Goal: Task Accomplishment & Management: Manage account settings

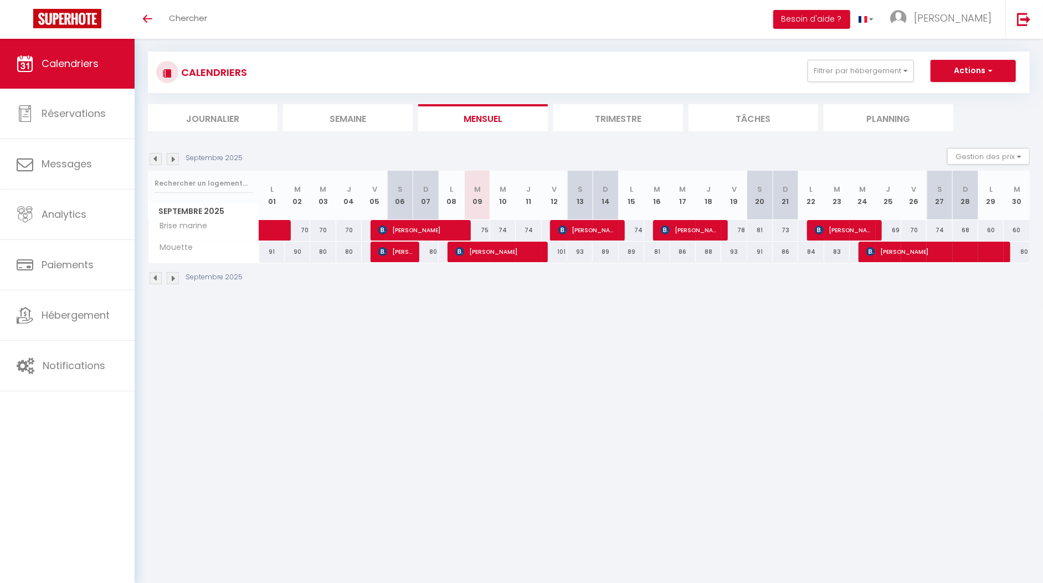
click at [155, 151] on div "Septembre 2025 Gestion des prix Nb Nuits minimum Règles Disponibilité" at bounding box center [589, 159] width 882 height 23
click at [156, 159] on img at bounding box center [156, 159] width 12 height 12
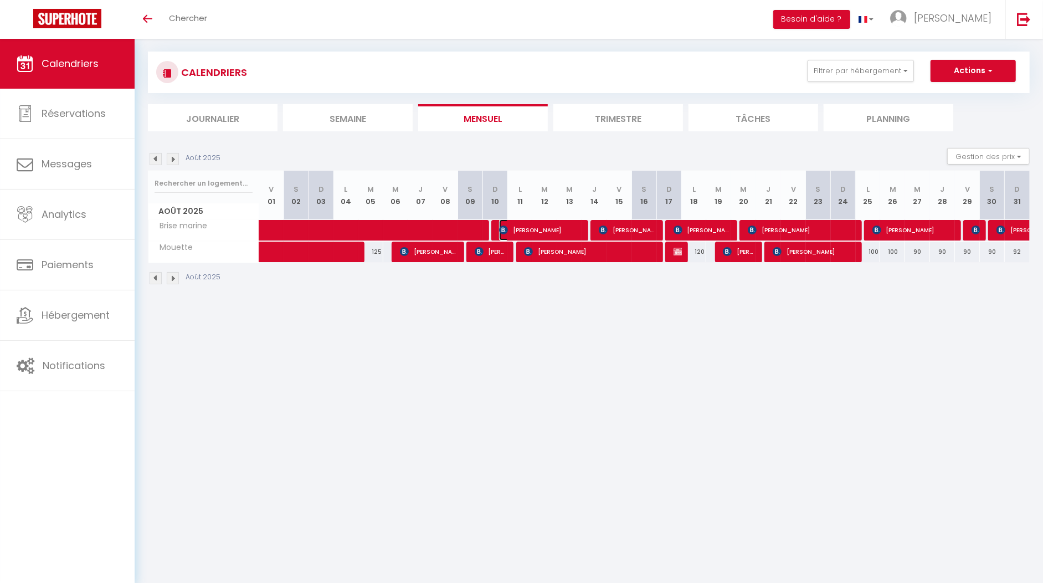
click at [534, 230] on span "[PERSON_NAME]" at bounding box center [540, 229] width 83 height 21
select select "OK"
select select "KO"
select select "0"
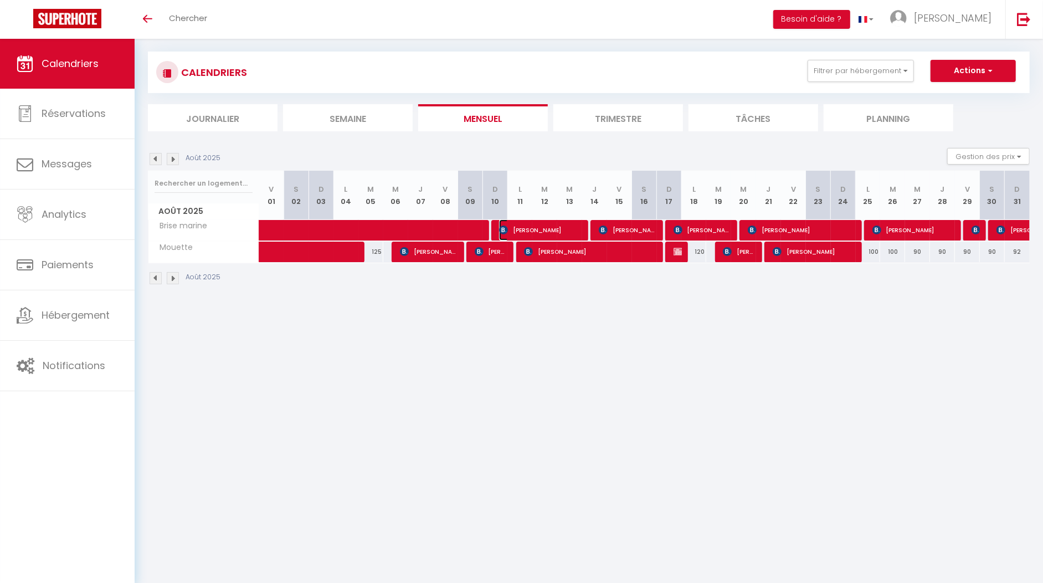
select select "1"
select select
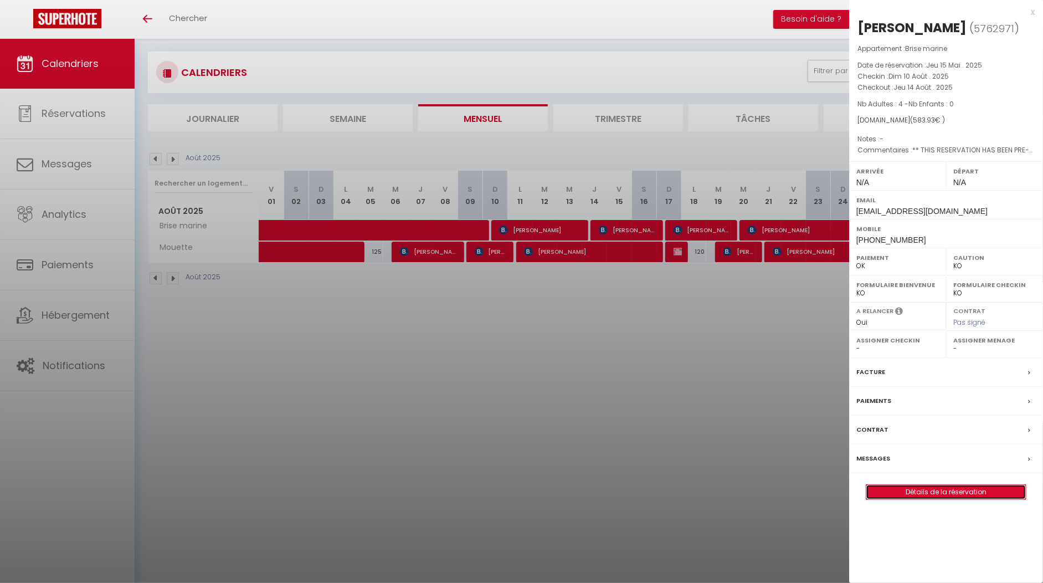
click at [972, 490] on link "Détails de la réservation" at bounding box center [946, 492] width 160 height 14
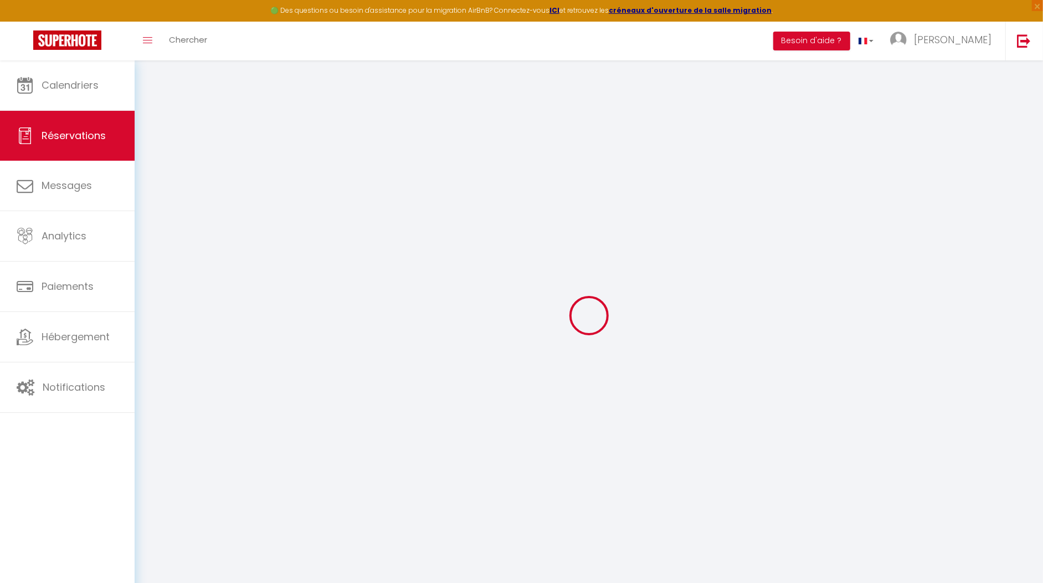
select select
checkbox input "false"
select select
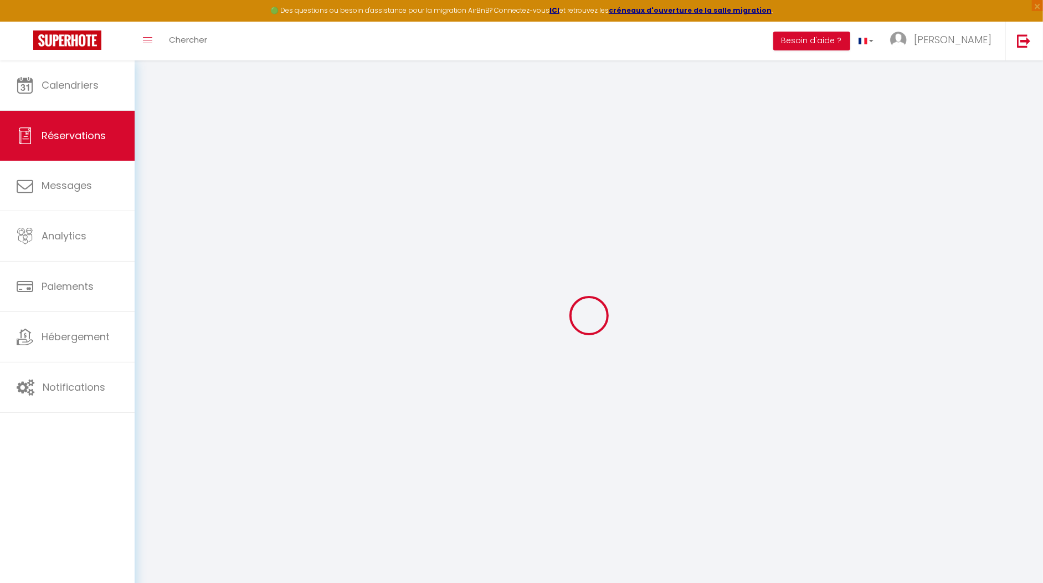
checkbox input "false"
type textarea "** THIS RESERVATION HAS BEEN PRE-PAID ** BOOKING NOTE : Payment charge is EUR 8…"
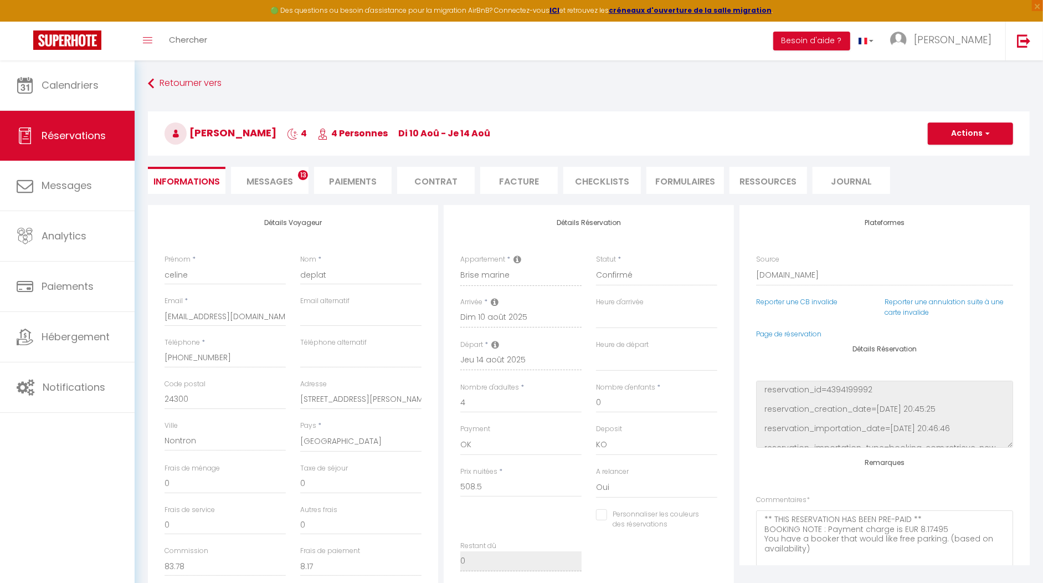
type input "50"
type input "25.43"
select select
checkbox input "false"
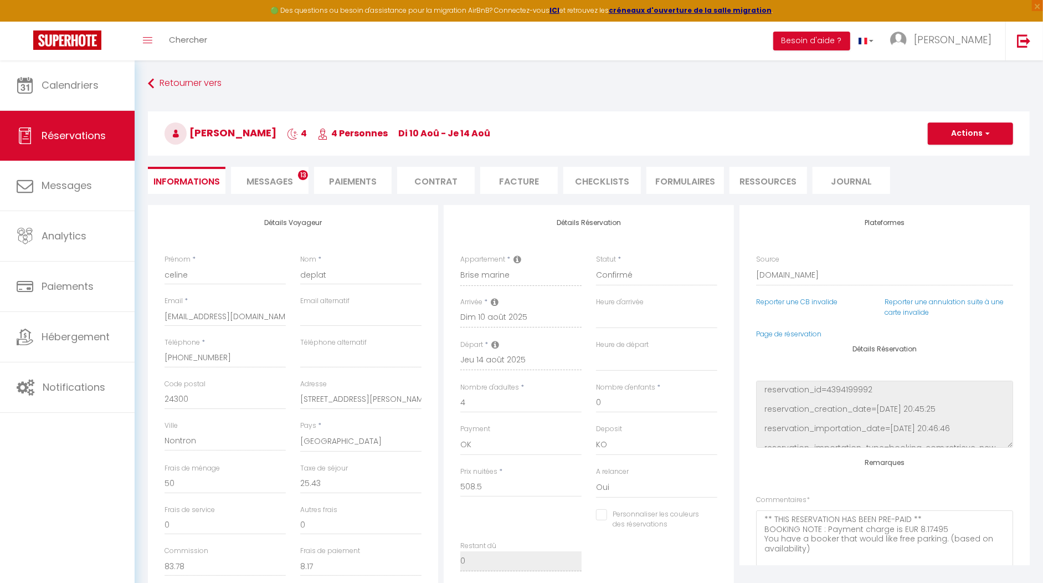
select select
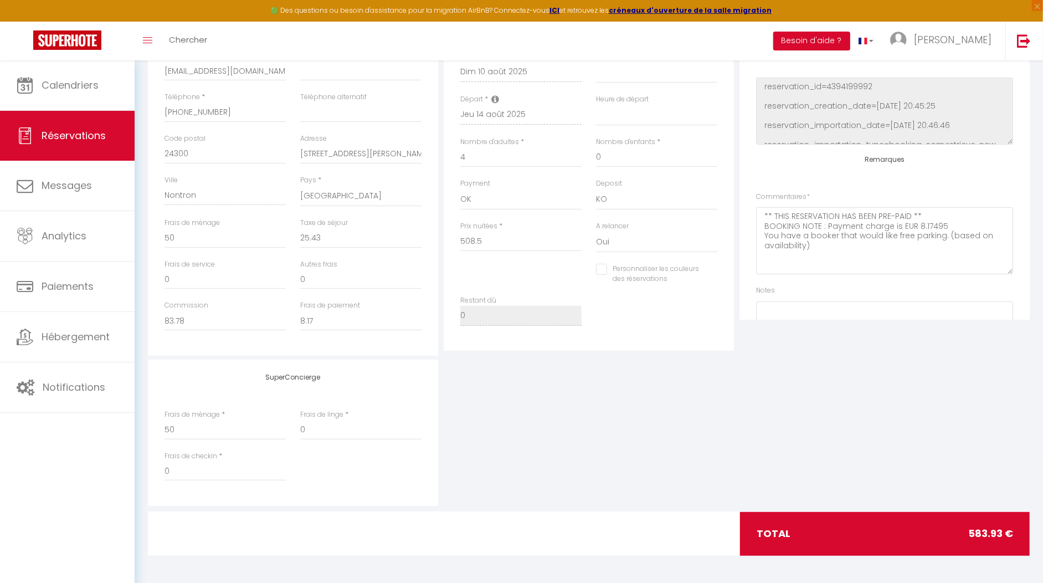
scroll to position [130, 0]
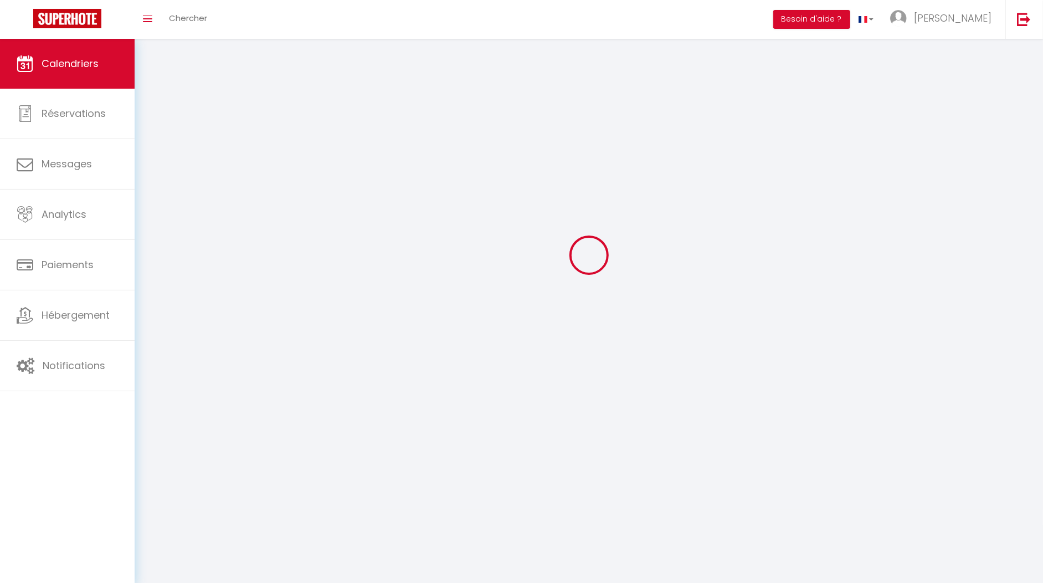
scroll to position [32, 0]
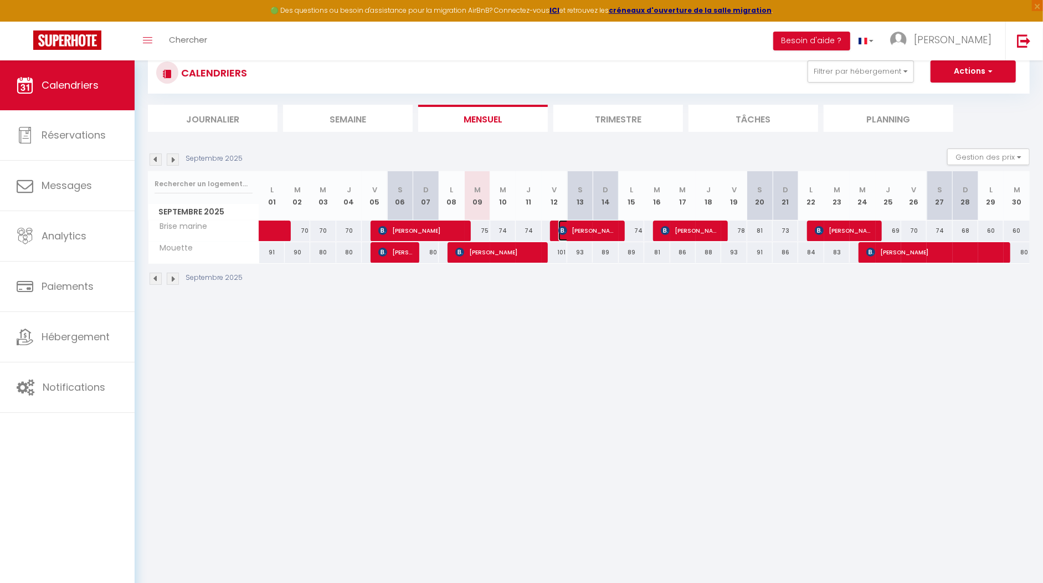
click at [605, 224] on span "[PERSON_NAME]" at bounding box center [587, 230] width 59 height 21
select select "OK"
select select "KO"
select select "0"
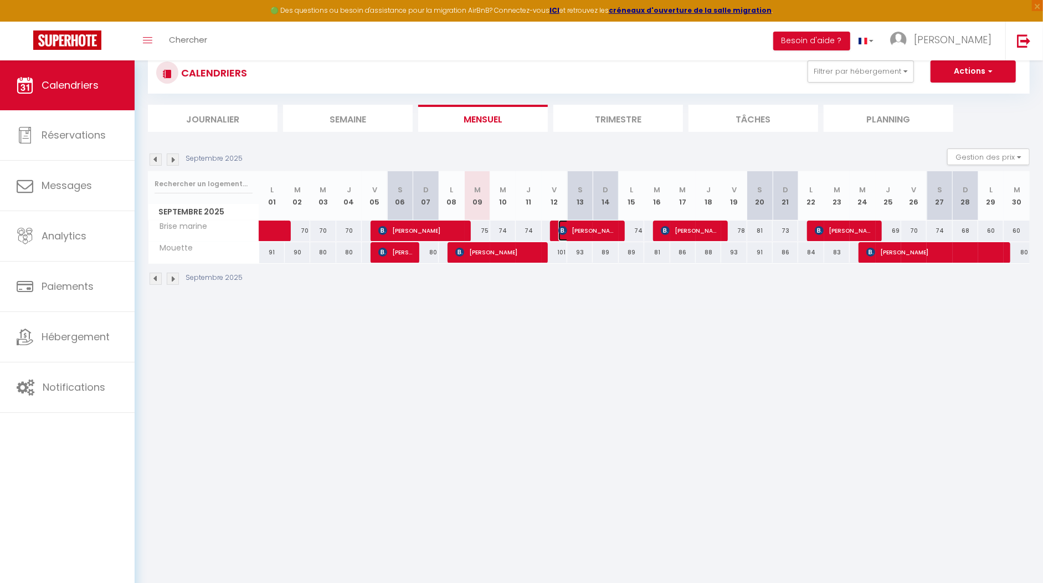
select select "1"
select select
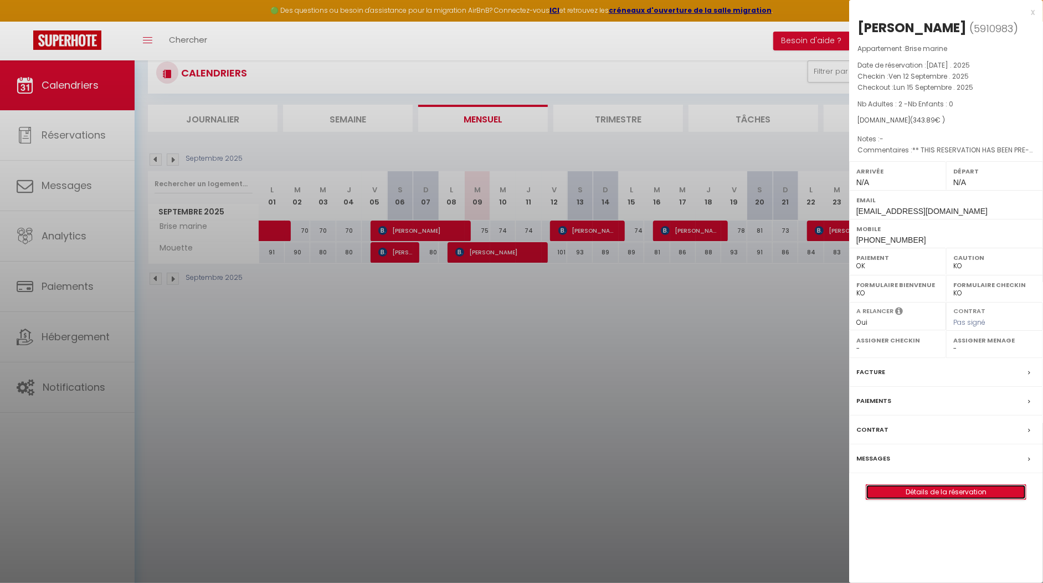
click at [886, 490] on link "Détails de la réservation" at bounding box center [946, 492] width 160 height 14
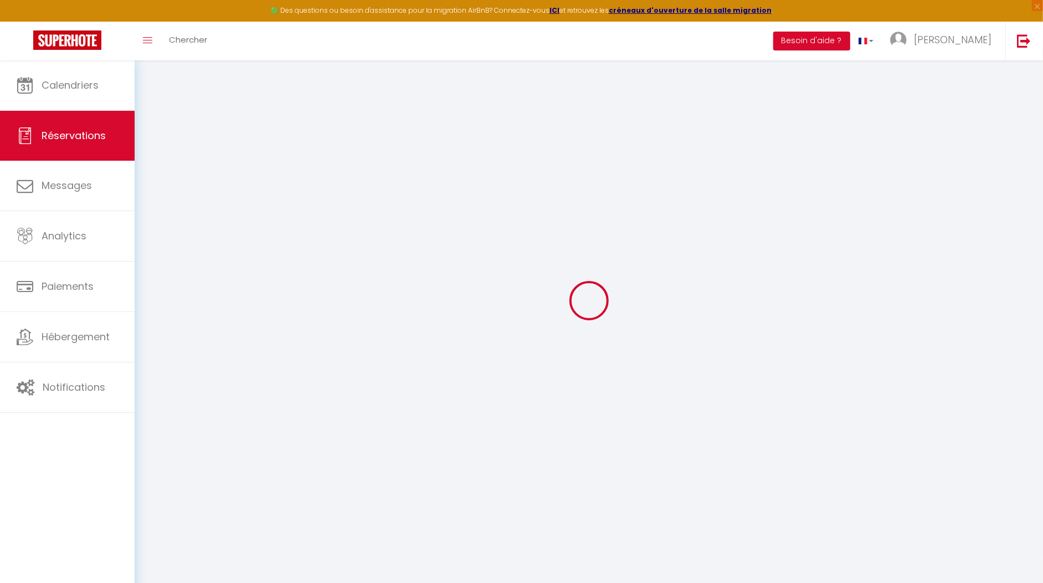
scroll to position [18, 0]
select select
checkbox input "false"
select select
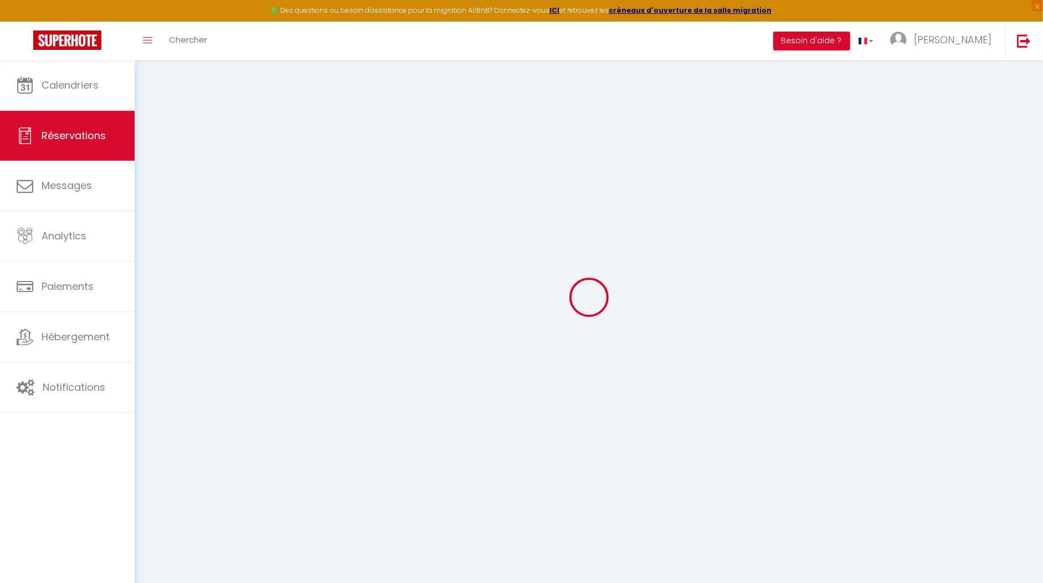
select select
checkbox input "false"
select select
checkbox input "false"
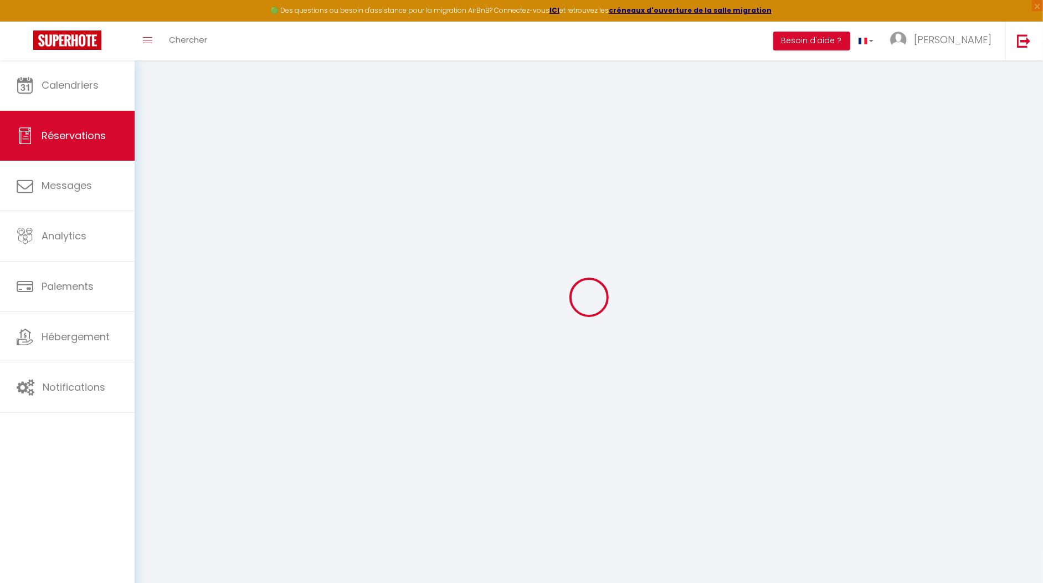
type textarea "** THIS RESERVATION HAS BEEN PRE-PAID ** BOOKING NOTE : Payment charge is EUR 4…"
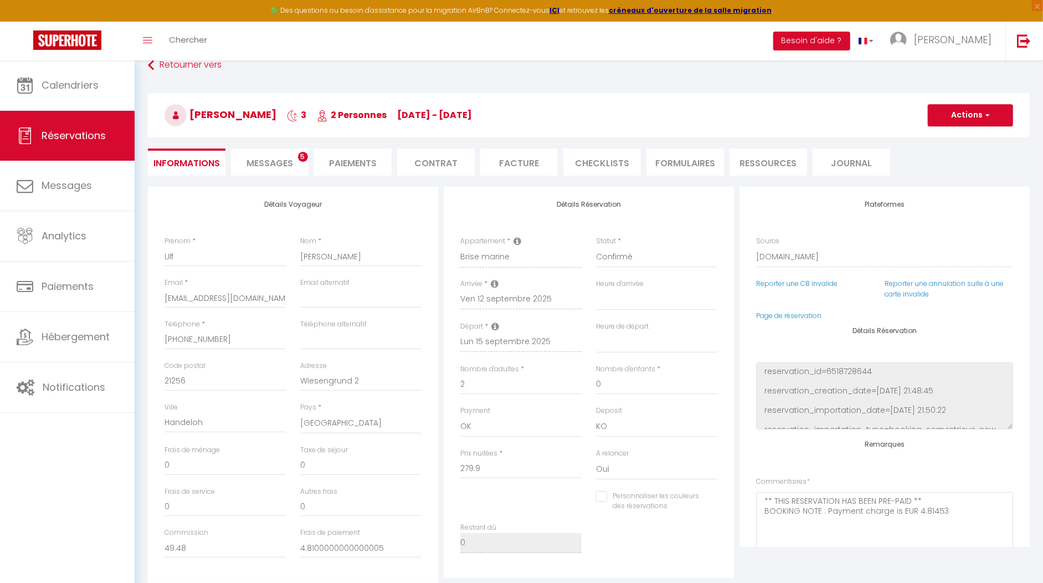
type input "50"
type input "13.99"
select select
checkbox input "false"
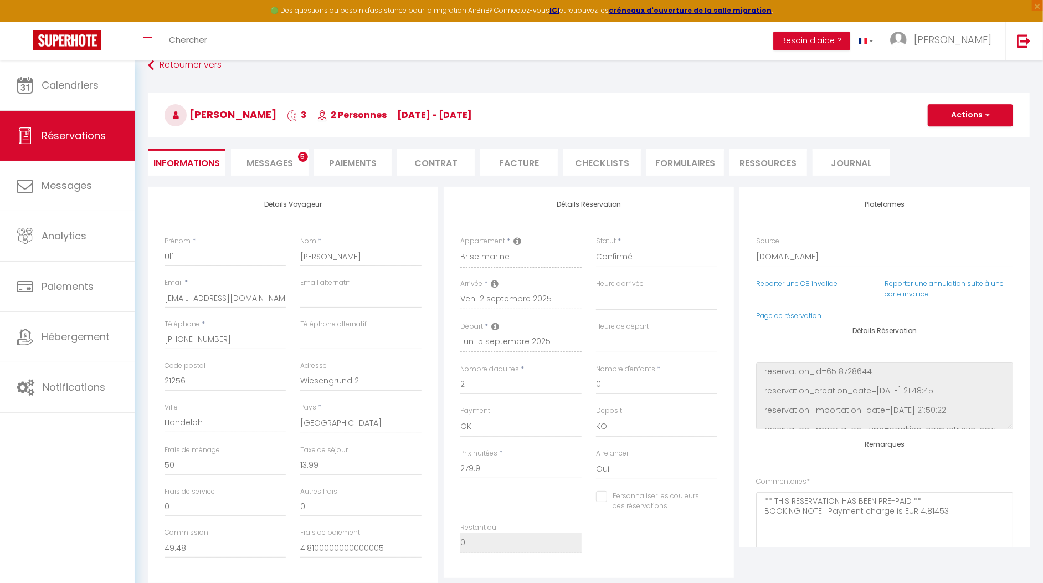
select select
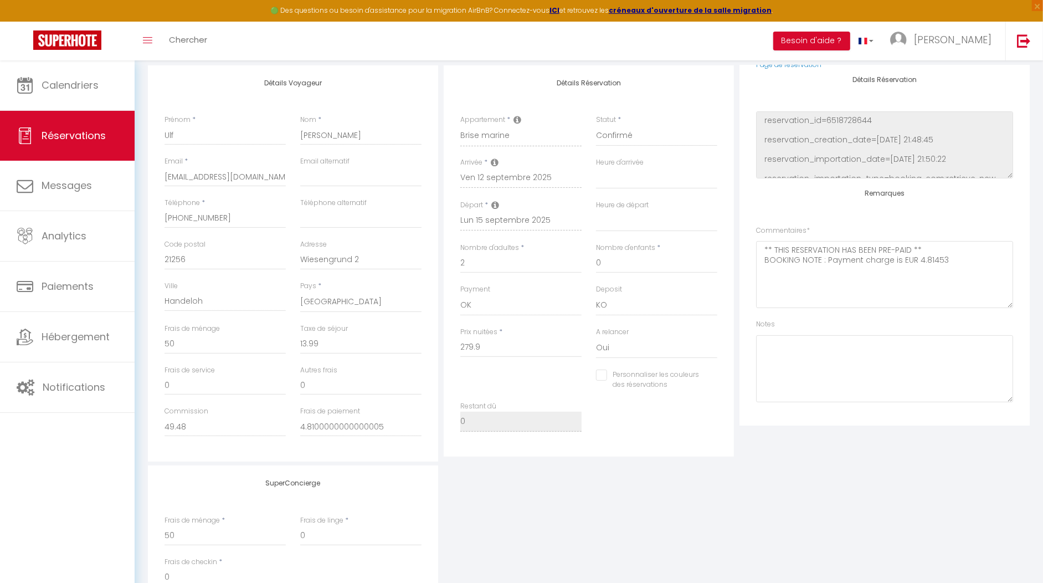
scroll to position [0, 0]
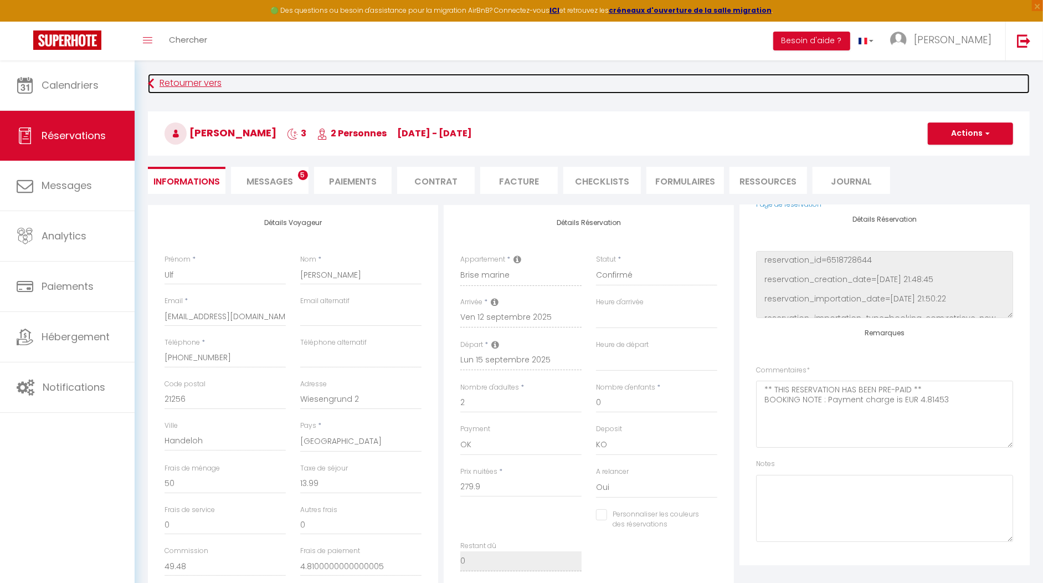
click at [176, 83] on link "Retourner vers" at bounding box center [589, 84] width 882 height 20
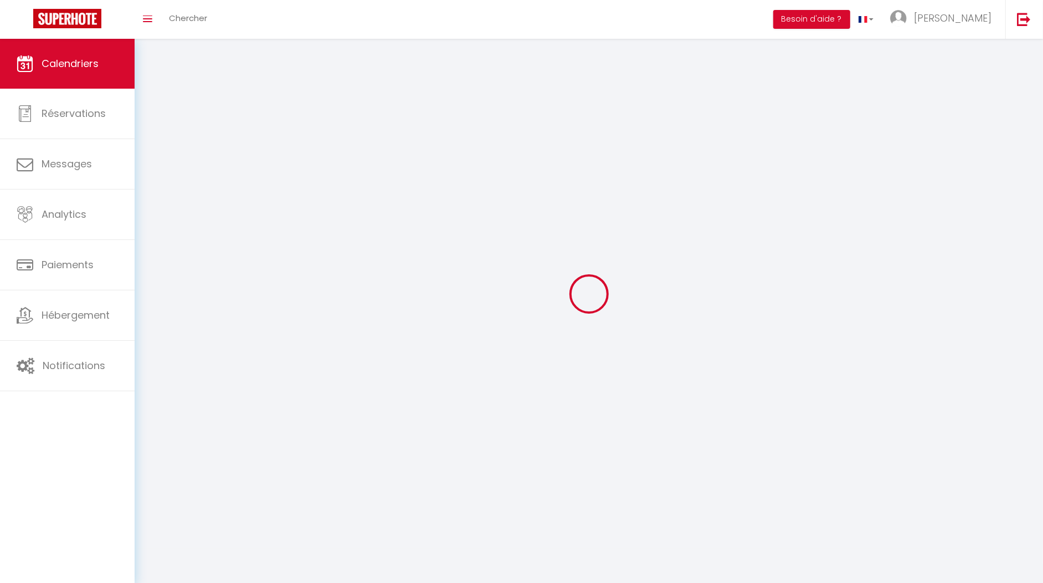
scroll to position [54, 0]
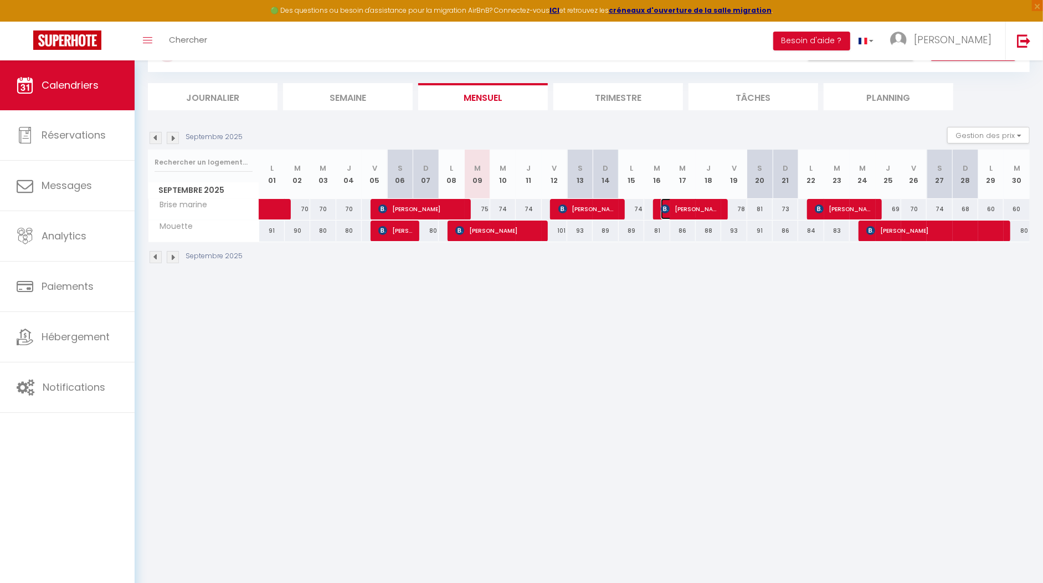
click at [676, 206] on span "[PERSON_NAME]" at bounding box center [690, 208] width 59 height 21
select select "OK"
select select "KO"
select select "0"
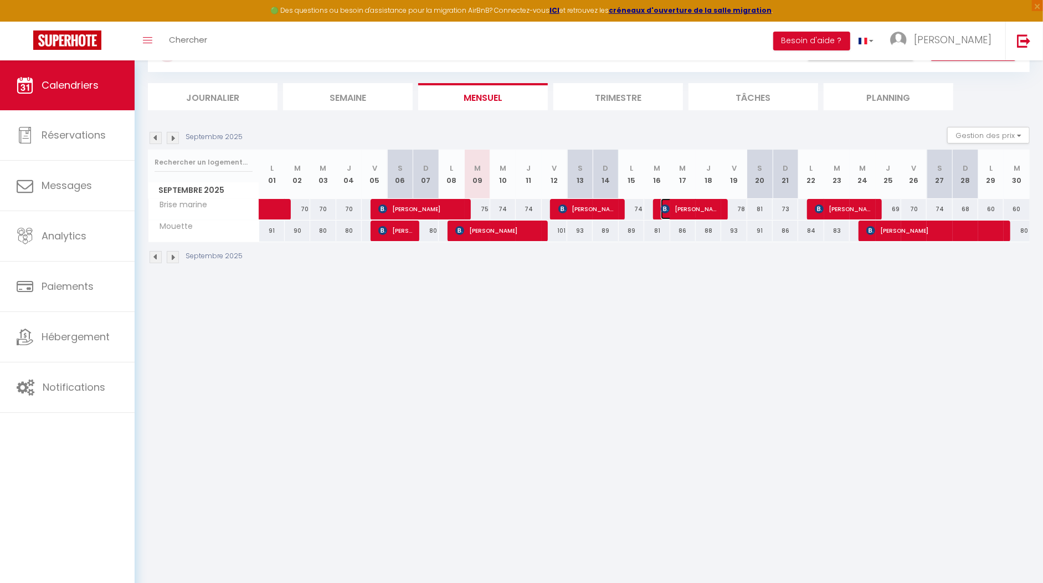
select select "1"
select select
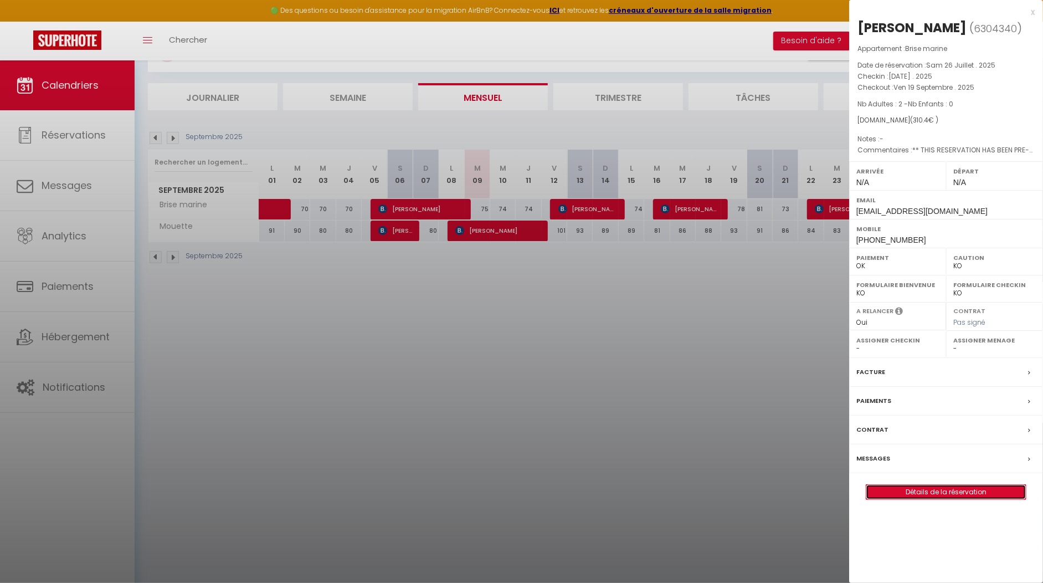
click at [909, 492] on link "Détails de la réservation" at bounding box center [946, 492] width 160 height 14
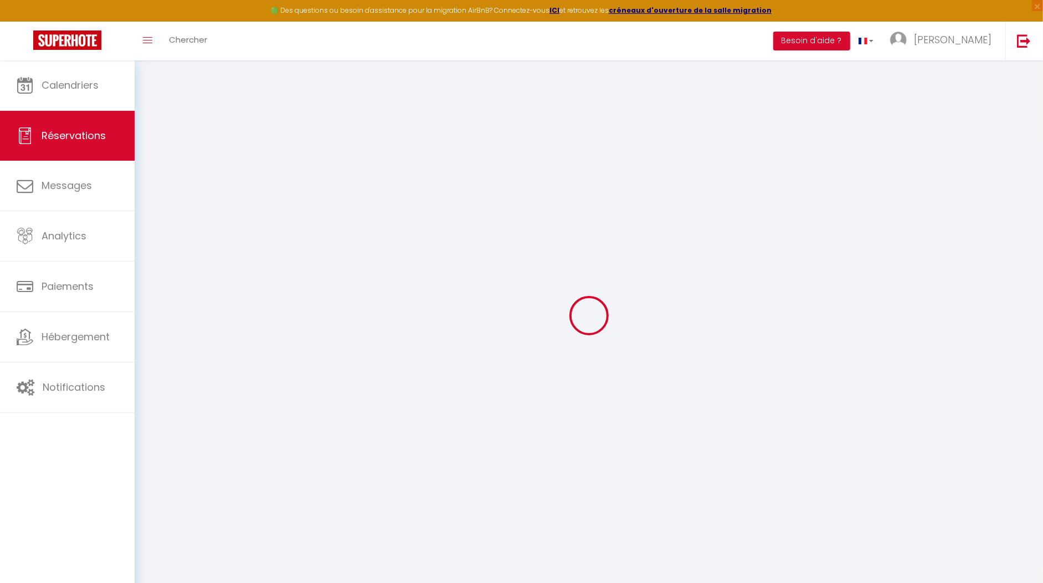
type input "KATIA"
type input "RACINE"
type input "[EMAIL_ADDRESS][DOMAIN_NAME]"
type input "[PHONE_NUMBER]"
type input "44760"
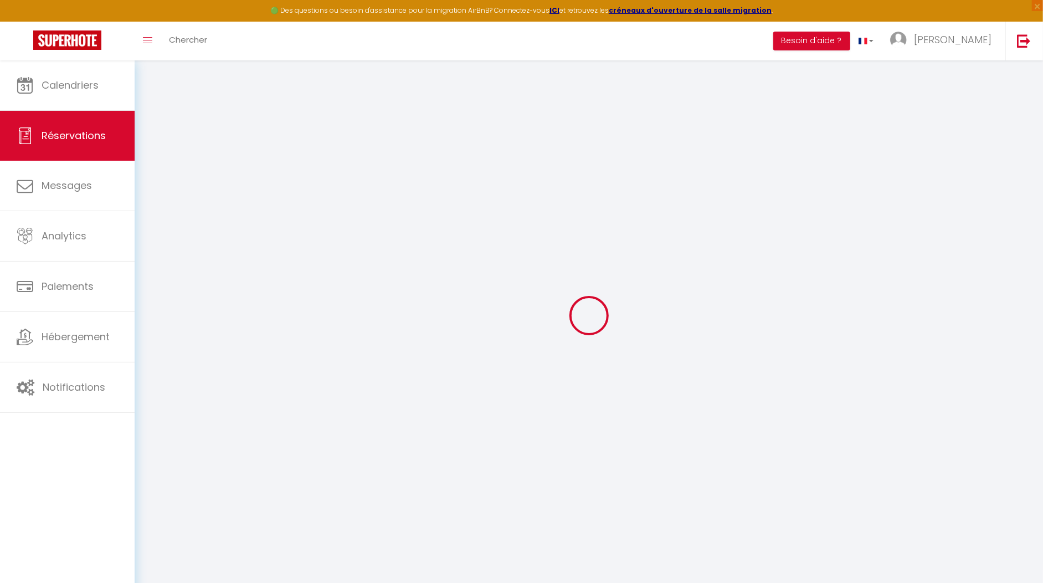
type input "3 BIS CHEMIN DE LA BOURDAINE"
type input "LES MOUTIERS EN RETZ"
select select "FR"
type input "44.7"
type input "4.35"
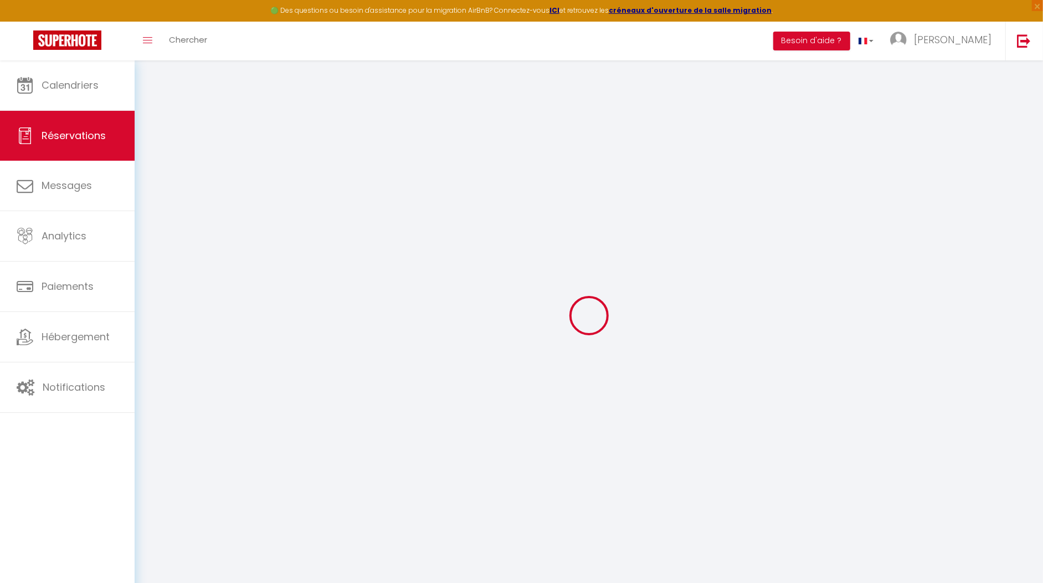
select select "56674"
select select "1"
select select
type input "2"
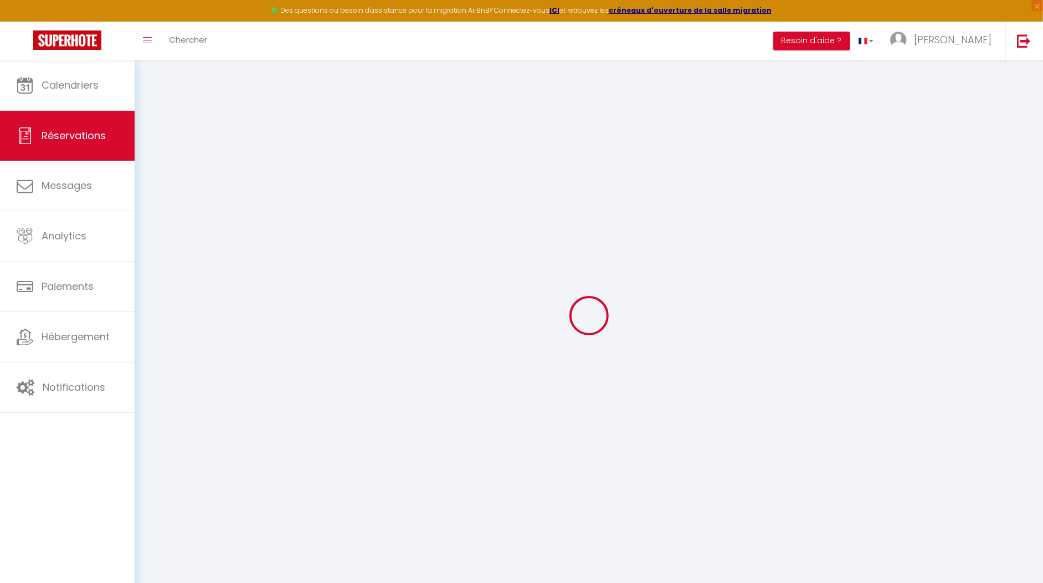
select select "12"
select select
type input "248"
checkbox input "false"
type input "0"
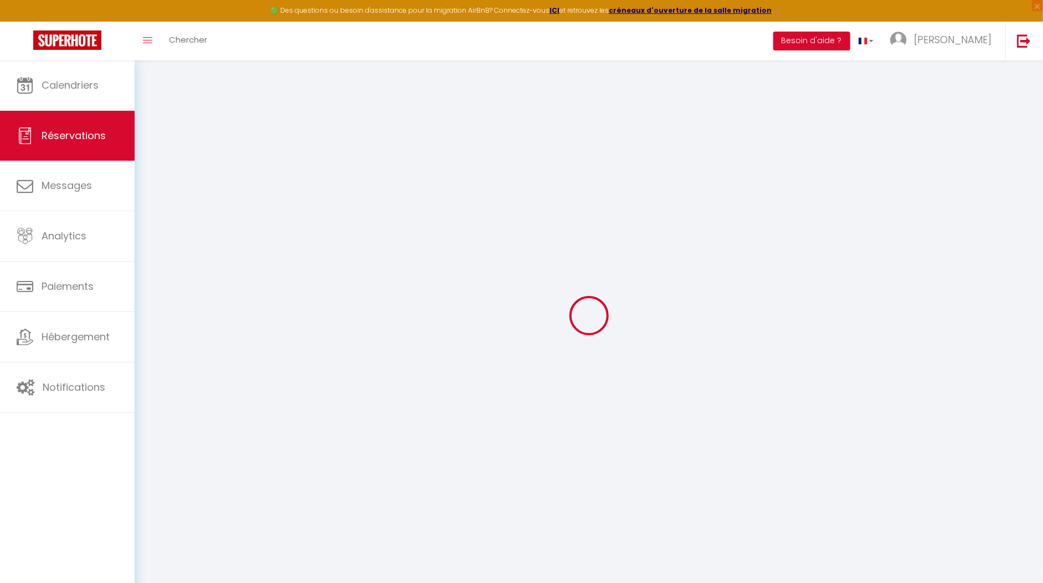
select select "2"
type input "50"
type input "0"
select select
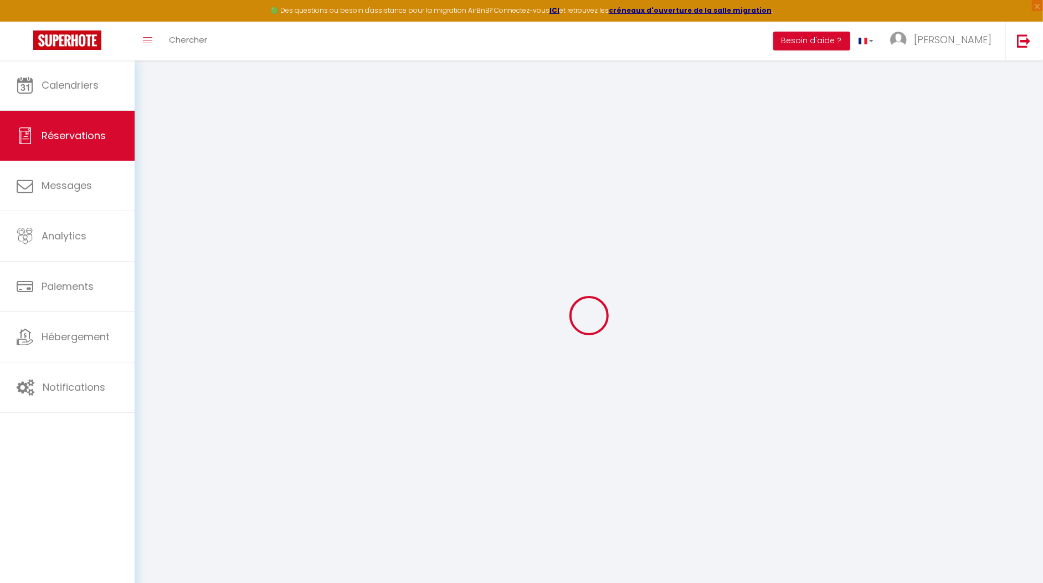
select select
select select "14"
checkbox input "false"
select select
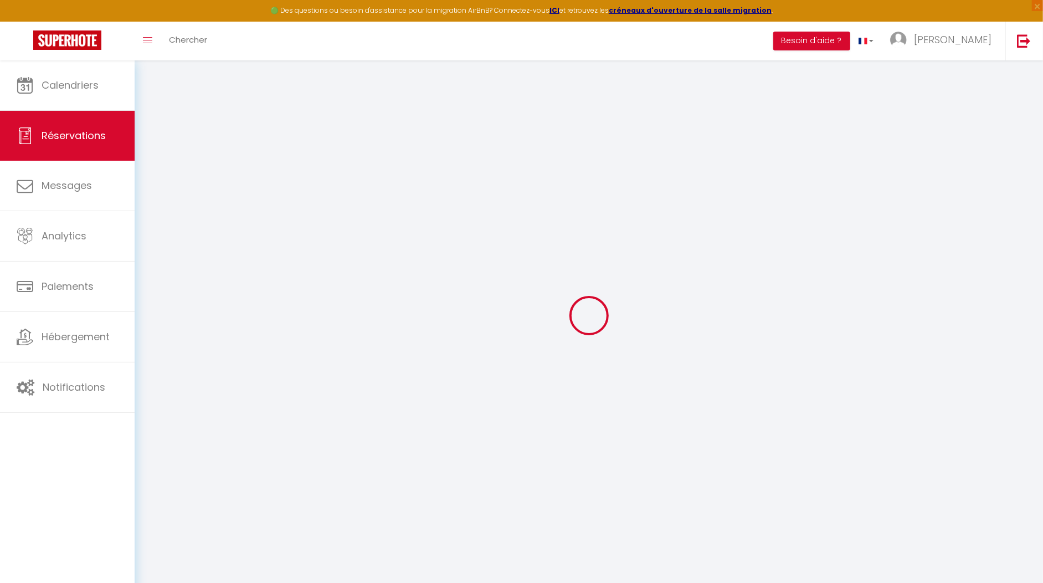
checkbox input "false"
select select
checkbox input "false"
type textarea "** THIS RESERVATION HAS BEEN PRE-PAID ** Approximate time of arrival: between 1…"
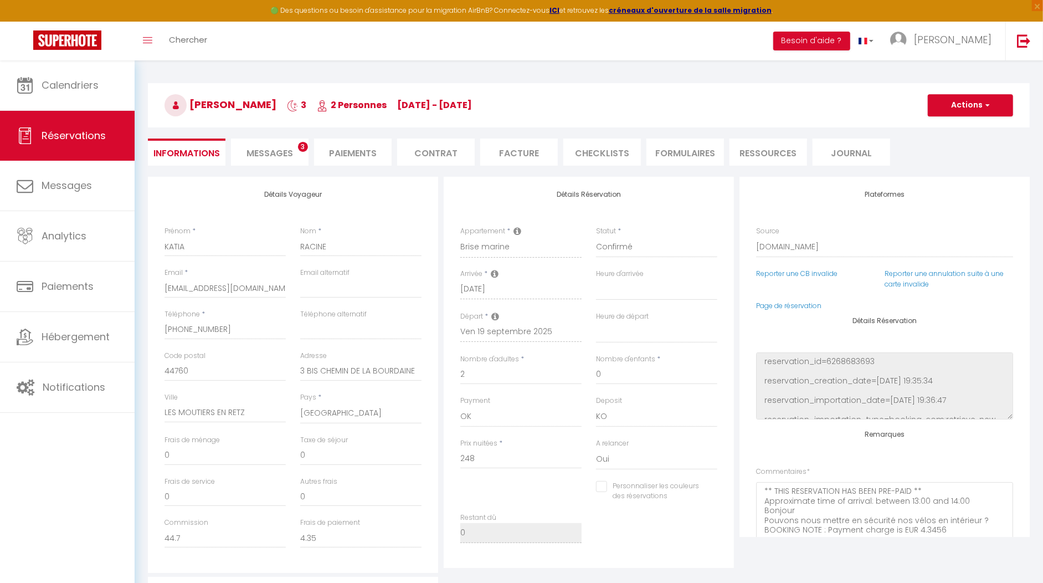
scroll to position [29, 0]
type input "50"
type input "12.4"
select select
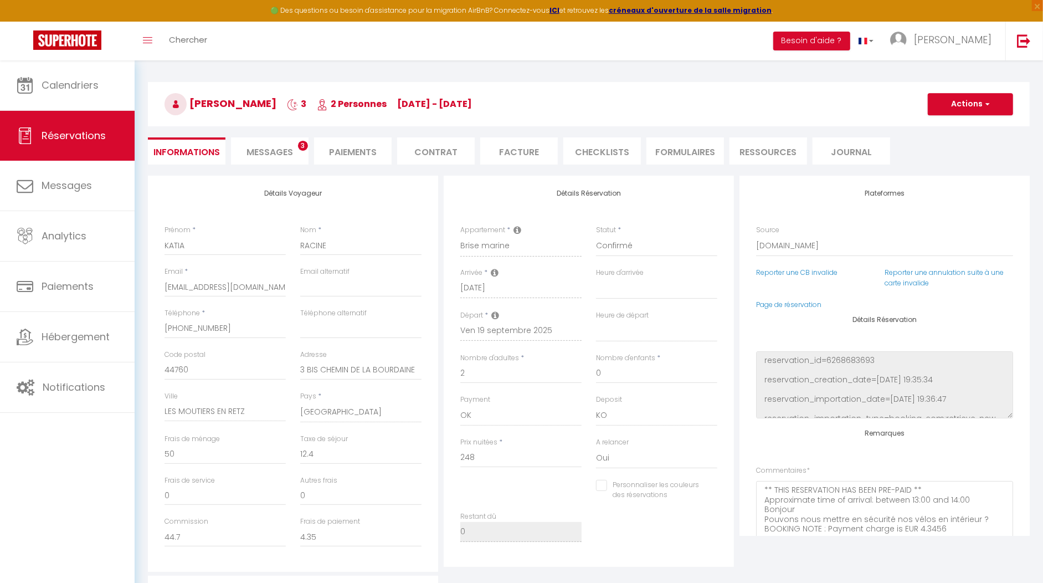
checkbox input "false"
select select
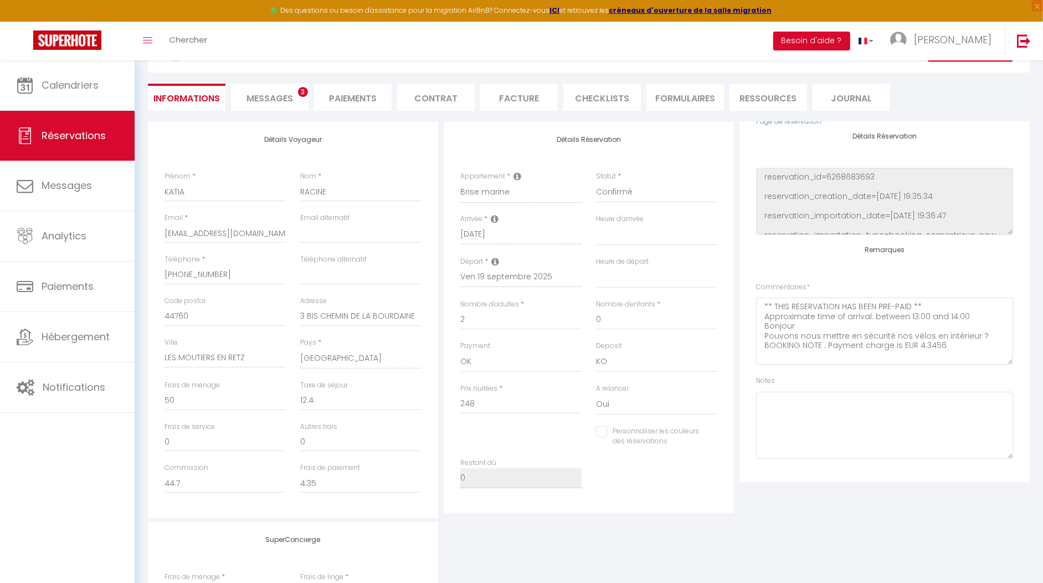
scroll to position [0, 0]
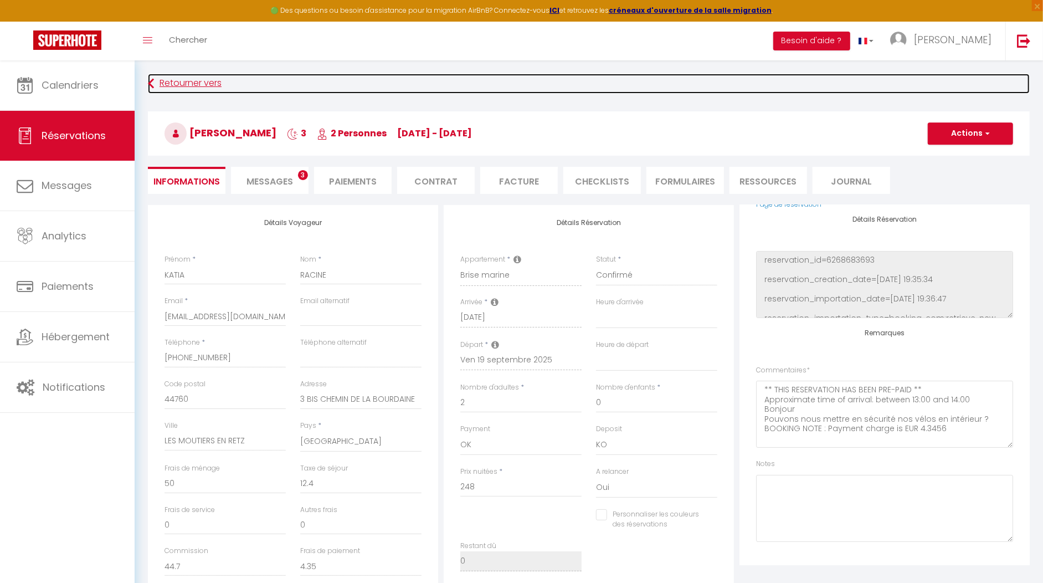
click at [160, 85] on link "Retourner vers" at bounding box center [589, 84] width 882 height 20
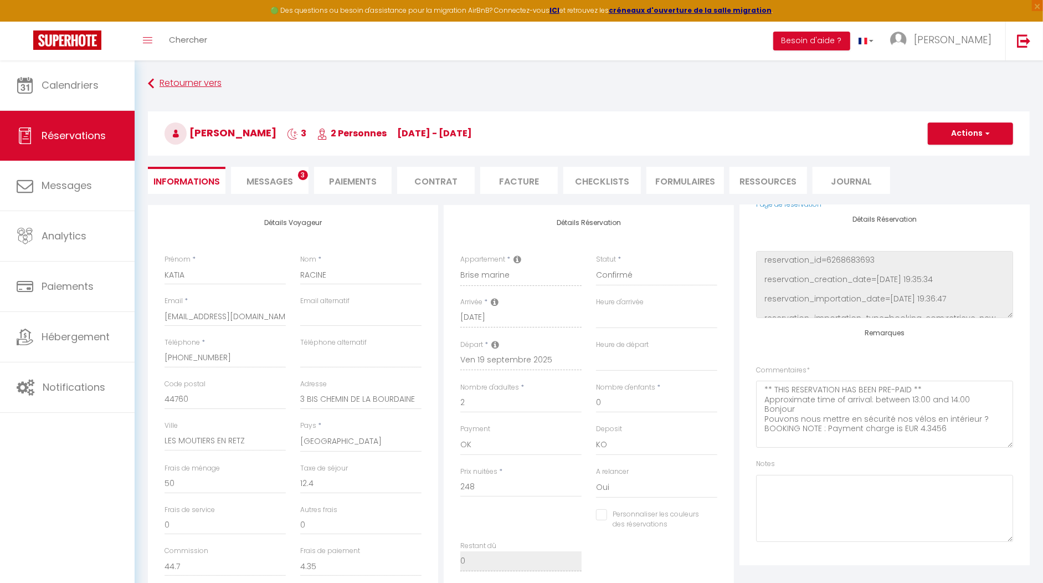
scroll to position [59, 0]
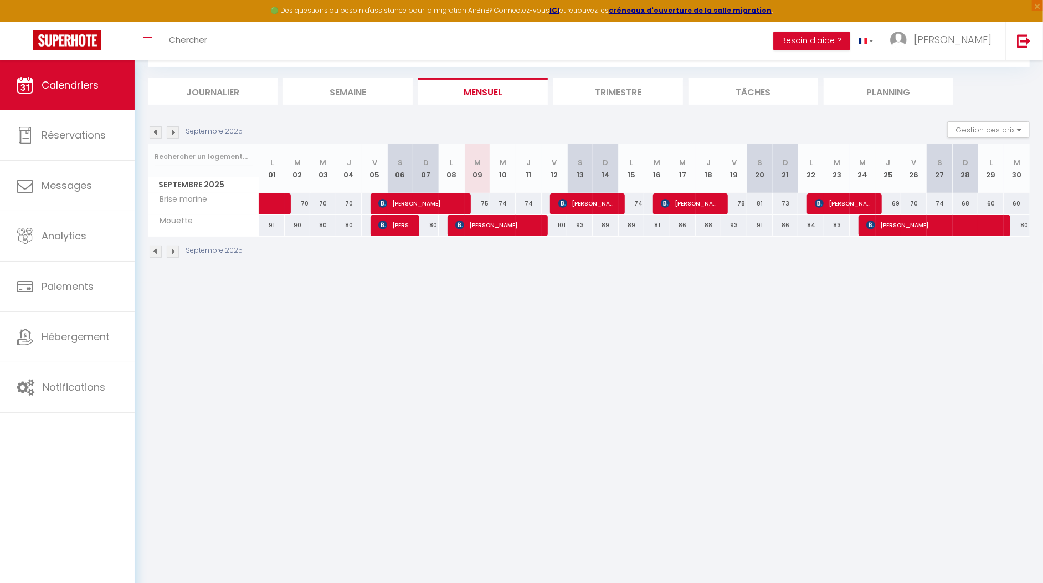
click at [156, 133] on img at bounding box center [156, 132] width 12 height 12
select select
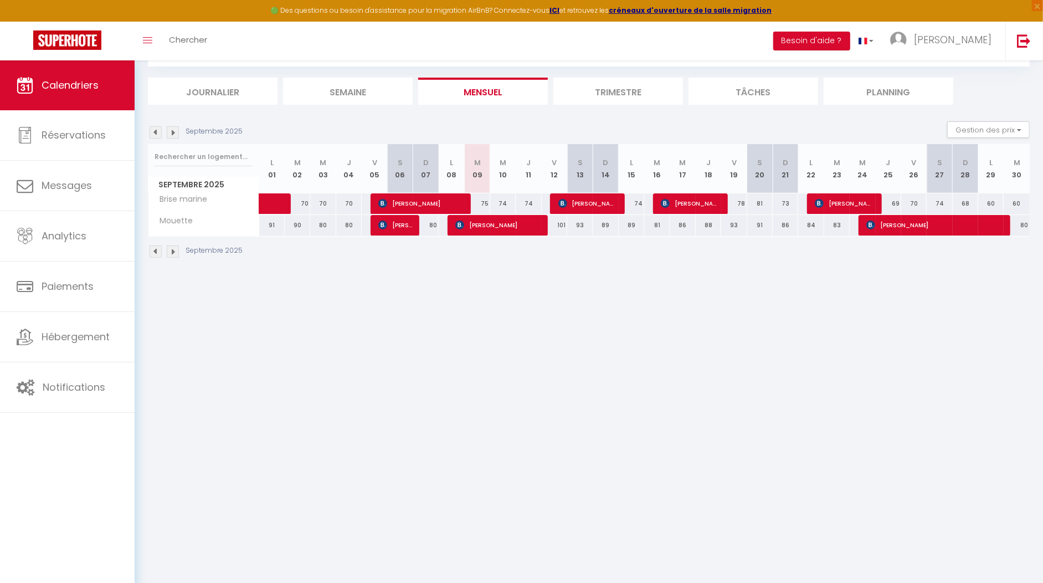
select select
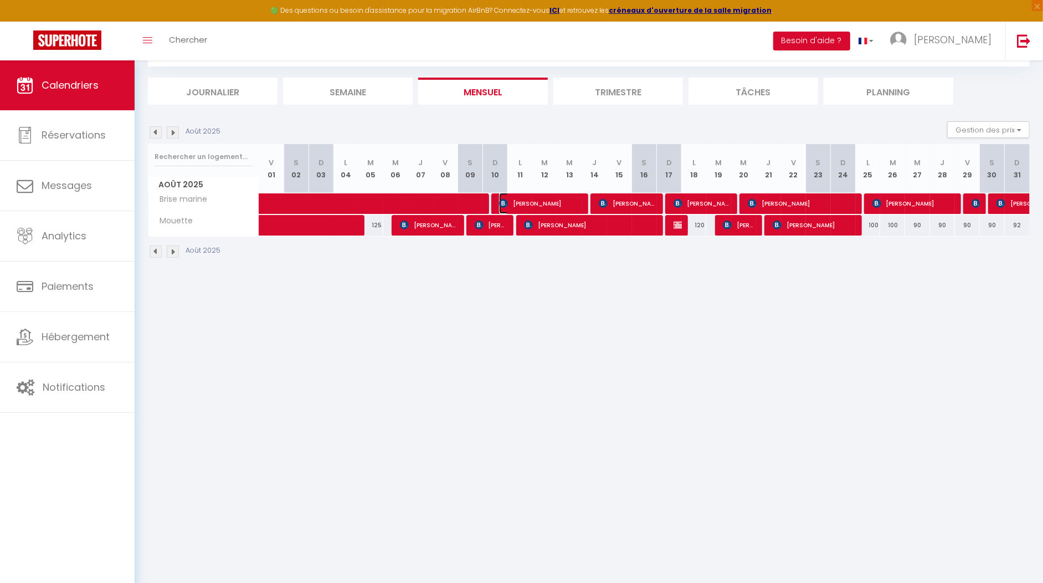
click at [542, 203] on span "[PERSON_NAME]" at bounding box center [540, 203] width 83 height 21
select select "OK"
select select "KO"
select select "0"
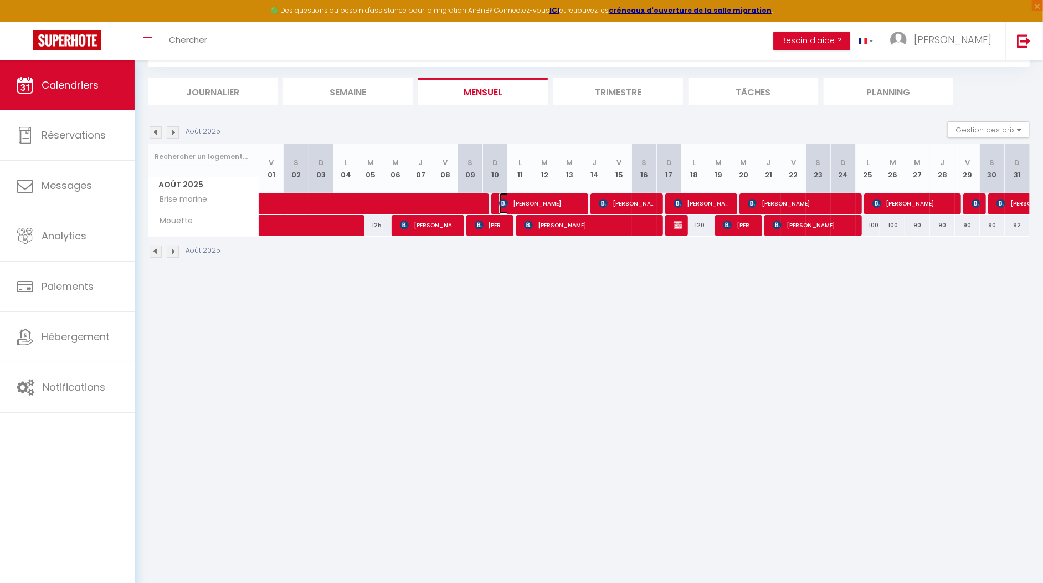
select select "1"
select select
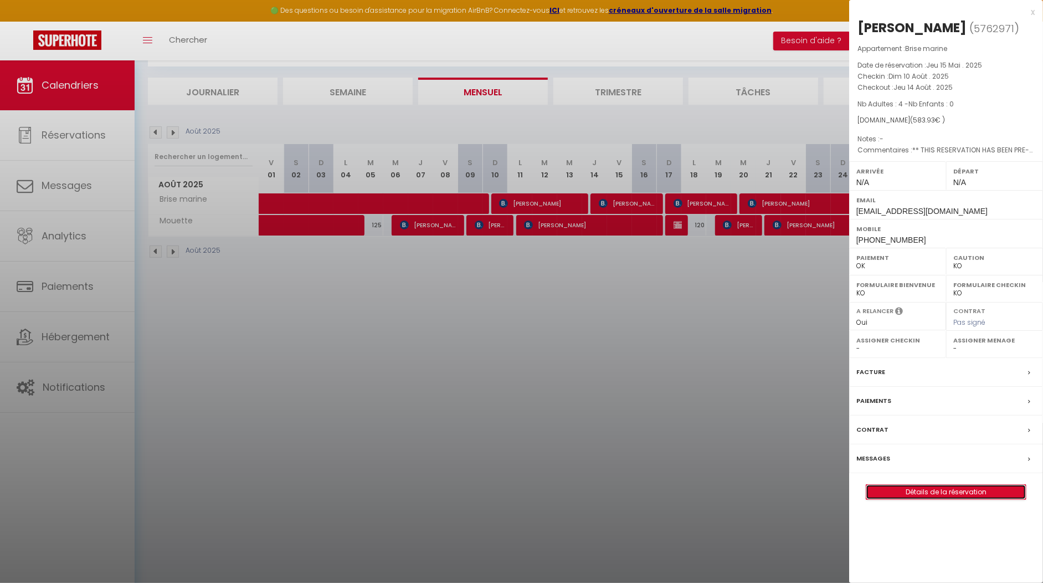
click at [953, 485] on link "Détails de la réservation" at bounding box center [946, 492] width 160 height 14
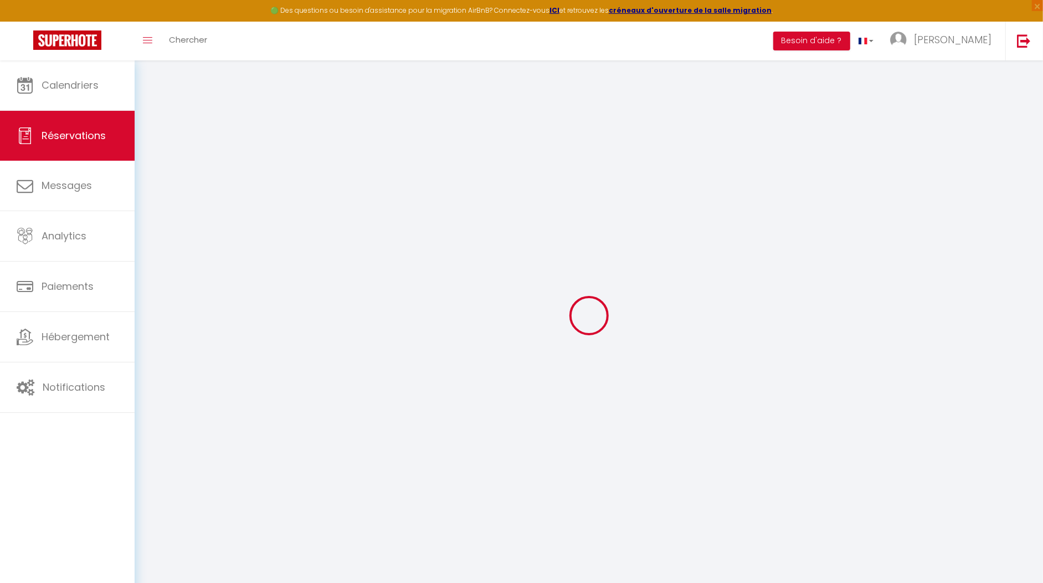
type input "celine"
type input "deplat"
type input "[EMAIL_ADDRESS][DOMAIN_NAME]"
type input "[PHONE_NUMBER]"
type input "24300"
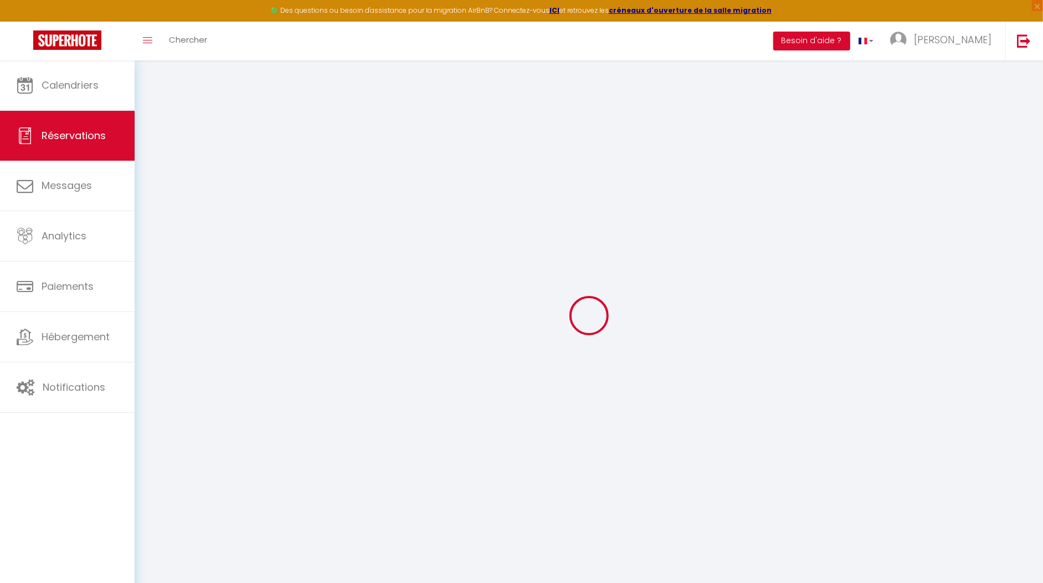
type input "[STREET_ADDRESS][PERSON_NAME]"
type input "Nontron"
select select "FR"
type input "83.78"
type input "8.17"
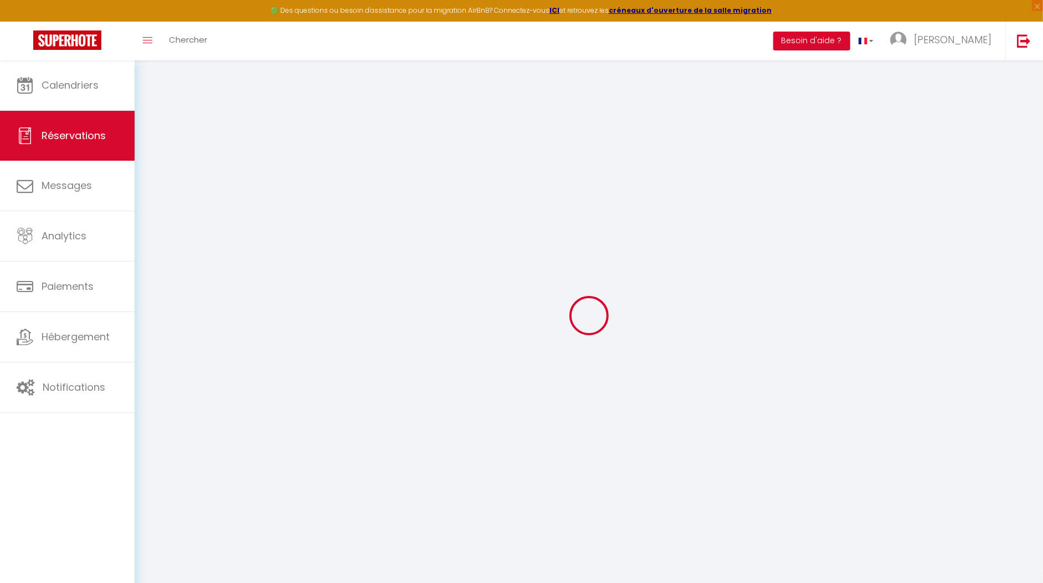
select select "56674"
select select "1"
select select
type input "4"
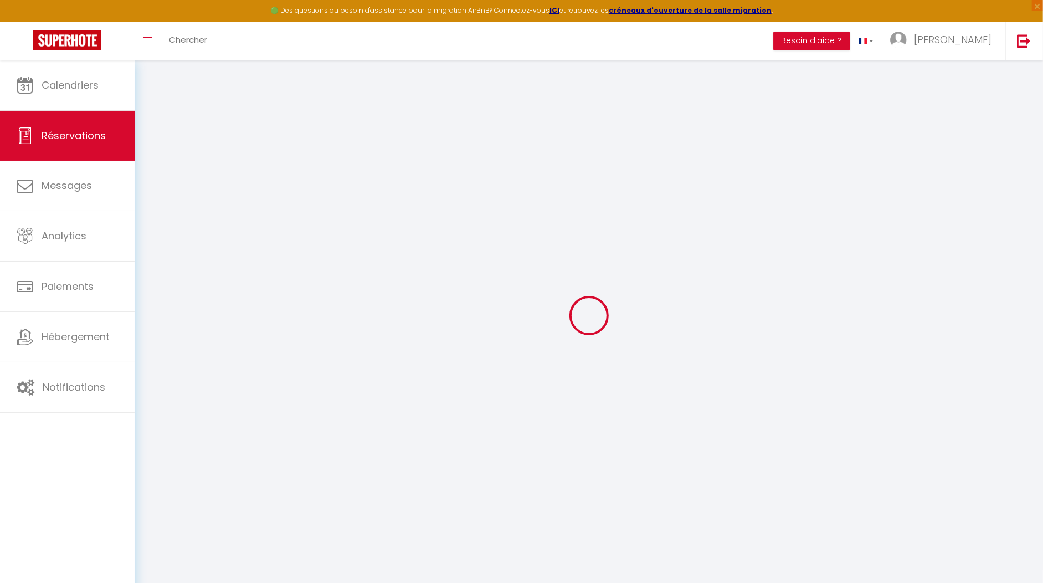
select select "12"
select select
type input "508.5"
checkbox input "false"
type input "0"
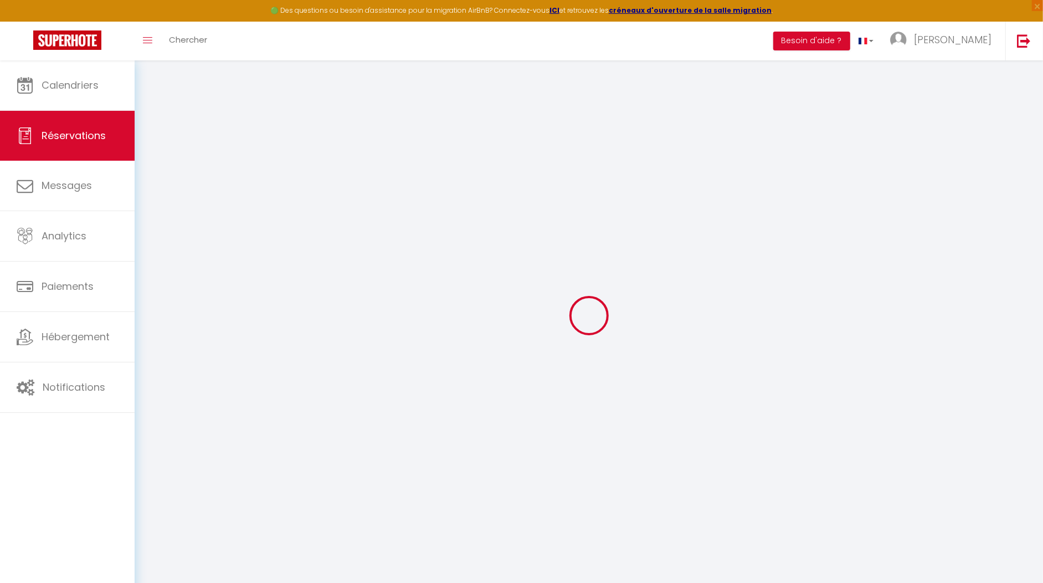
select select "2"
type input "50"
type input "0"
select select
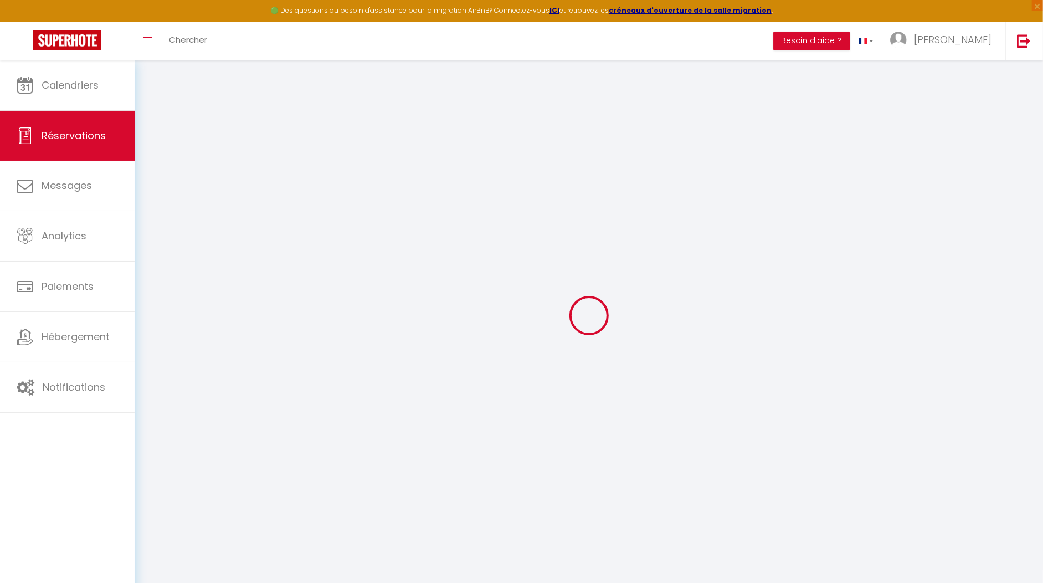
select select
select select "14"
checkbox input "false"
select select
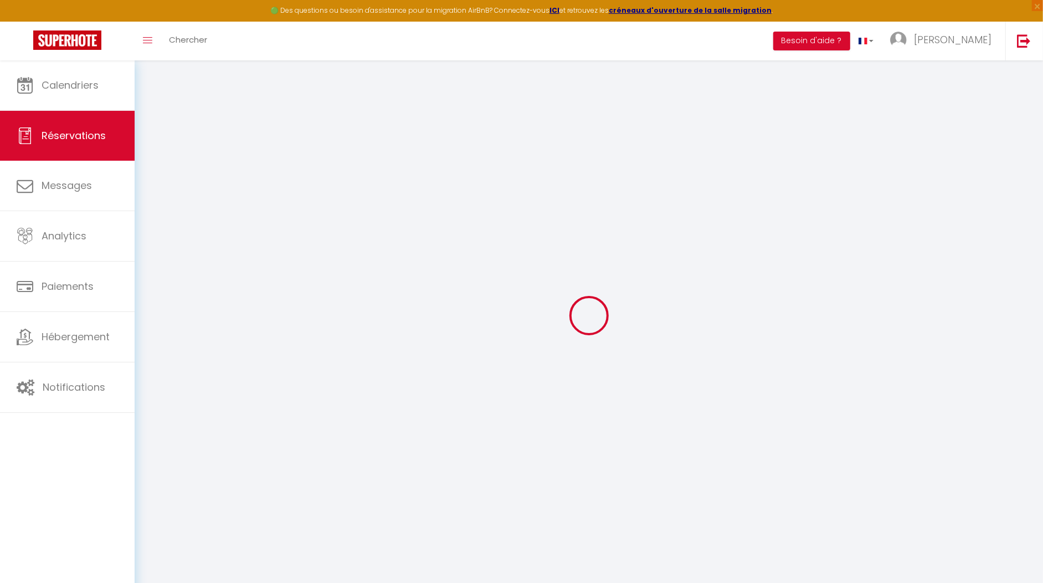
checkbox input "false"
select select
checkbox input "false"
type textarea "** THIS RESERVATION HAS BEEN PRE-PAID ** BOOKING NOTE : Payment charge is EUR 8…"
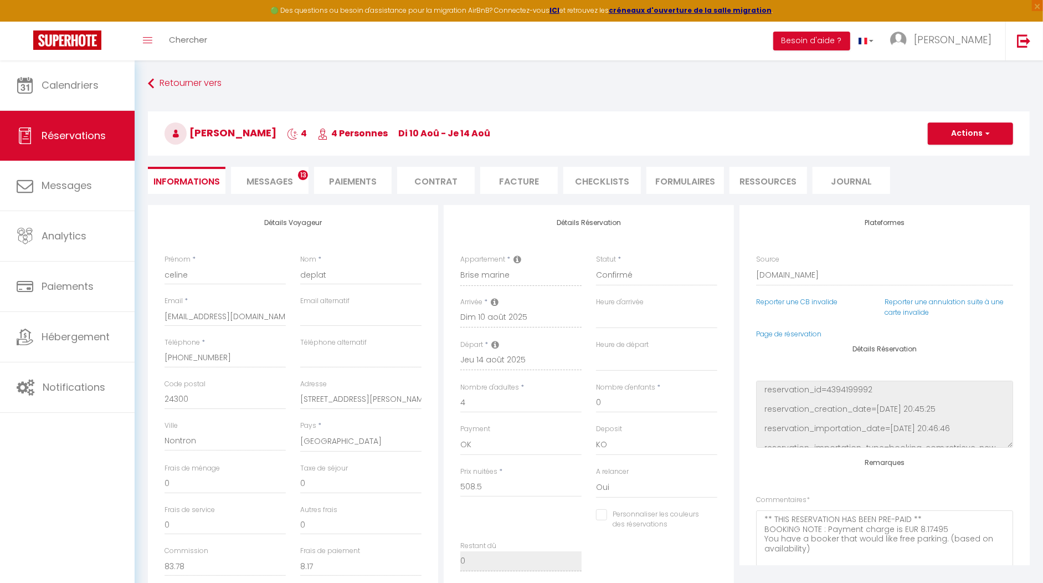
type input "50"
type input "25.43"
select select
checkbox input "false"
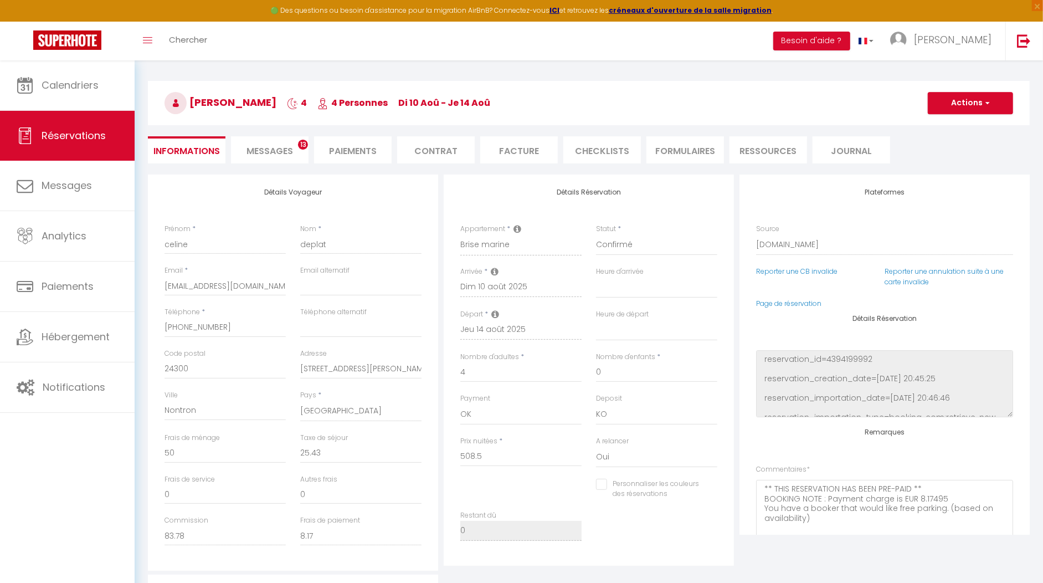
select select
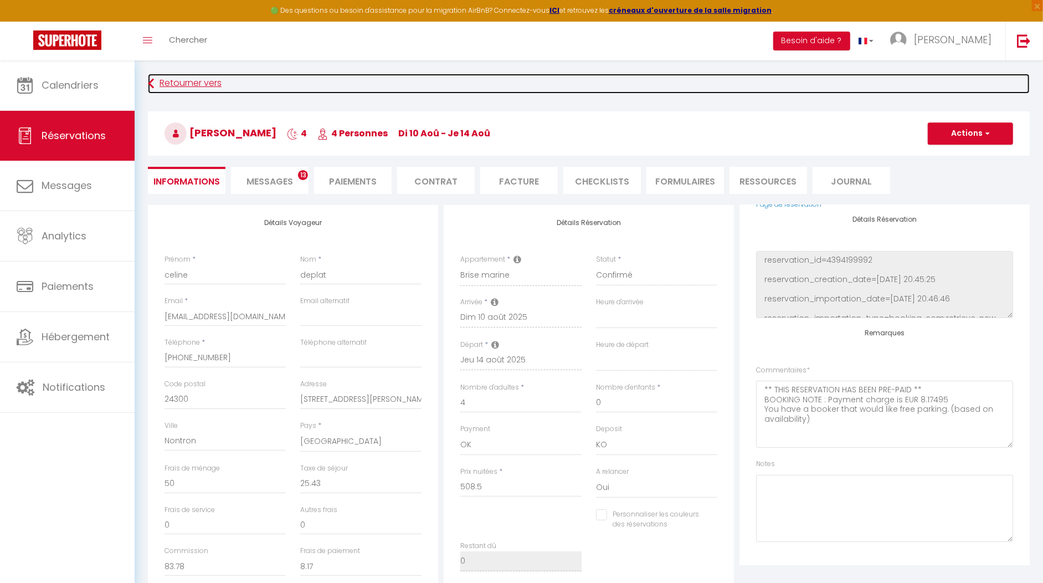
click at [165, 76] on link "Retourner vers" at bounding box center [589, 84] width 882 height 20
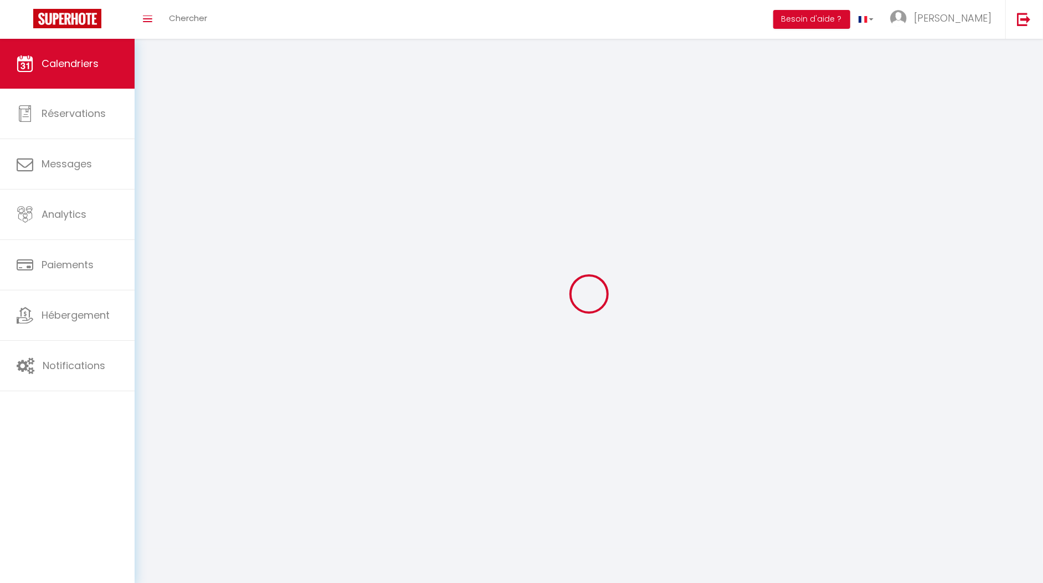
scroll to position [60, 0]
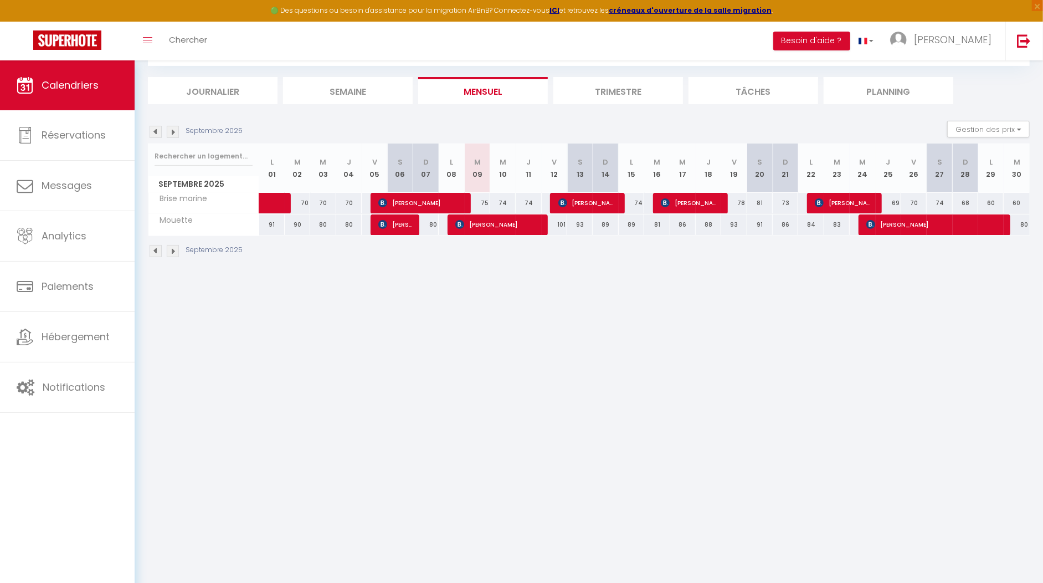
click at [152, 128] on img at bounding box center [156, 132] width 12 height 12
select select
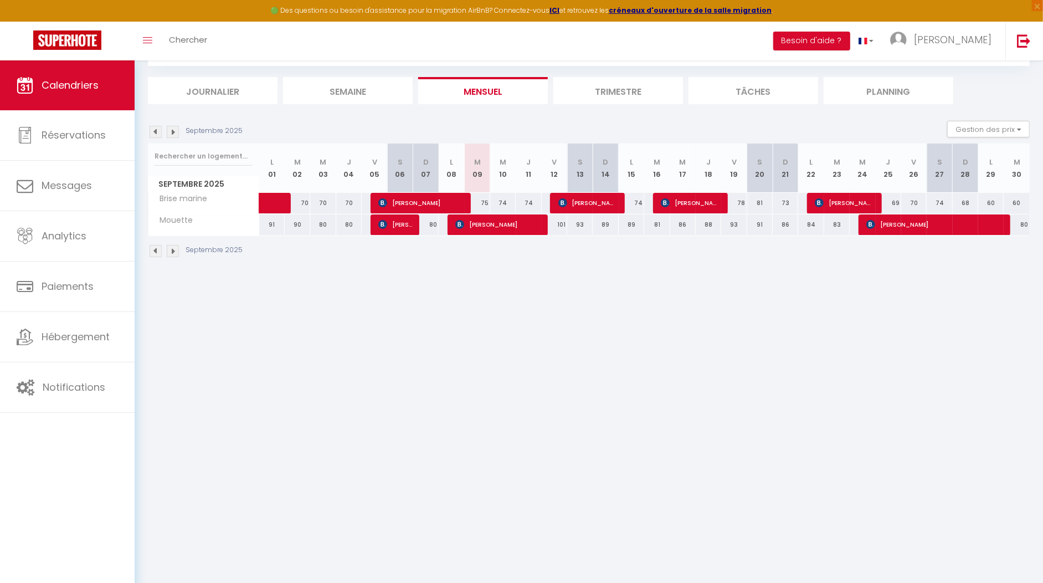
select select
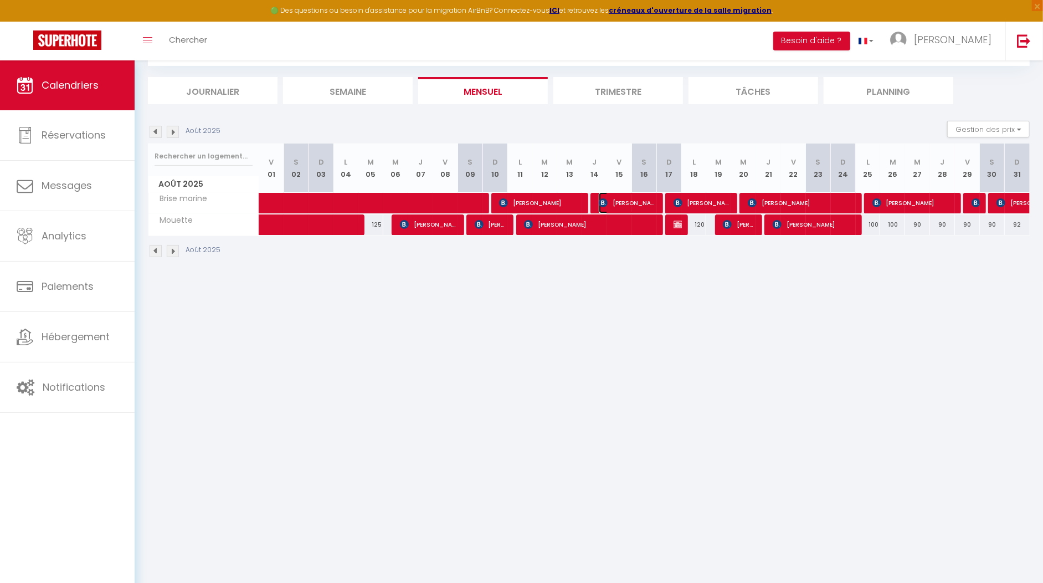
click at [626, 201] on span "[PERSON_NAME]" at bounding box center [628, 202] width 58 height 21
select select "OK"
select select "KO"
select select "0"
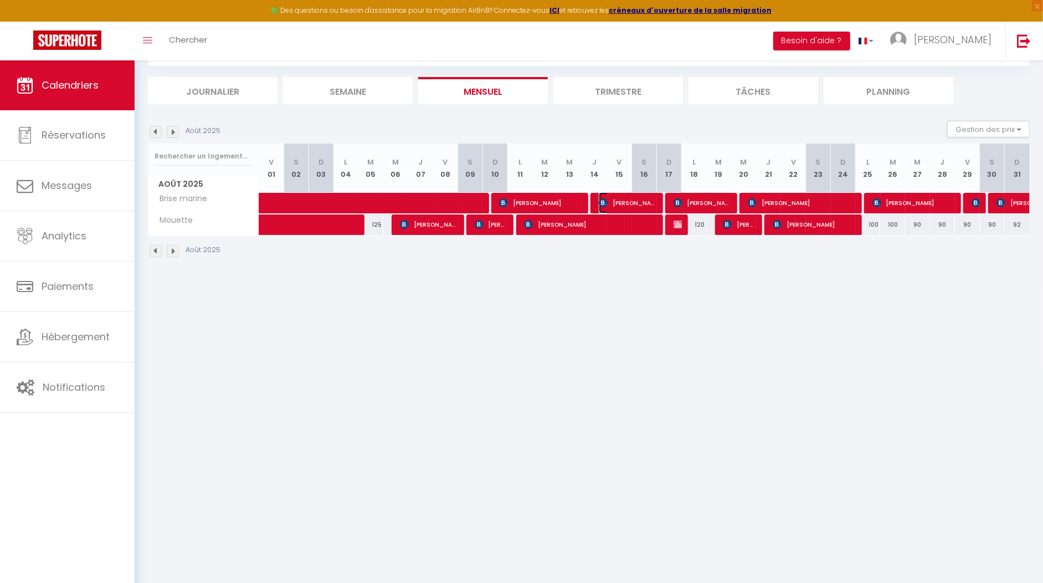
select select "1"
select select
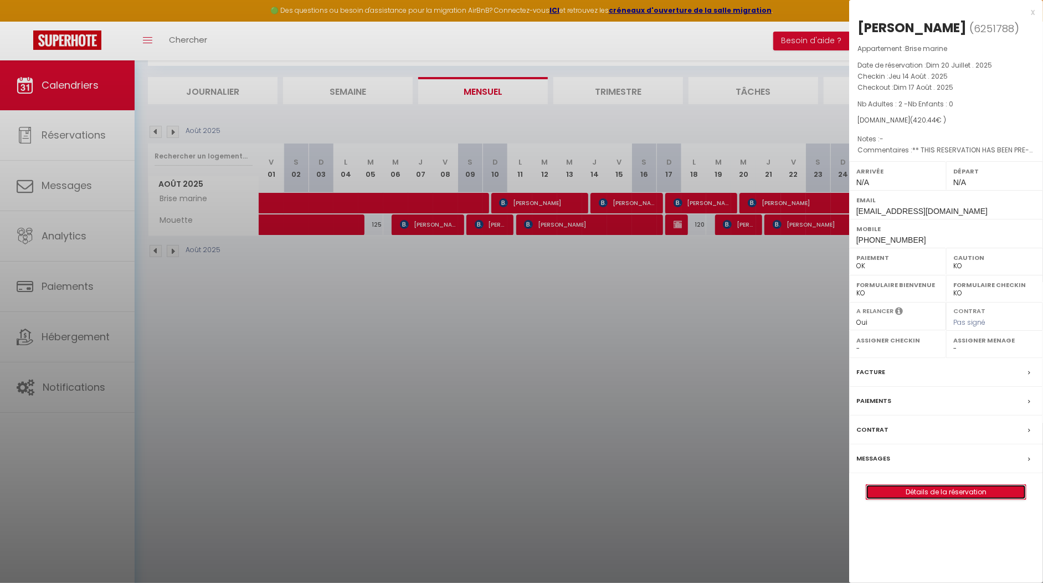
click at [935, 485] on link "Détails de la réservation" at bounding box center [946, 492] width 160 height 14
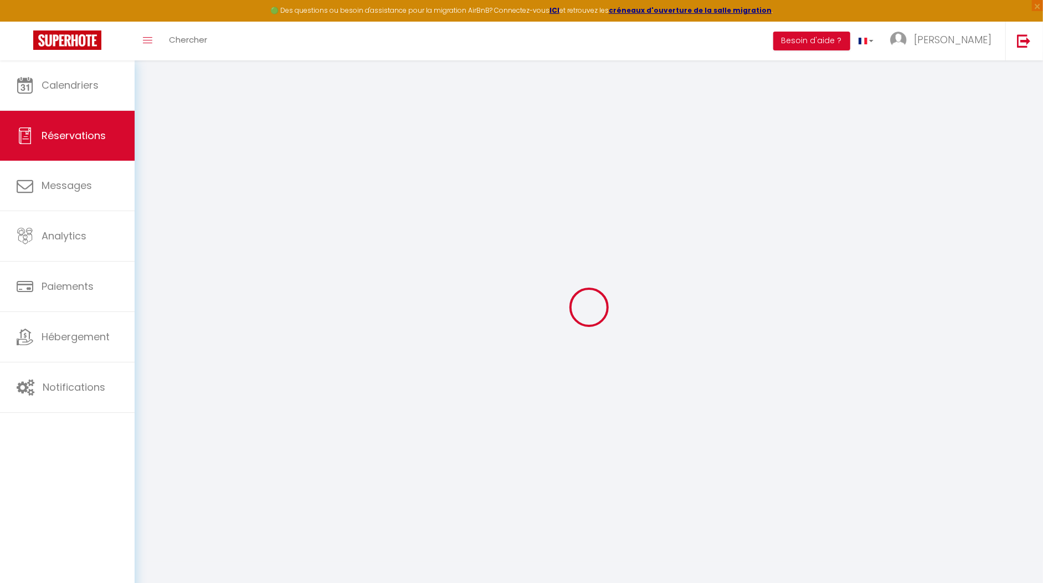
scroll to position [14, 0]
type input "[PERSON_NAME]"
type input "PRUVOST"
type input "[EMAIL_ADDRESS][DOMAIN_NAME]"
type input "[PHONE_NUMBER]"
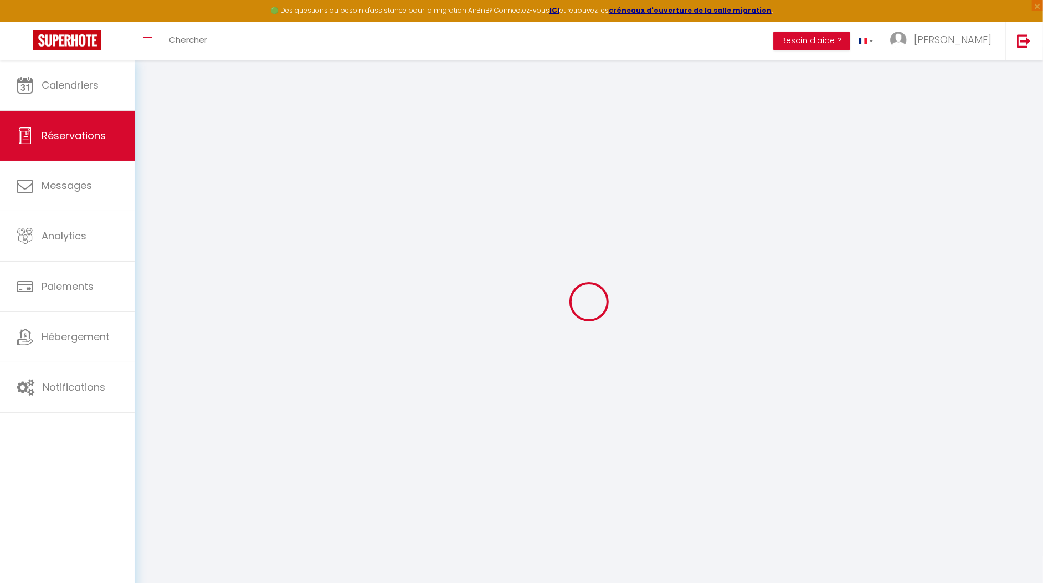
type input "78660"
type input "3 résidence Saint Pierre"
type input "ALLAINVILLE AUX BOIS"
select select "FR"
type input "68.48"
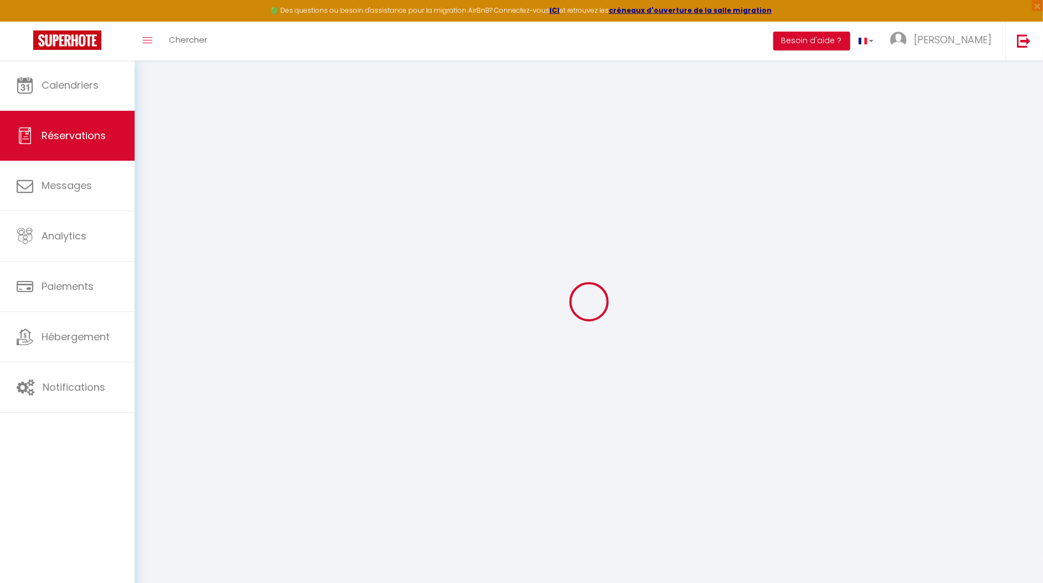
type input "5.89"
select select "56674"
select select "1"
select select
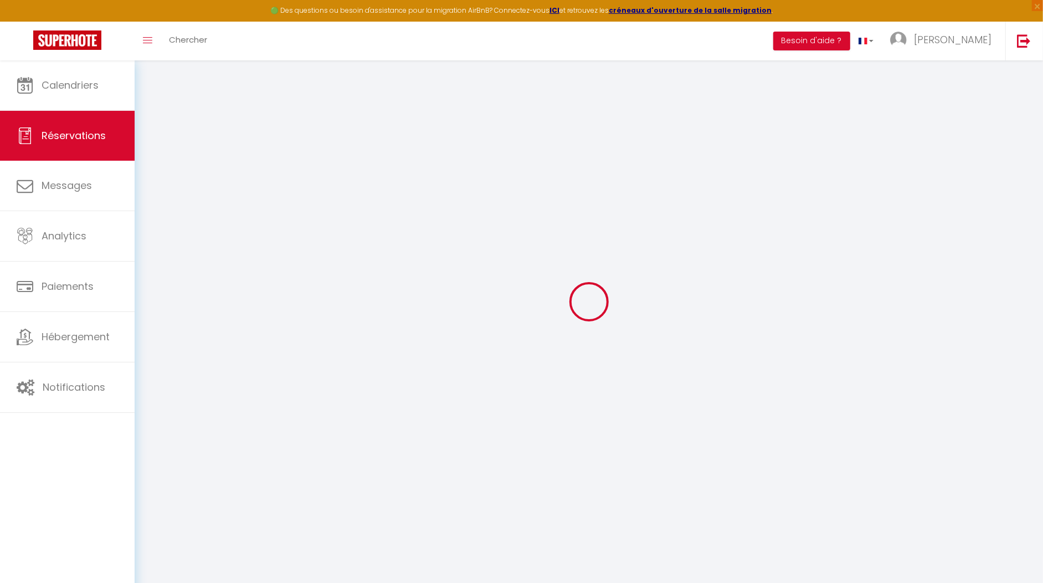
type input "2"
select select "12"
select select
type input "352.8"
checkbox input "false"
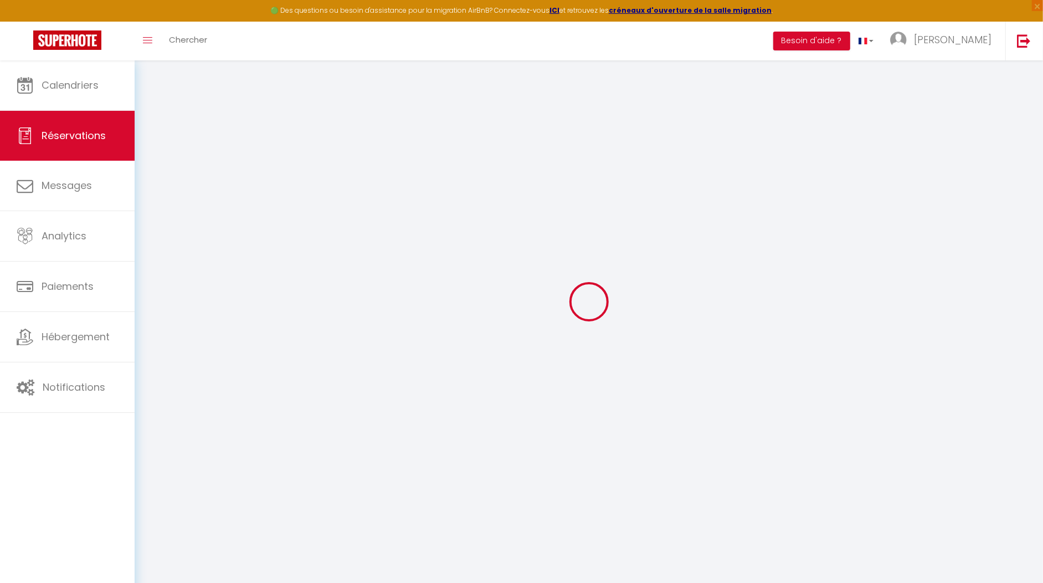
type input "0"
select select "2"
type input "50"
type input "0"
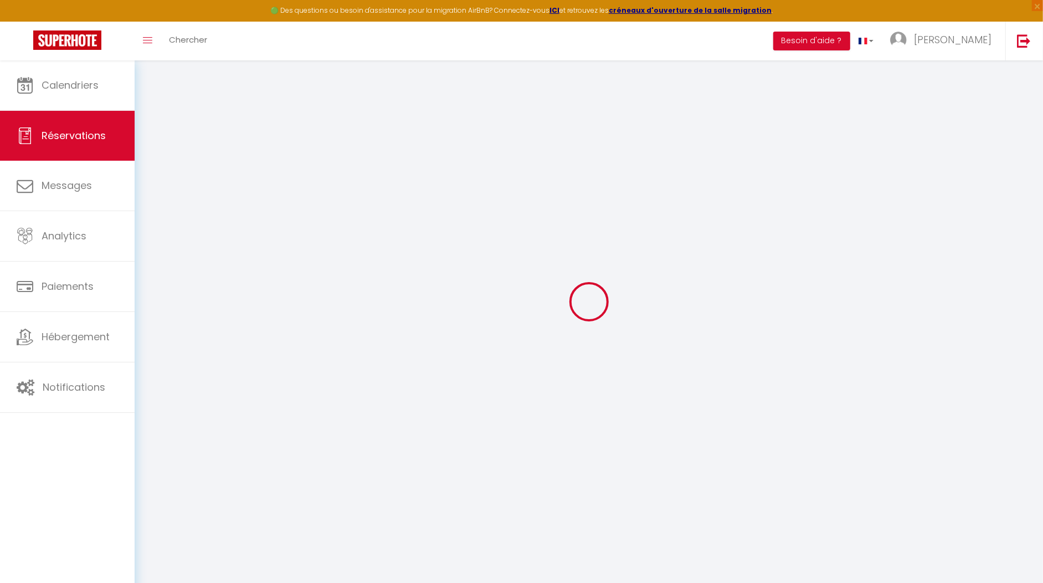
select select
select select "14"
checkbox input "false"
select select
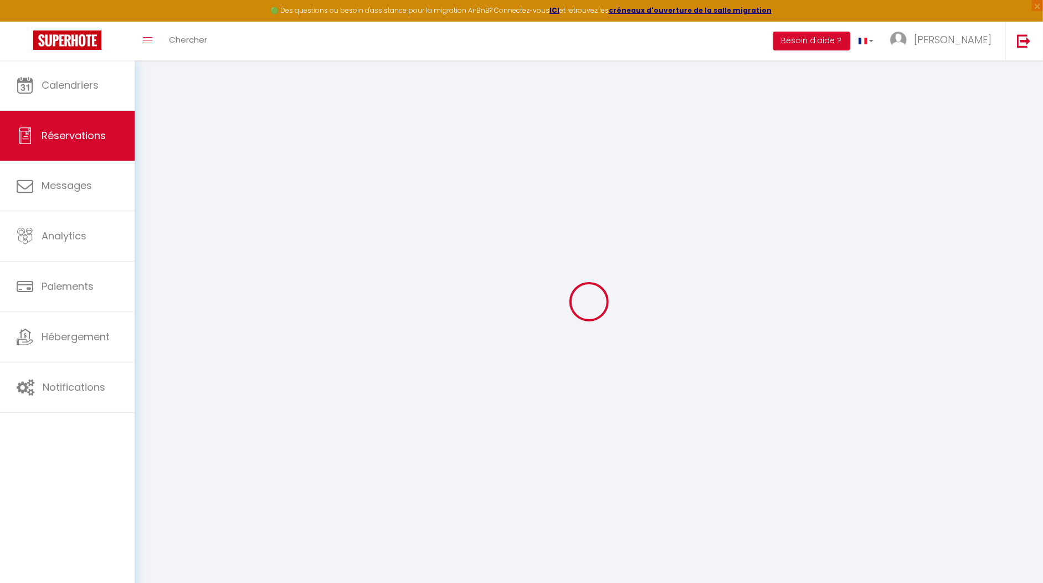
select select
checkbox input "false"
select select
checkbox input "false"
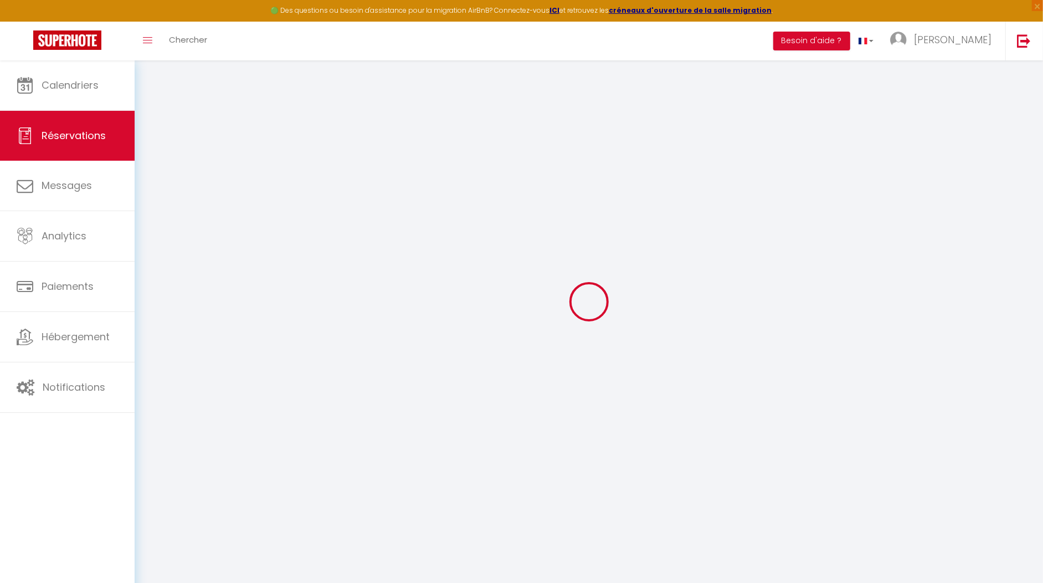
select select
checkbox input "false"
type textarea "** THIS RESERVATION HAS BEEN PRE-PAID ** BOOKING NOTE : Payment charge is EUR 5…"
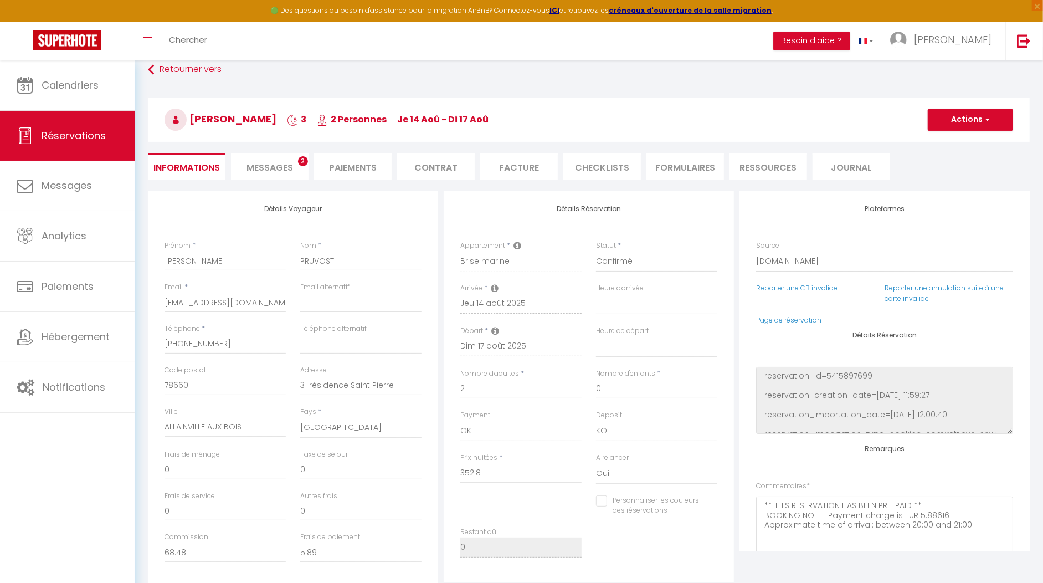
type input "50"
type input "17.64"
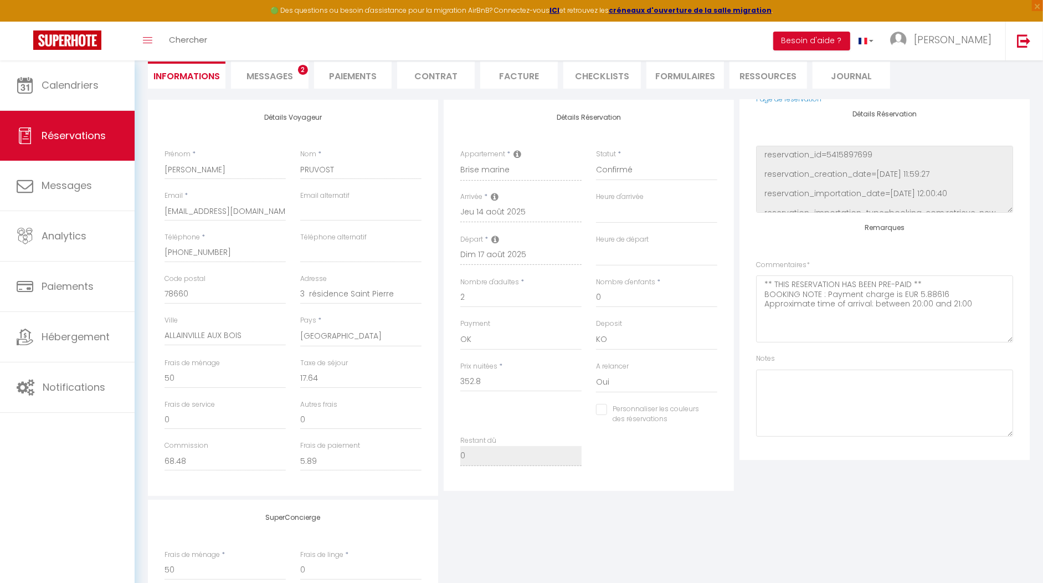
scroll to position [0, 0]
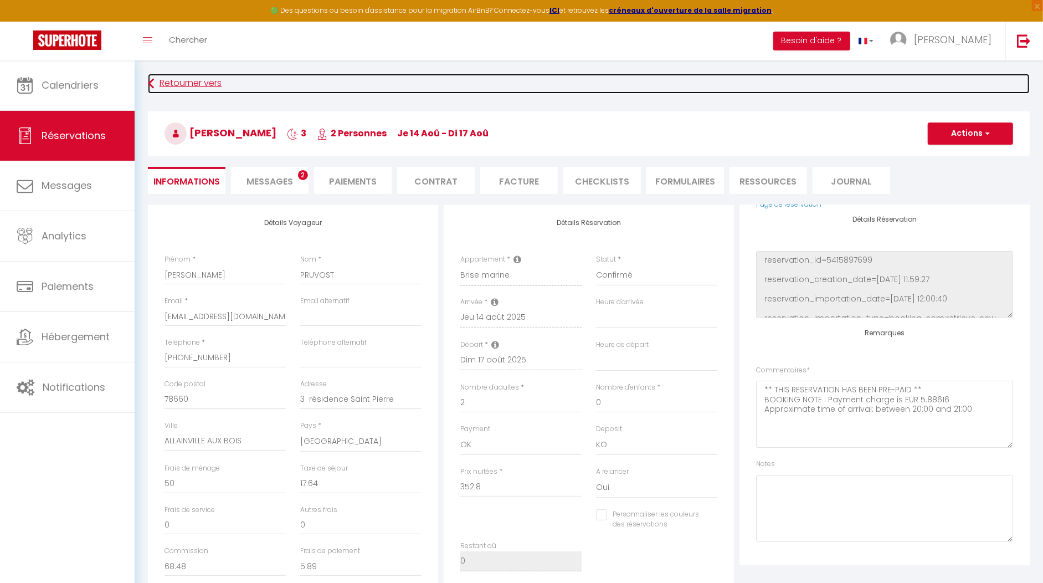
click at [158, 80] on link "Retourner vers" at bounding box center [589, 84] width 882 height 20
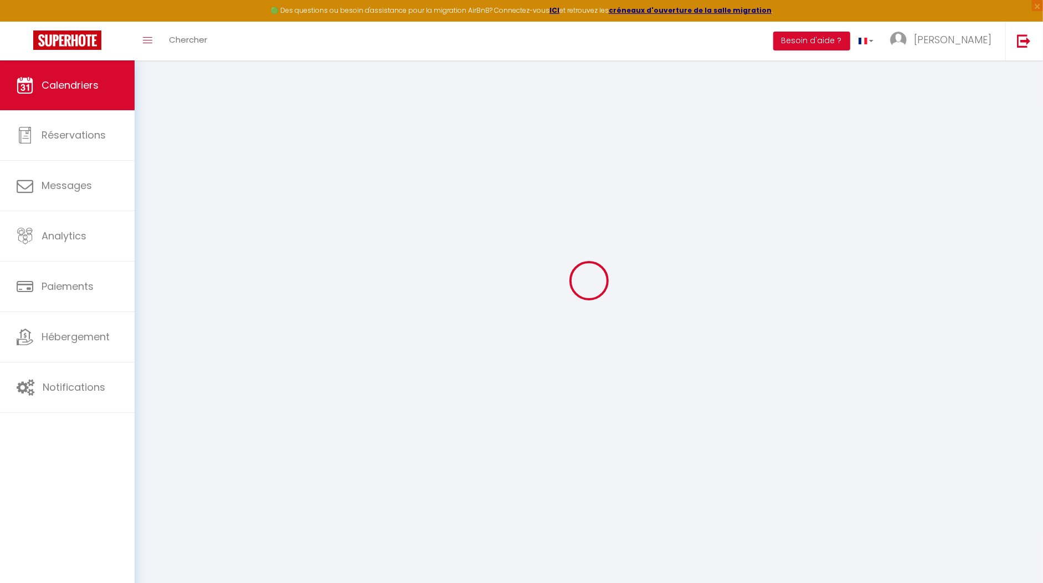
scroll to position [56, 0]
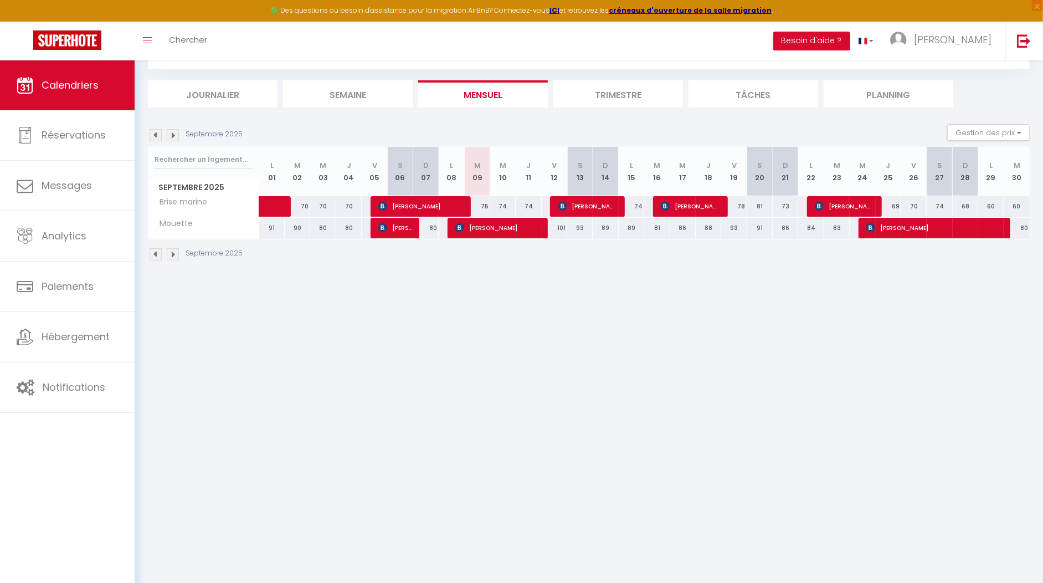
click at [155, 134] on img at bounding box center [156, 135] width 12 height 12
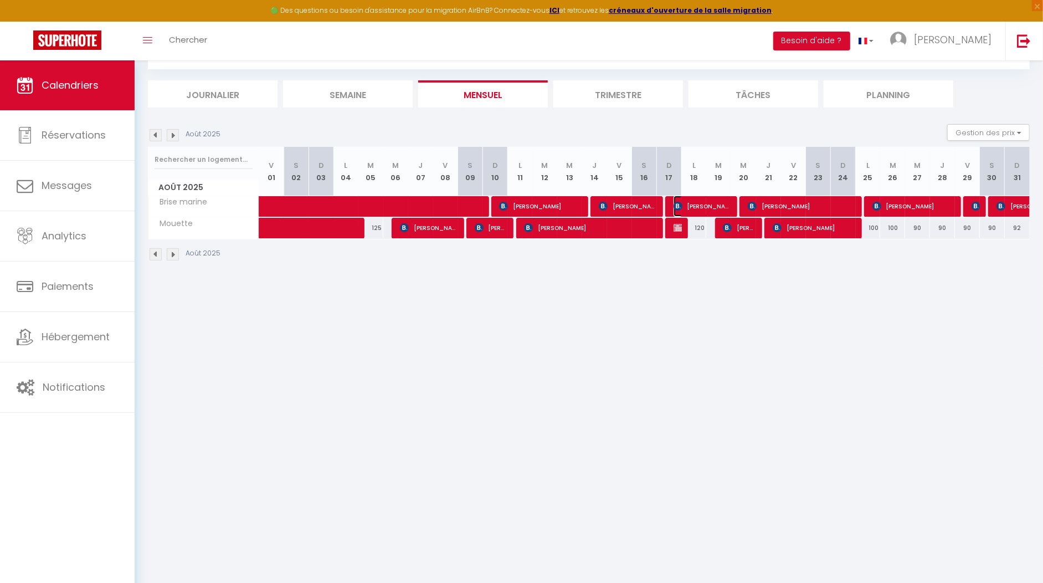
click at [681, 203] on img at bounding box center [678, 206] width 9 height 9
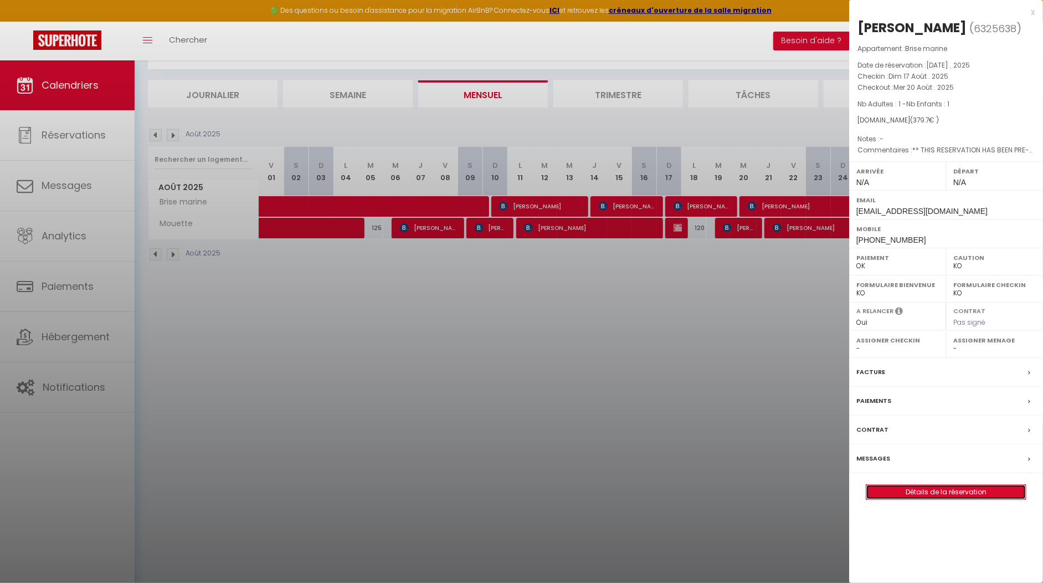
click at [948, 485] on link "Détails de la réservation" at bounding box center [946, 492] width 160 height 14
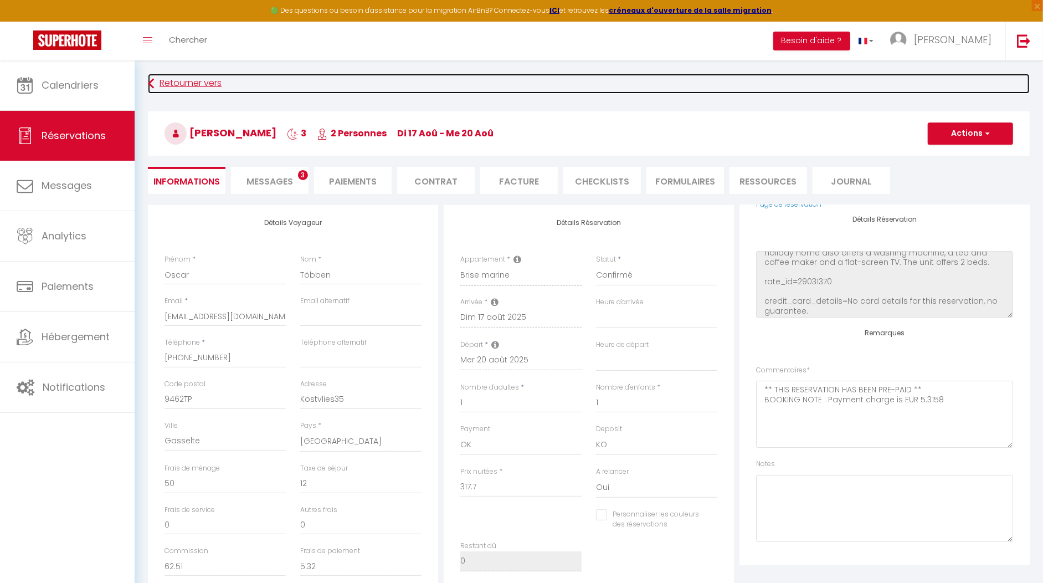
click at [179, 85] on link "Retourner vers" at bounding box center [589, 84] width 882 height 20
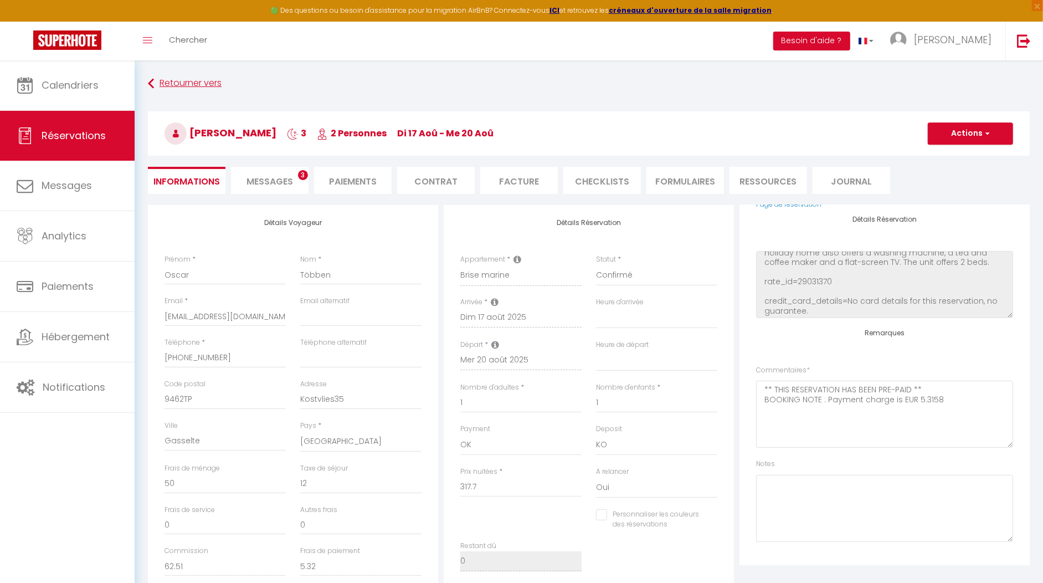
scroll to position [60, 0]
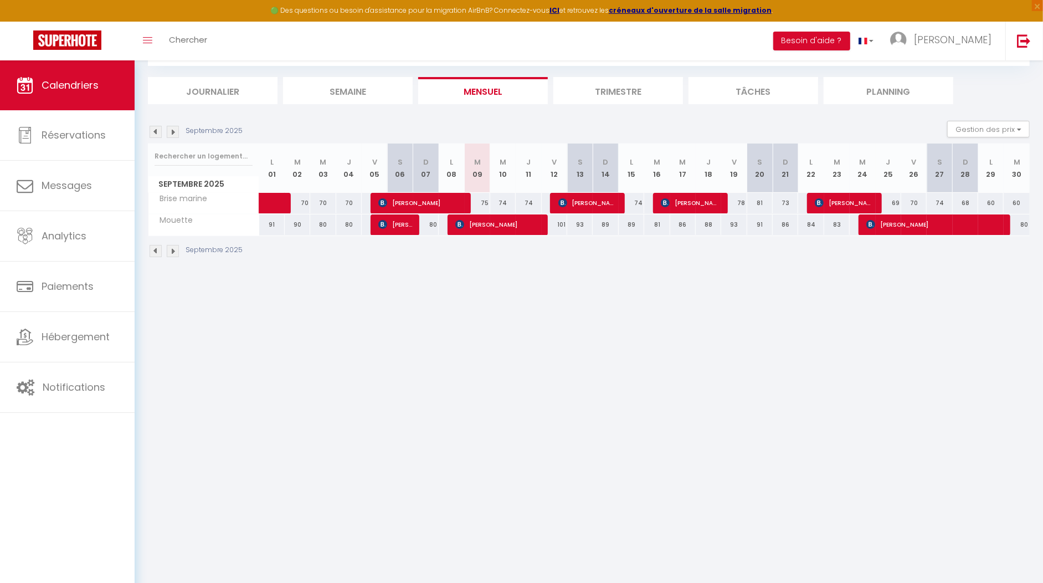
click at [153, 132] on img at bounding box center [156, 132] width 12 height 12
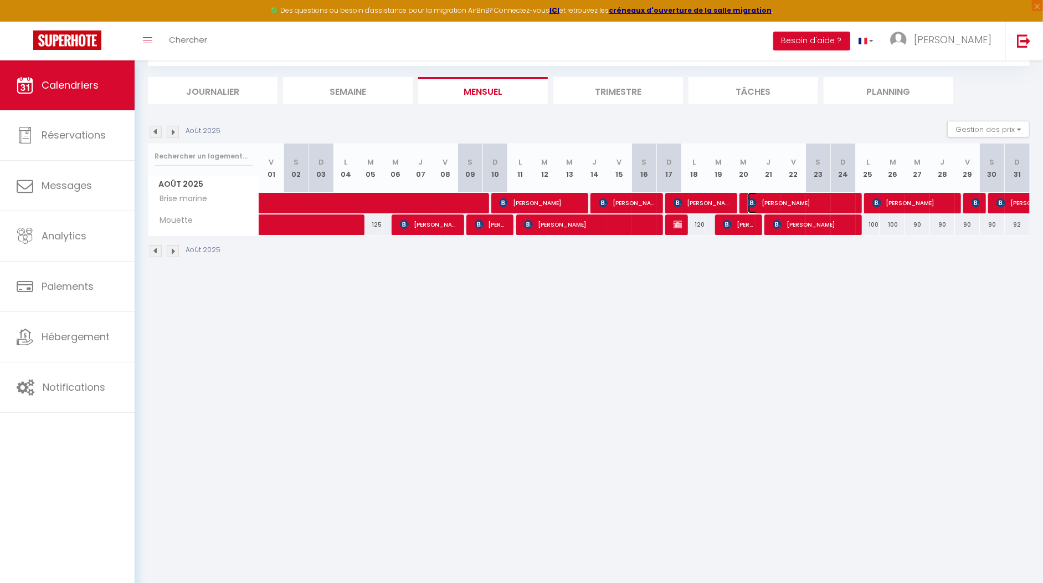
click at [763, 201] on span "[PERSON_NAME]" at bounding box center [802, 202] width 108 height 21
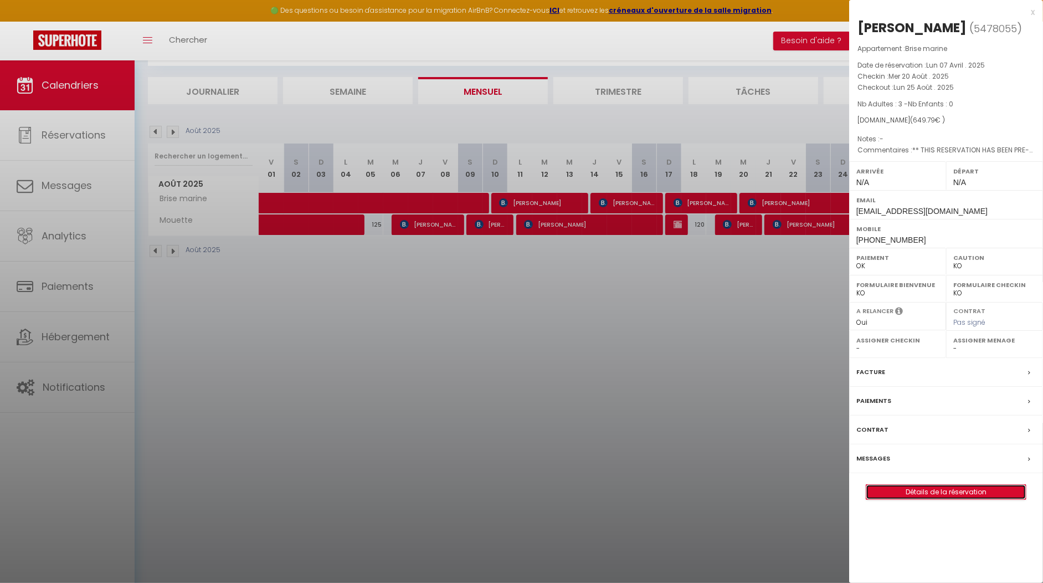
click at [943, 492] on link "Détails de la réservation" at bounding box center [946, 492] width 160 height 14
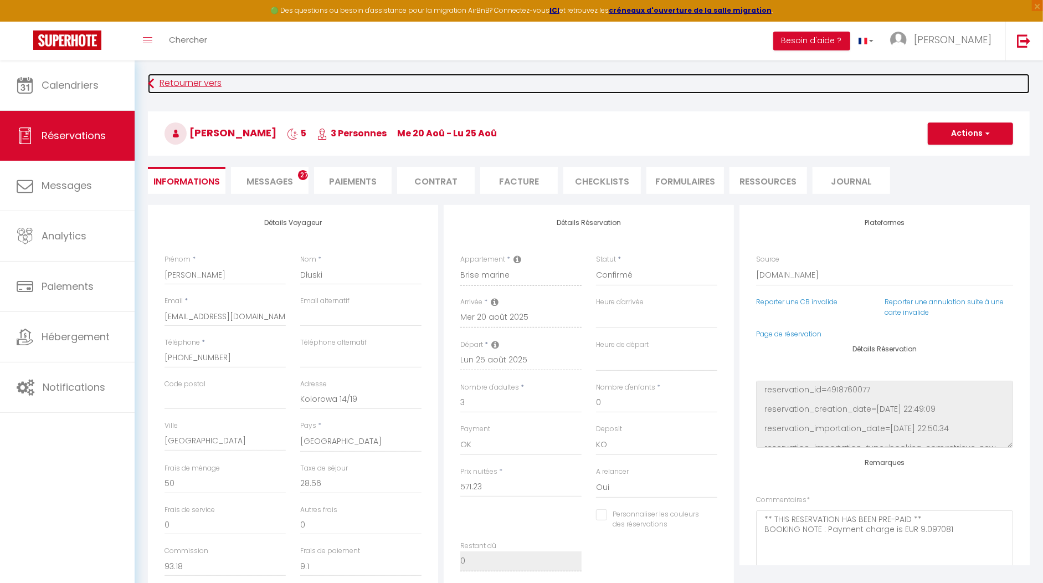
click at [181, 85] on link "Retourner vers" at bounding box center [589, 84] width 882 height 20
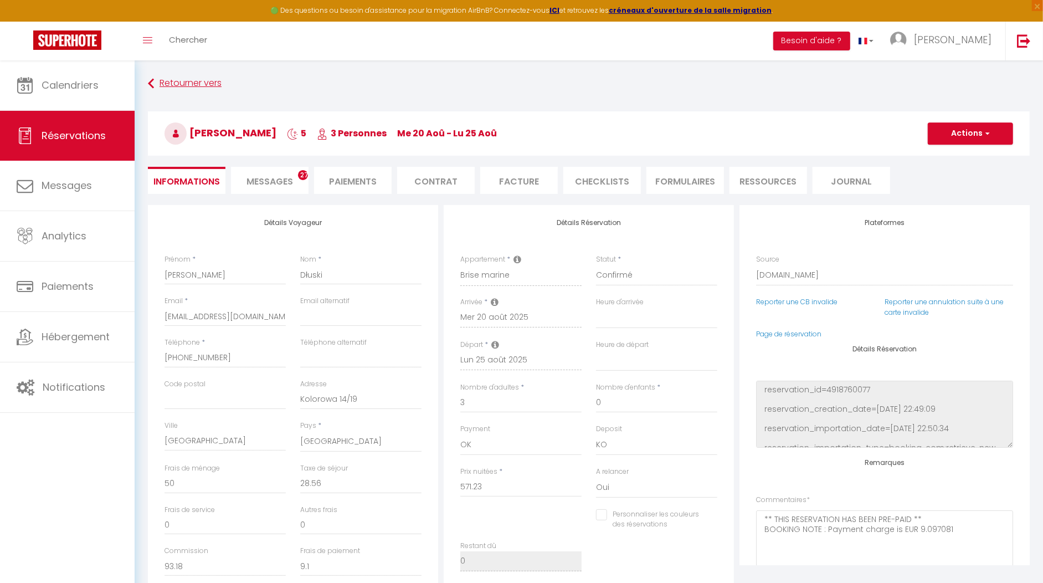
scroll to position [60, 0]
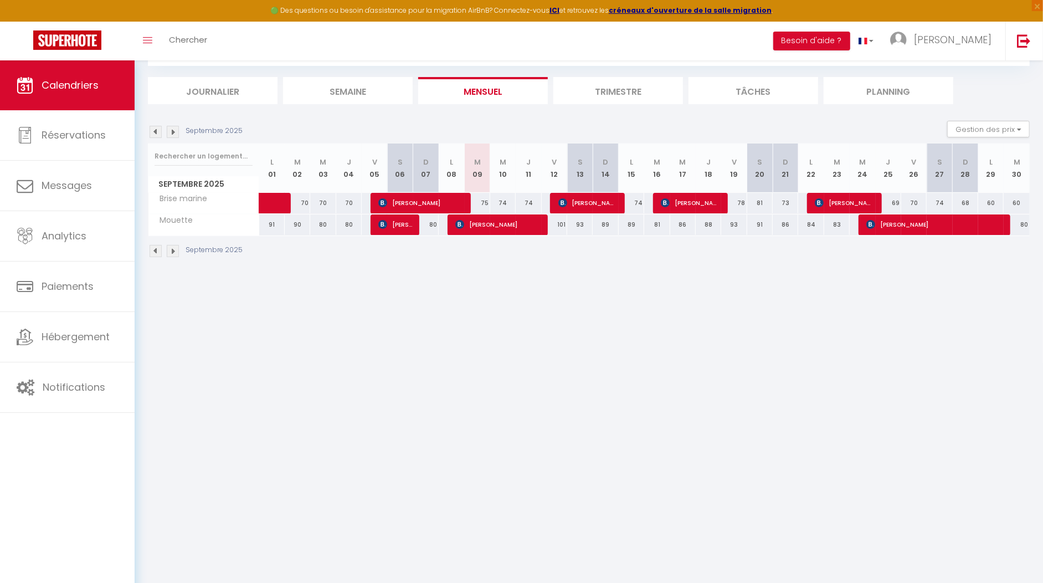
click at [154, 131] on img at bounding box center [156, 132] width 12 height 12
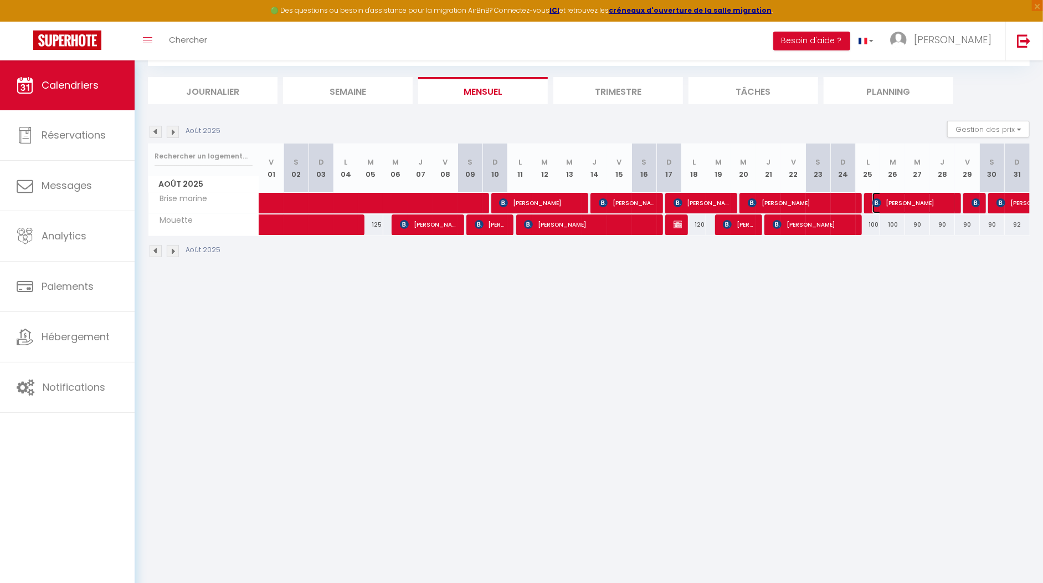
click at [886, 202] on span "[PERSON_NAME]" at bounding box center [913, 202] width 83 height 21
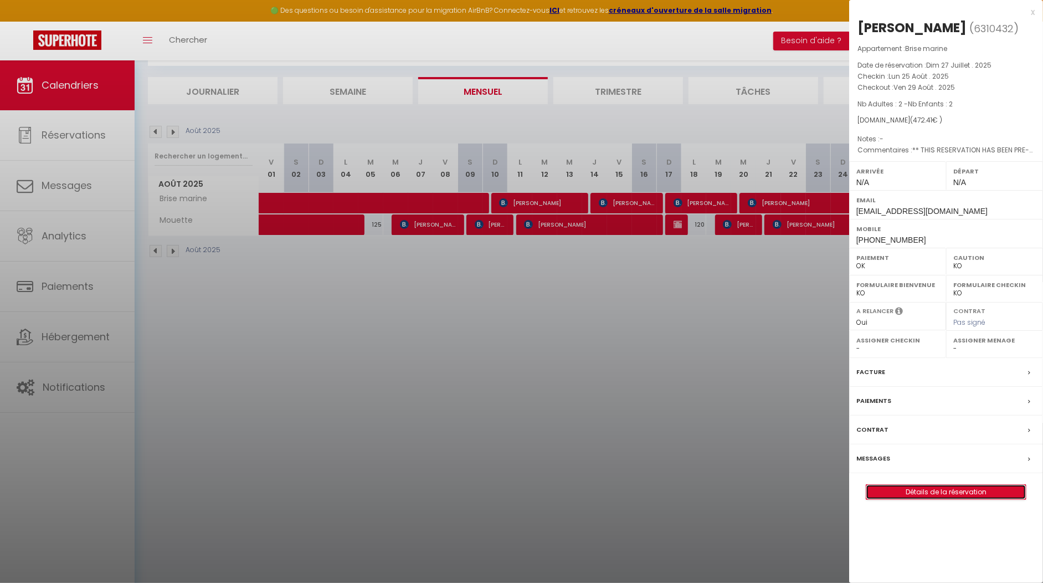
click at [958, 499] on link "Détails de la réservation" at bounding box center [946, 492] width 160 height 14
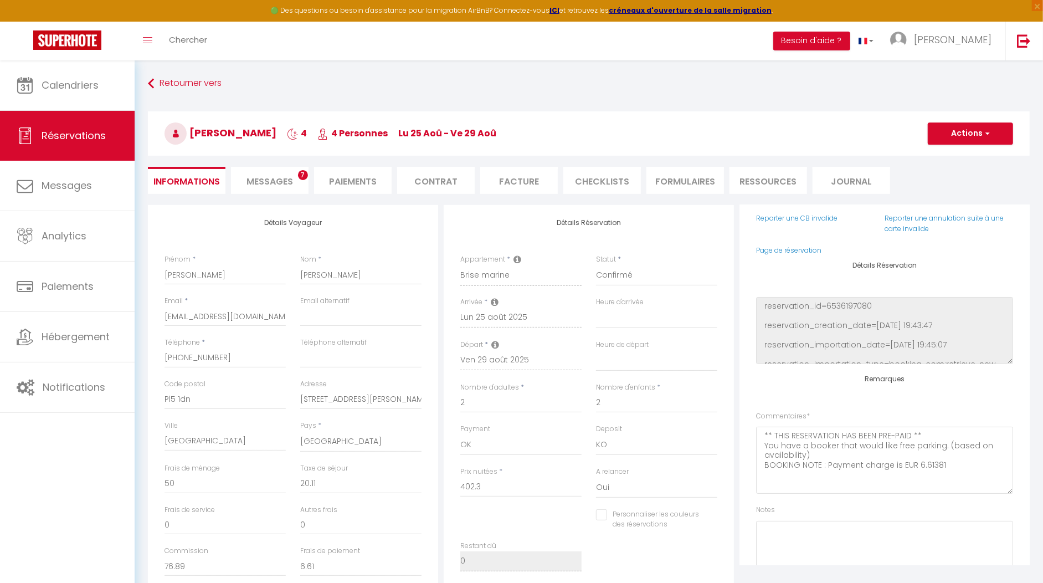
scroll to position [130, 0]
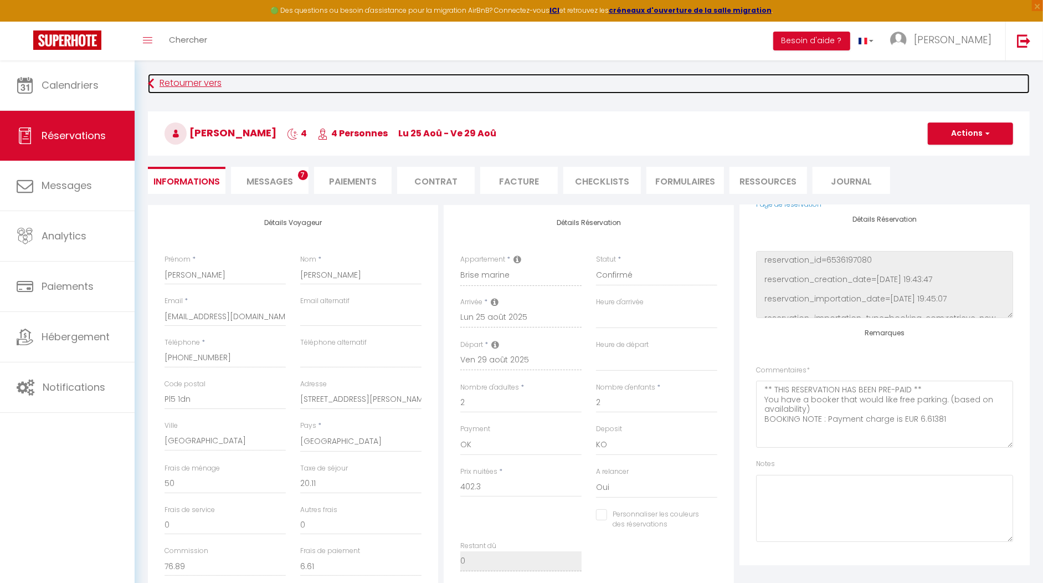
click at [169, 84] on link "Retourner vers" at bounding box center [589, 84] width 882 height 20
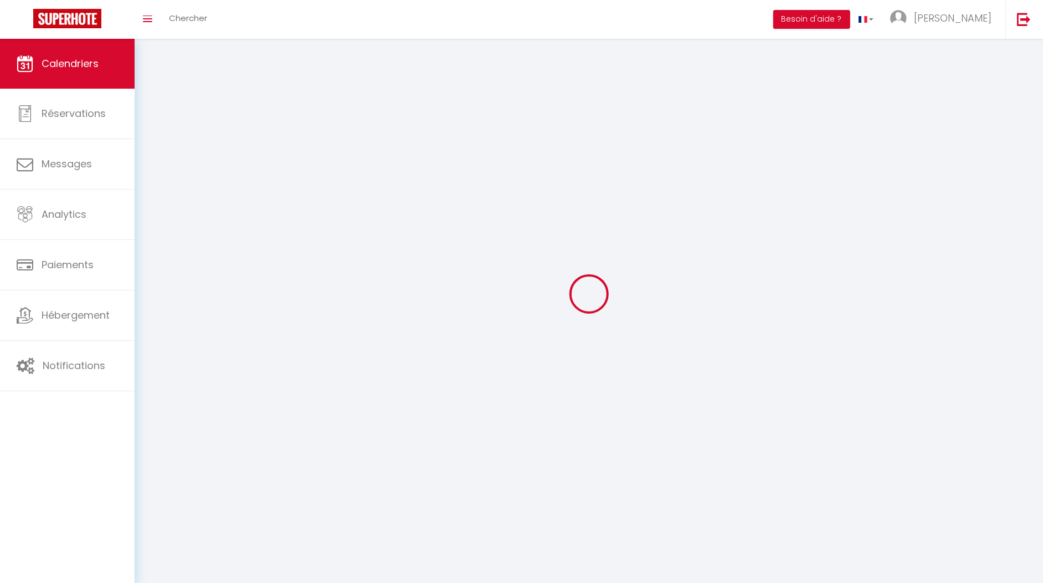
scroll to position [60, 0]
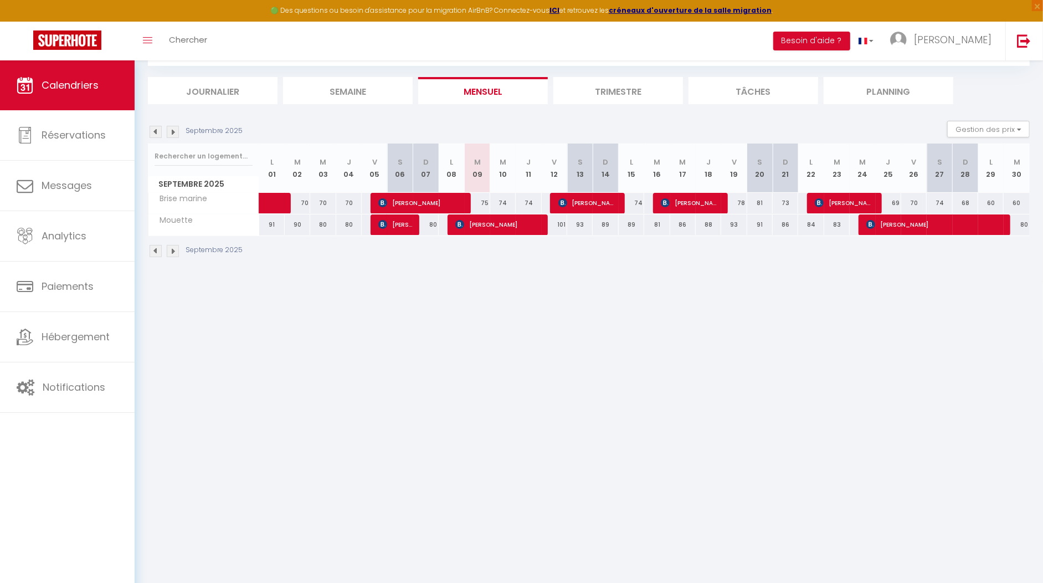
click at [156, 131] on img at bounding box center [156, 132] width 12 height 12
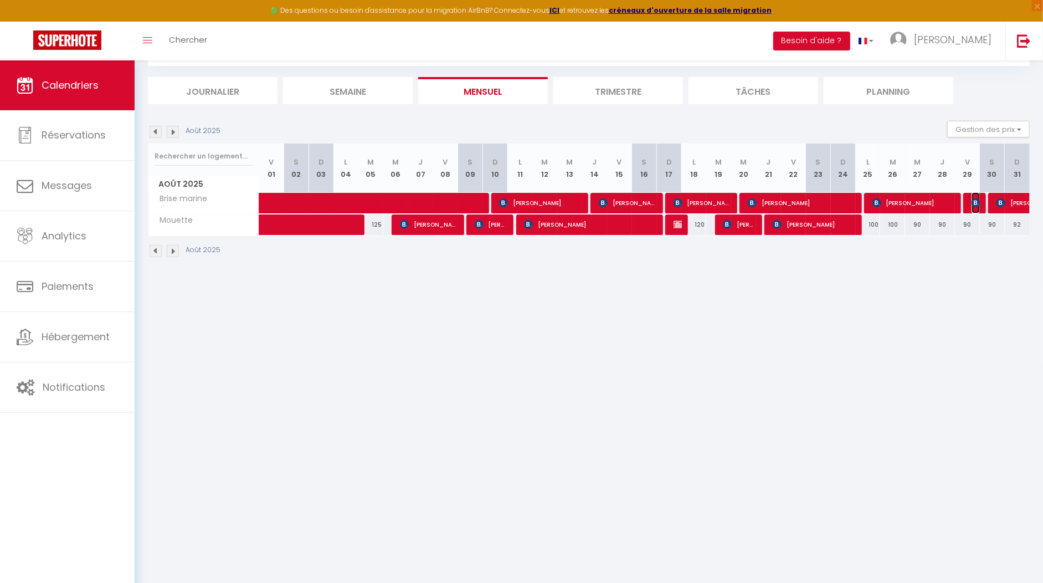
click at [976, 206] on span "[PERSON_NAME]" at bounding box center [976, 202] width 8 height 21
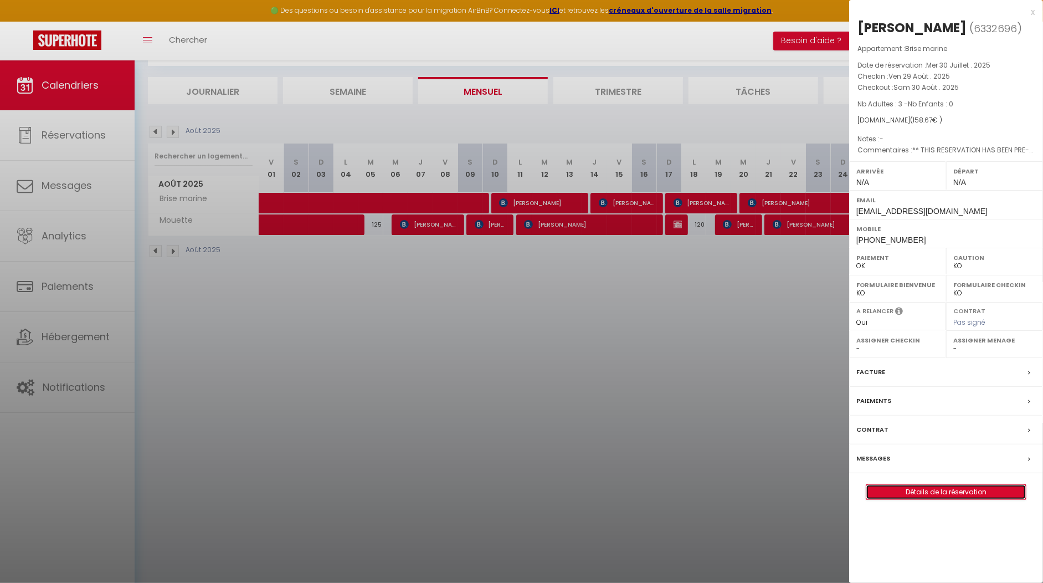
click at [963, 487] on link "Détails de la réservation" at bounding box center [946, 492] width 160 height 14
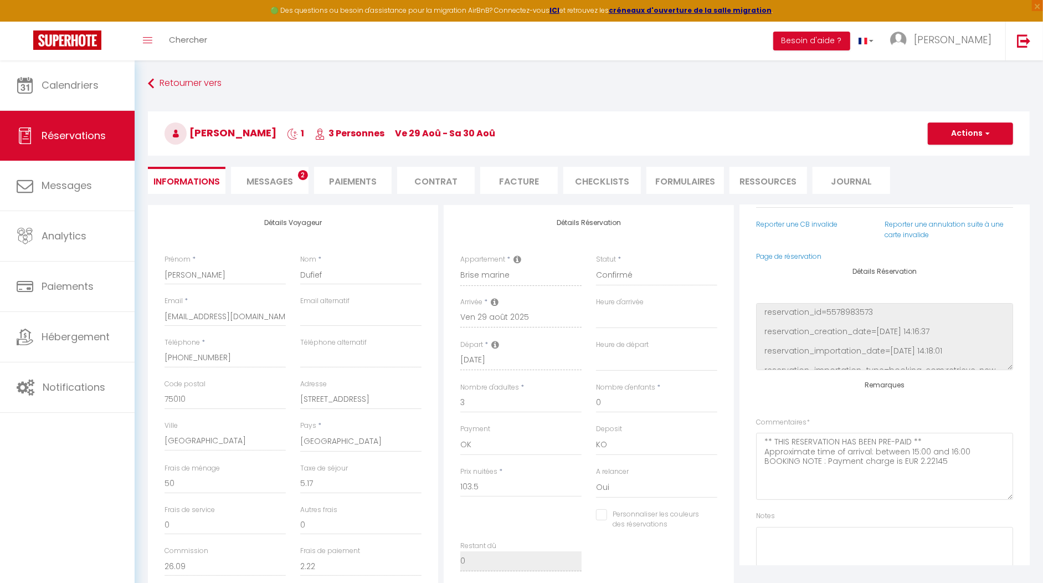
scroll to position [130, 0]
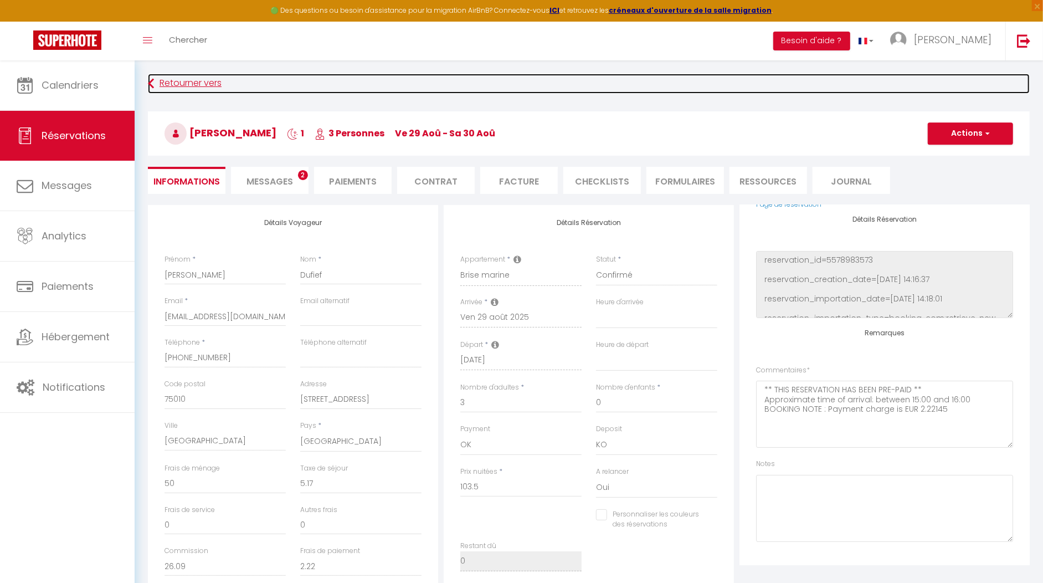
click at [188, 86] on link "Retourner vers" at bounding box center [589, 84] width 882 height 20
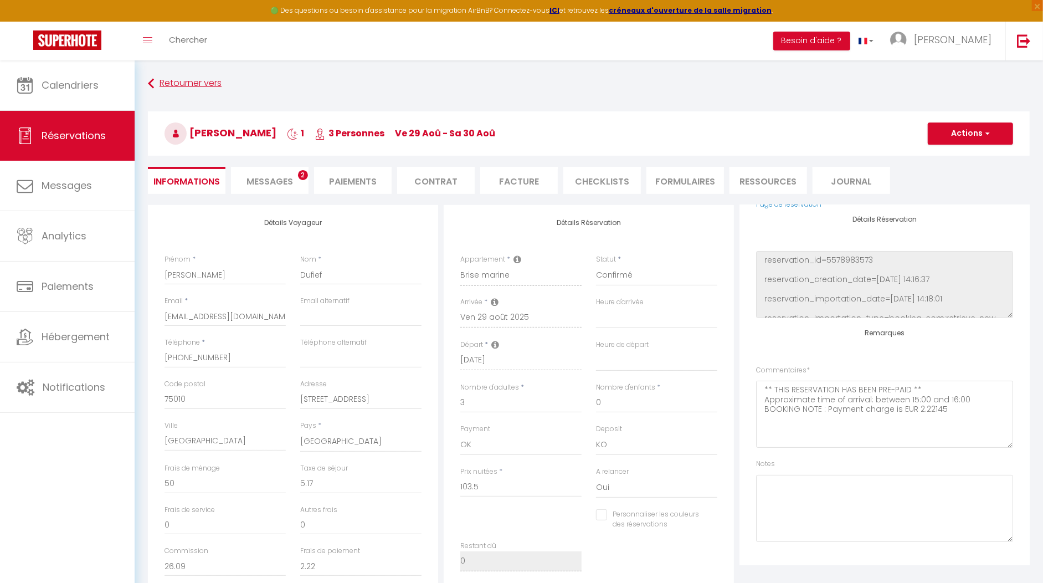
scroll to position [60, 0]
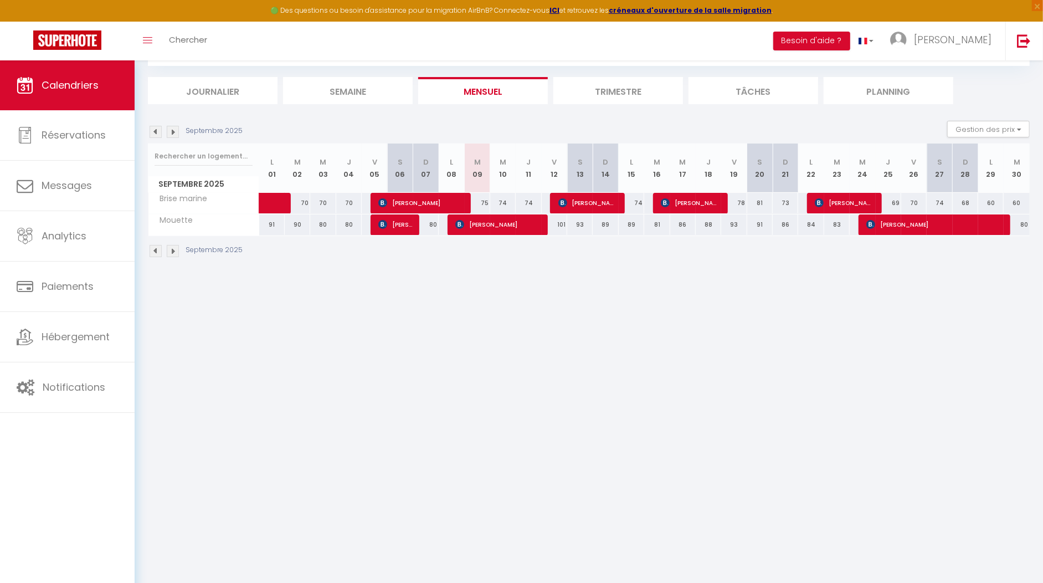
click at [152, 132] on img at bounding box center [156, 132] width 12 height 12
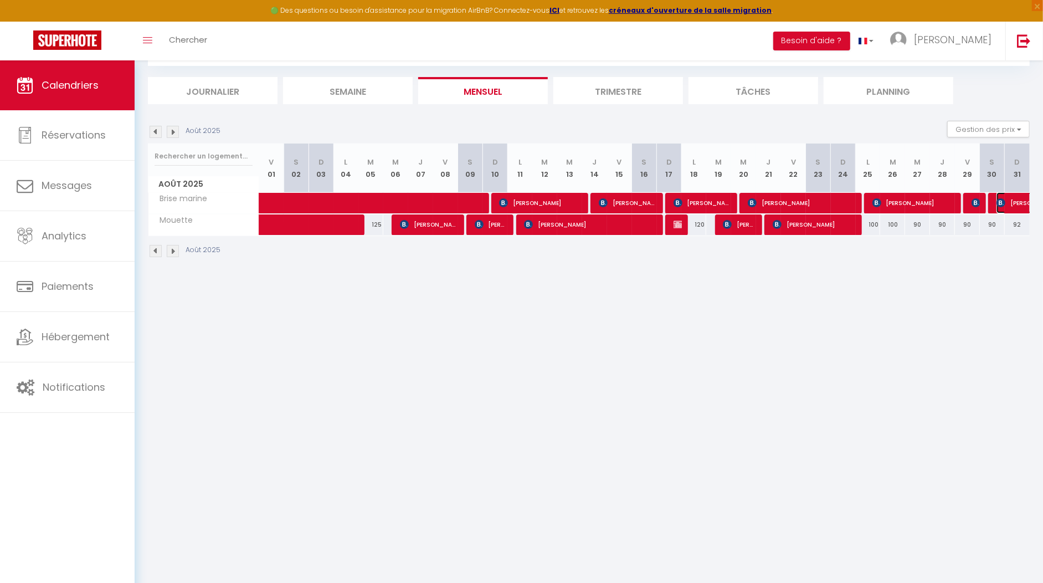
click at [1010, 199] on span "[PERSON_NAME]" at bounding box center [1034, 202] width 76 height 21
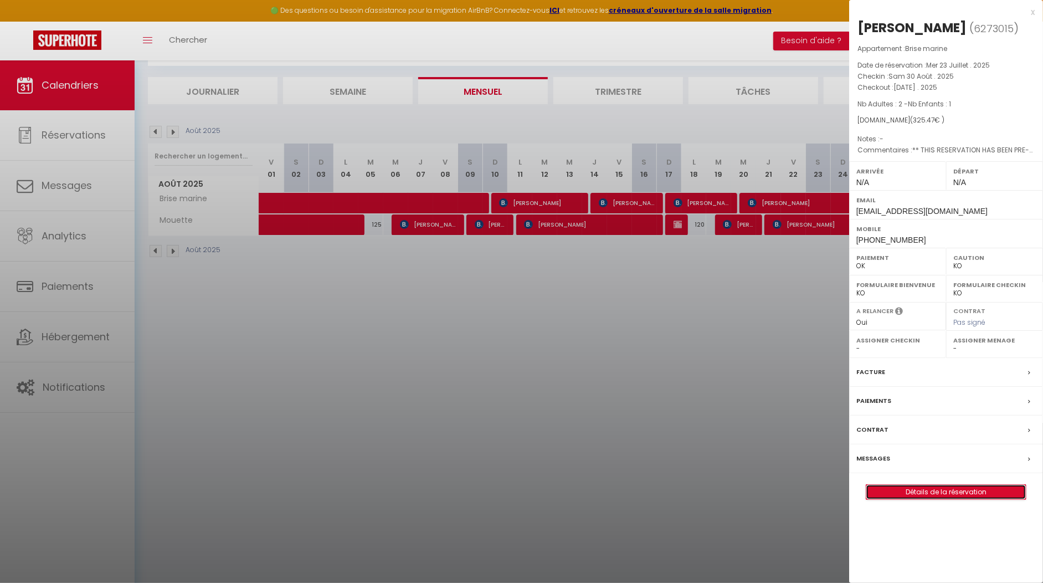
click at [966, 487] on link "Détails de la réservation" at bounding box center [946, 492] width 160 height 14
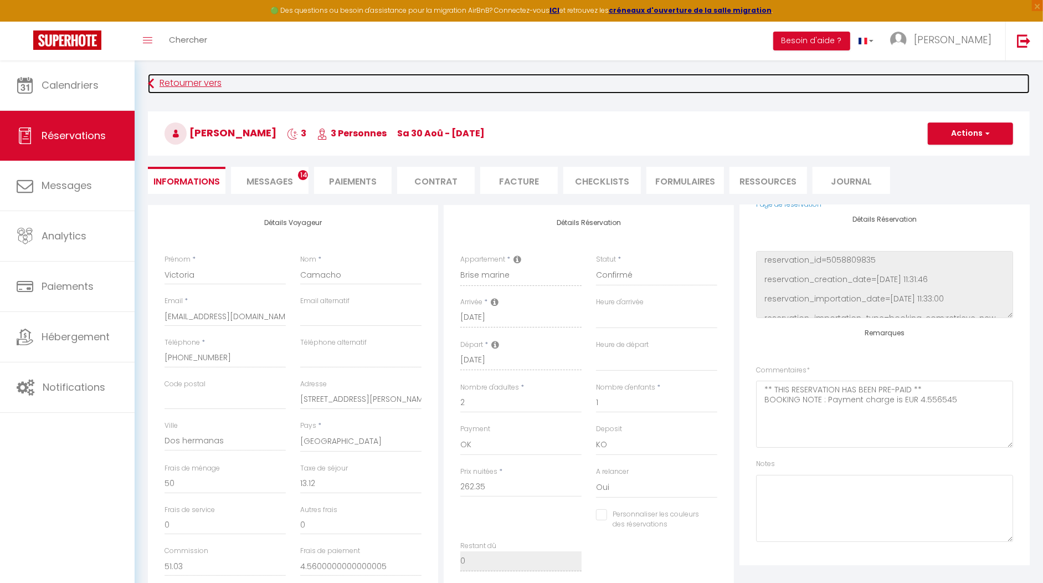
click at [172, 88] on link "Retourner vers" at bounding box center [589, 84] width 882 height 20
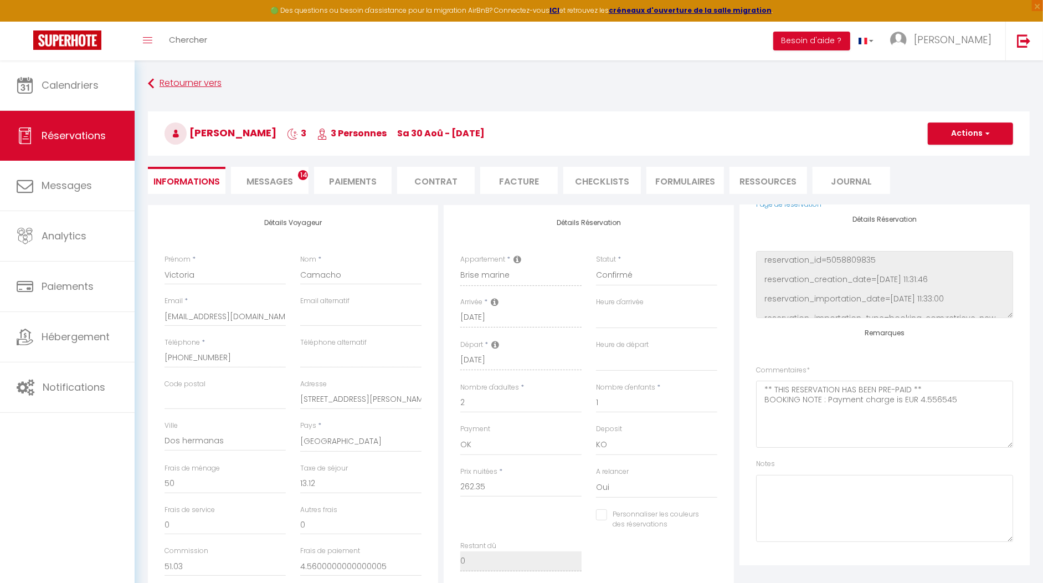
scroll to position [59, 0]
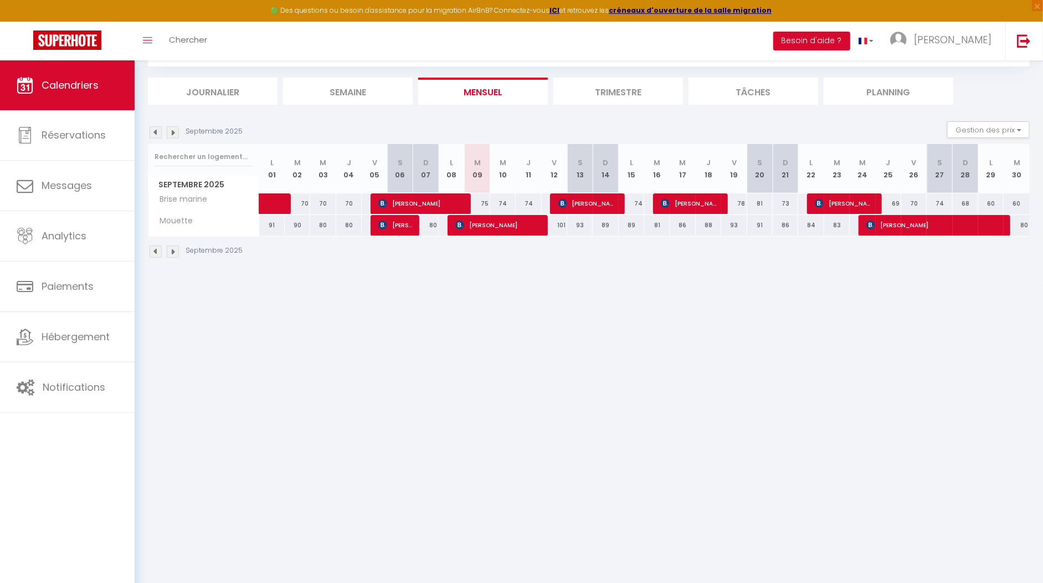
click at [151, 127] on img at bounding box center [156, 132] width 12 height 12
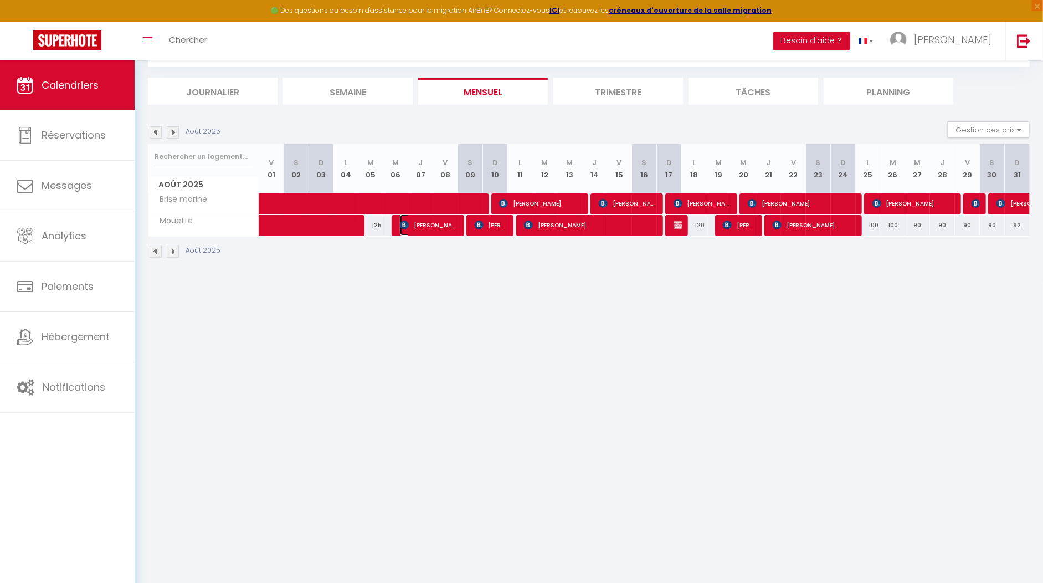
click at [435, 223] on span "[PERSON_NAME]" at bounding box center [429, 224] width 58 height 21
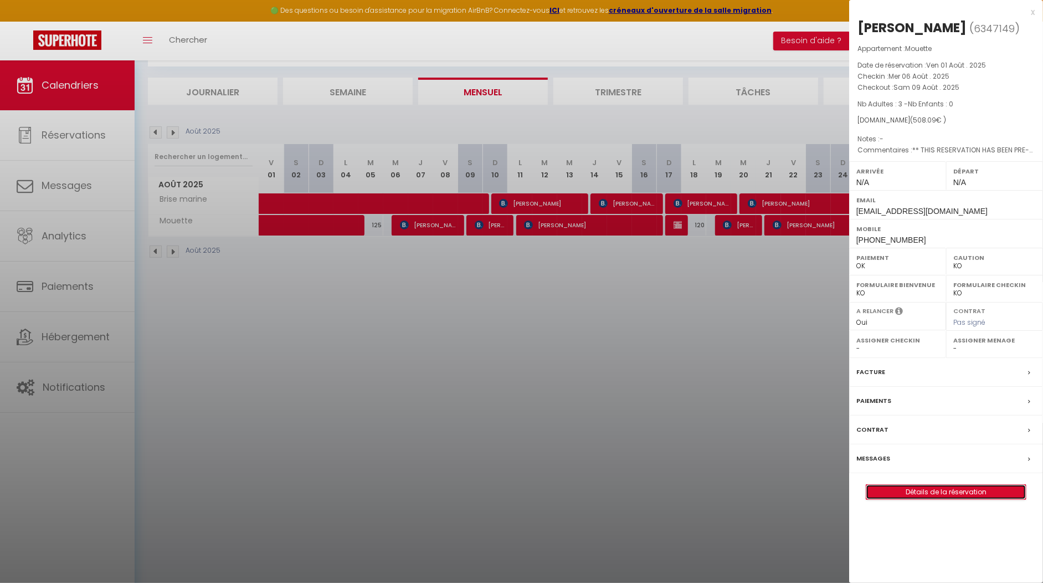
click at [926, 487] on link "Détails de la réservation" at bounding box center [946, 492] width 160 height 14
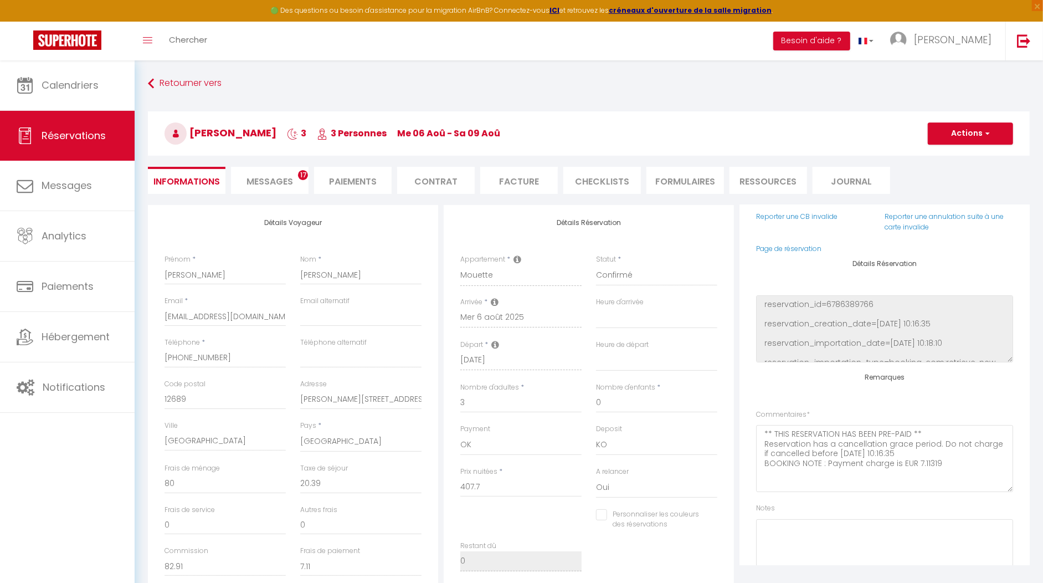
scroll to position [130, 0]
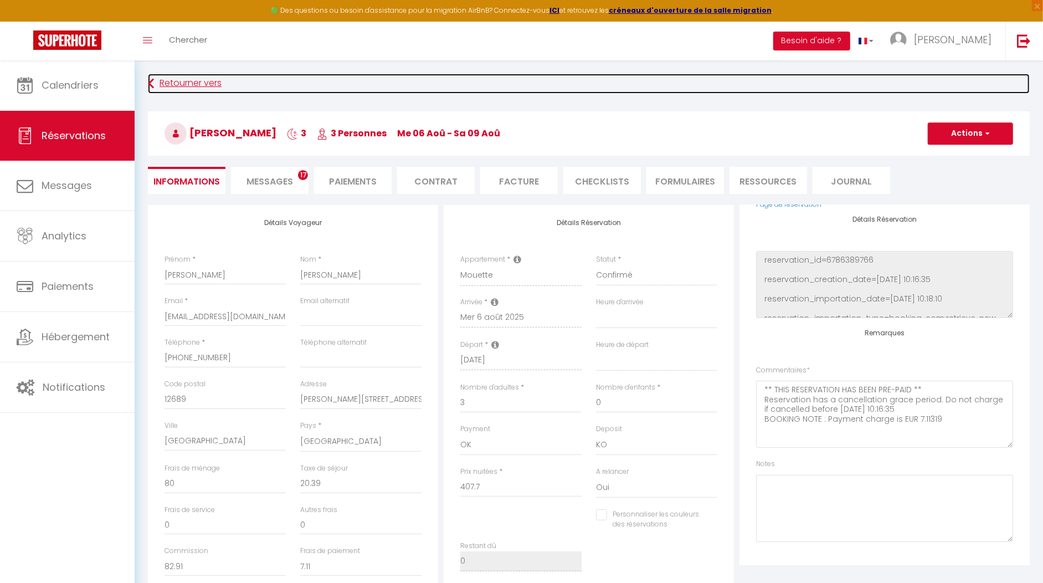
click at [177, 86] on link "Retourner vers" at bounding box center [589, 84] width 882 height 20
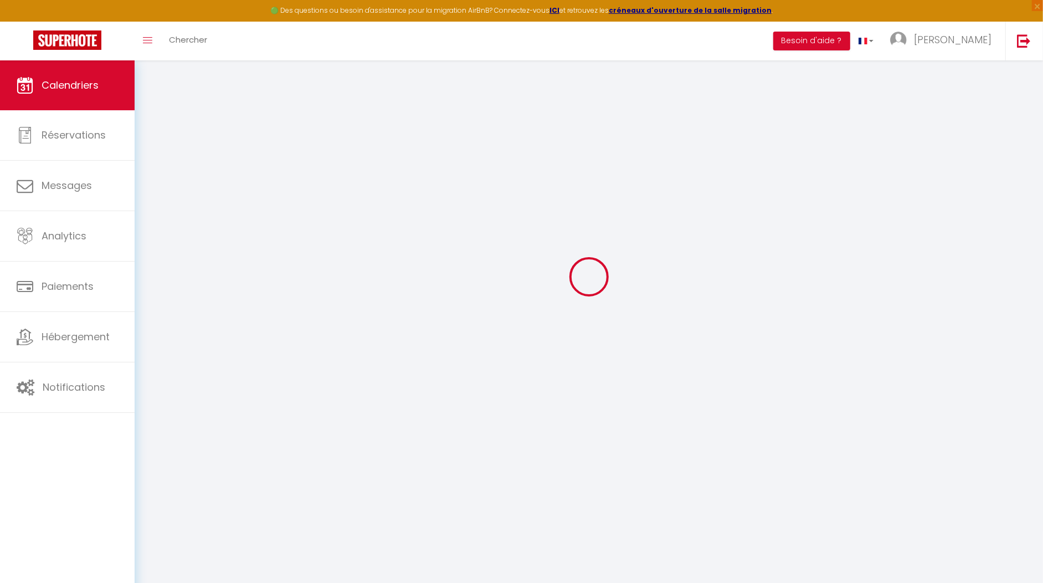
scroll to position [60, 0]
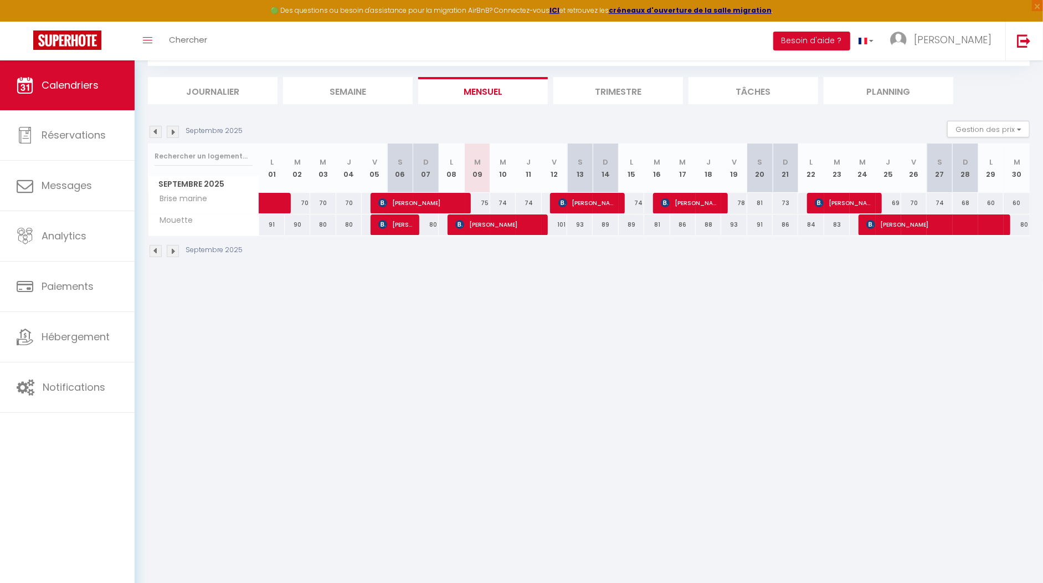
click at [155, 133] on img at bounding box center [156, 132] width 12 height 12
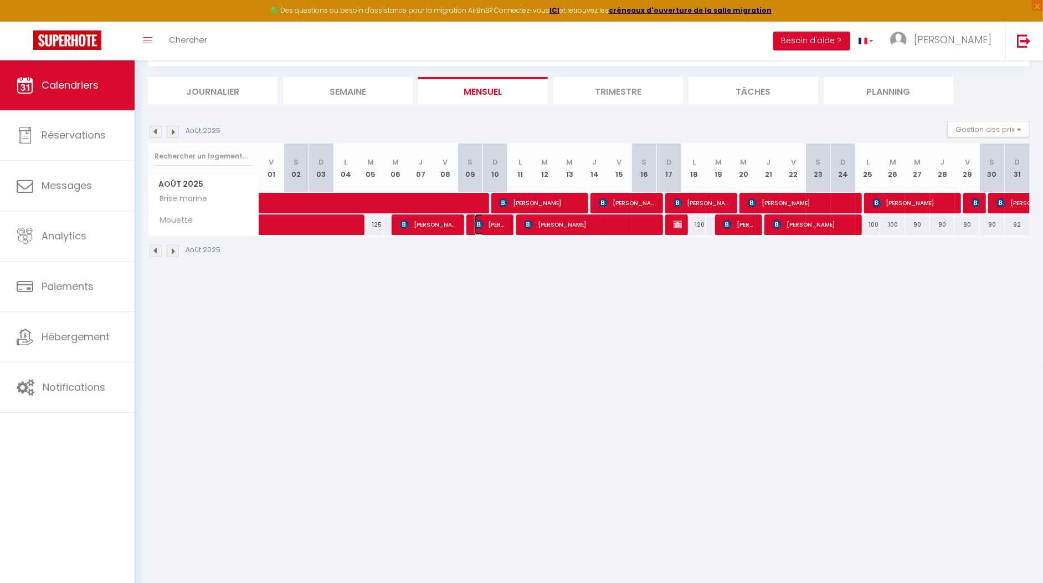
click at [482, 222] on img at bounding box center [479, 224] width 9 height 9
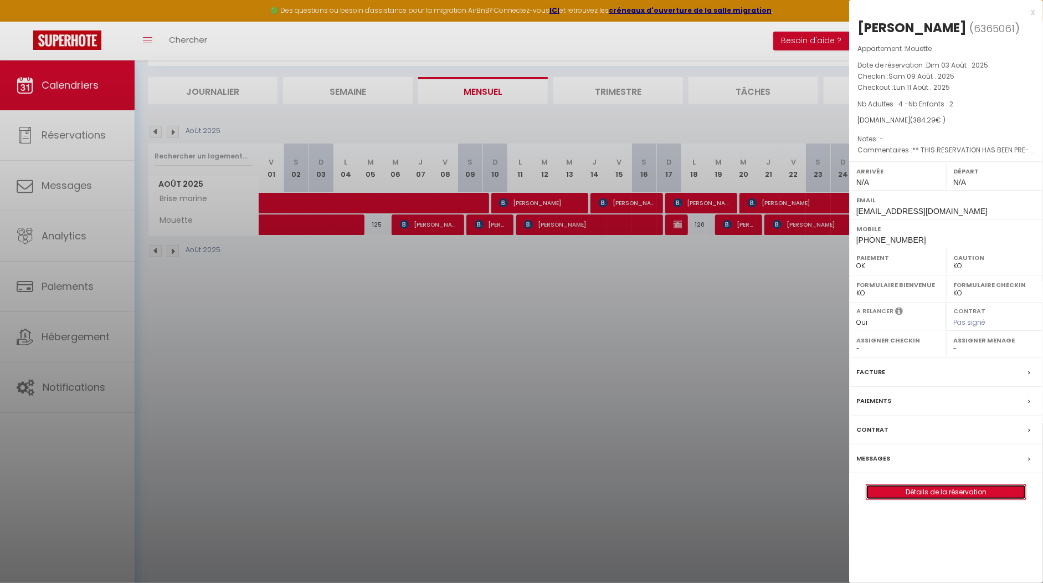
click at [941, 487] on link "Détails de la réservation" at bounding box center [946, 492] width 160 height 14
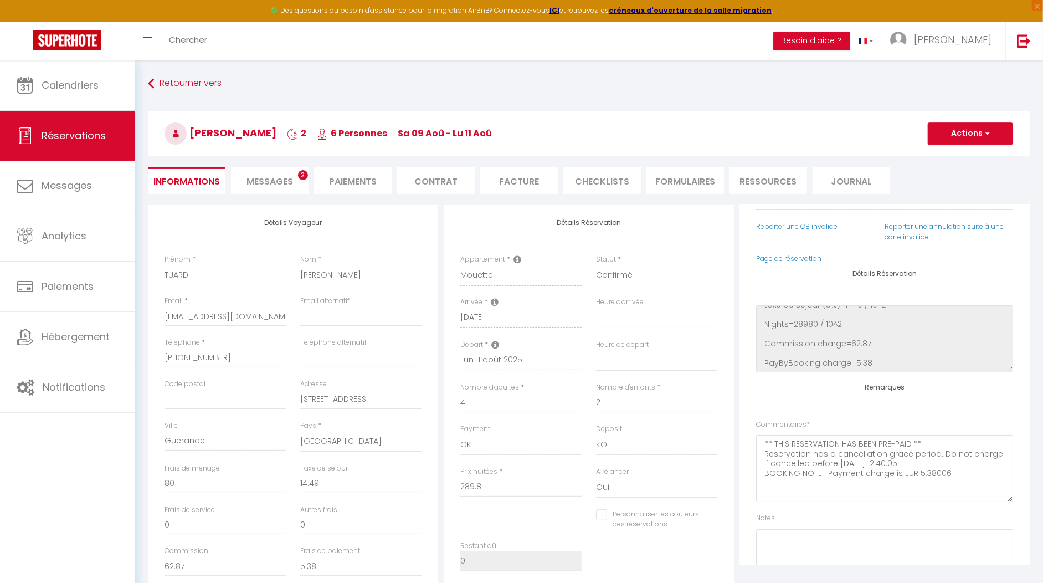
scroll to position [130, 0]
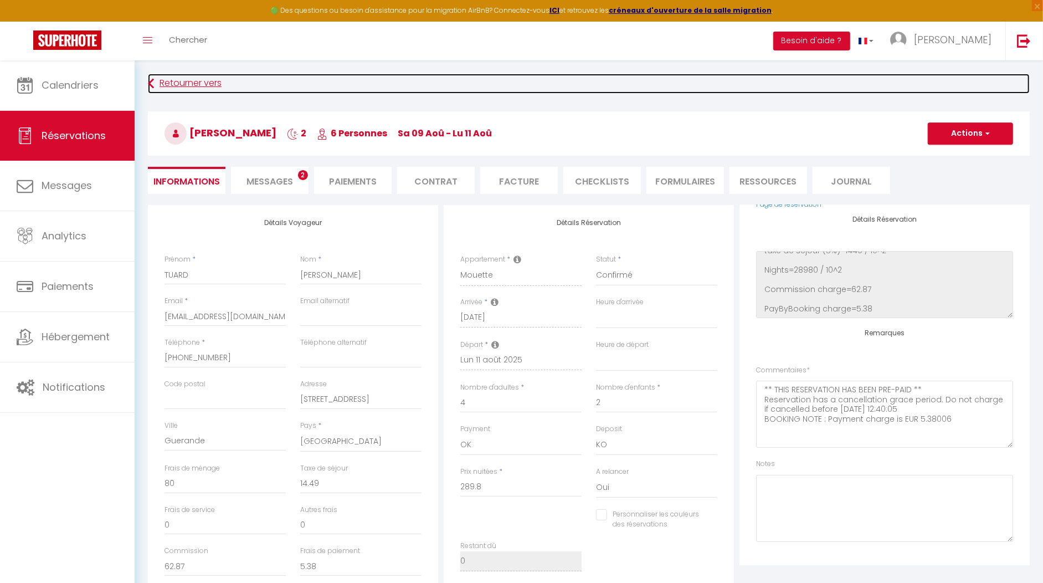
click at [196, 84] on link "Retourner vers" at bounding box center [589, 84] width 882 height 20
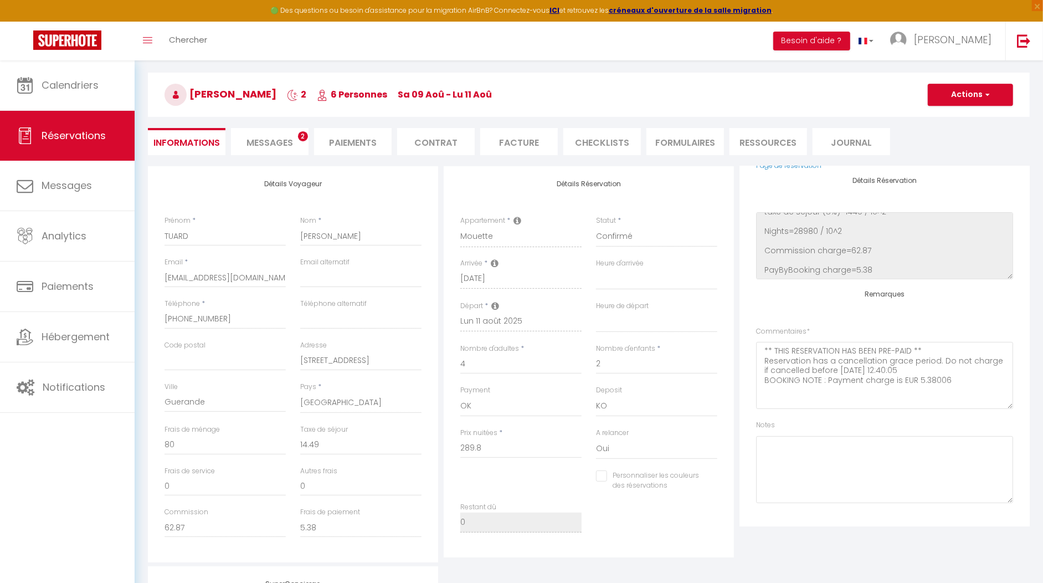
scroll to position [60, 0]
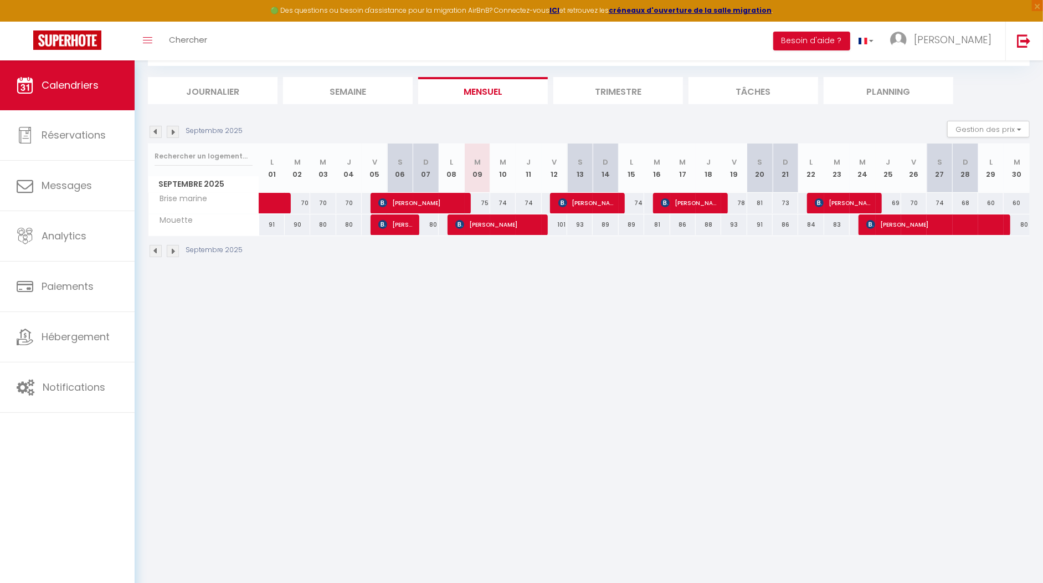
click at [153, 128] on img at bounding box center [156, 132] width 12 height 12
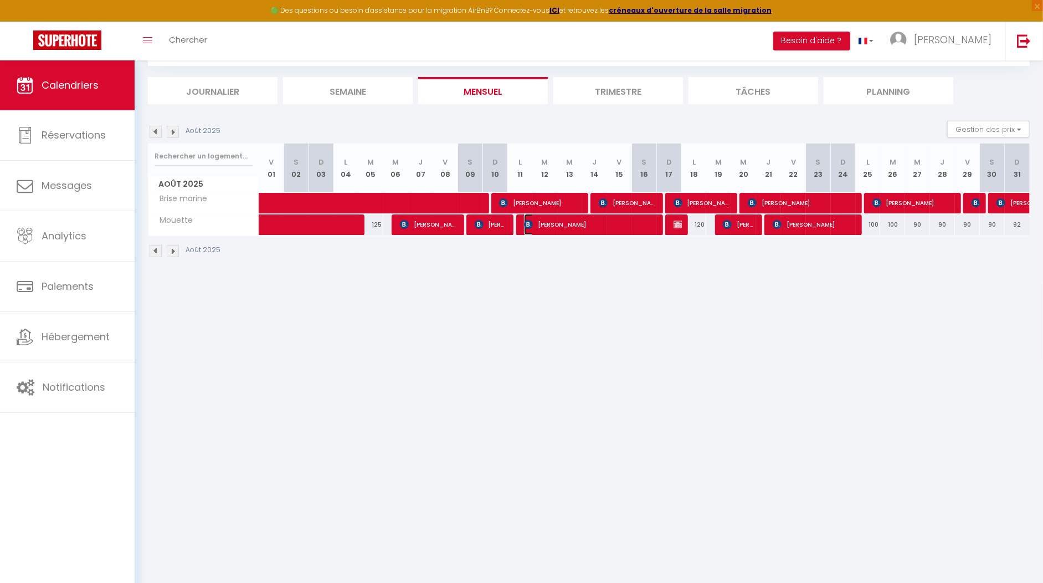
click at [569, 221] on span "[PERSON_NAME]" at bounding box center [590, 224] width 133 height 21
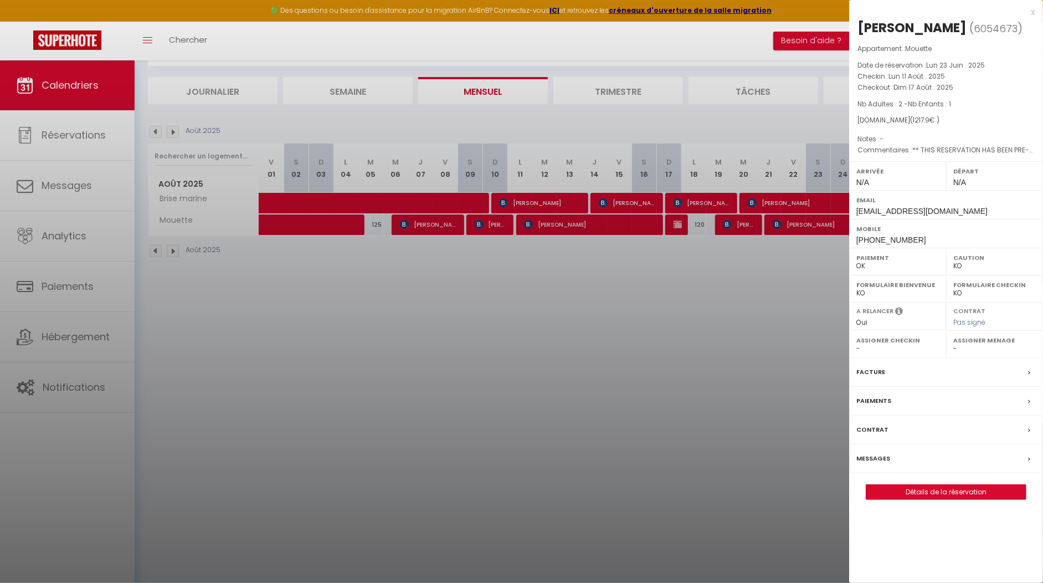
click at [969, 495] on div "x [PERSON_NAME] ( 6054673 ) Appartement : Mouette Date de réservation : [DATE] …" at bounding box center [946, 258] width 194 height 516
click at [963, 485] on link "Détails de la réservation" at bounding box center [946, 492] width 160 height 14
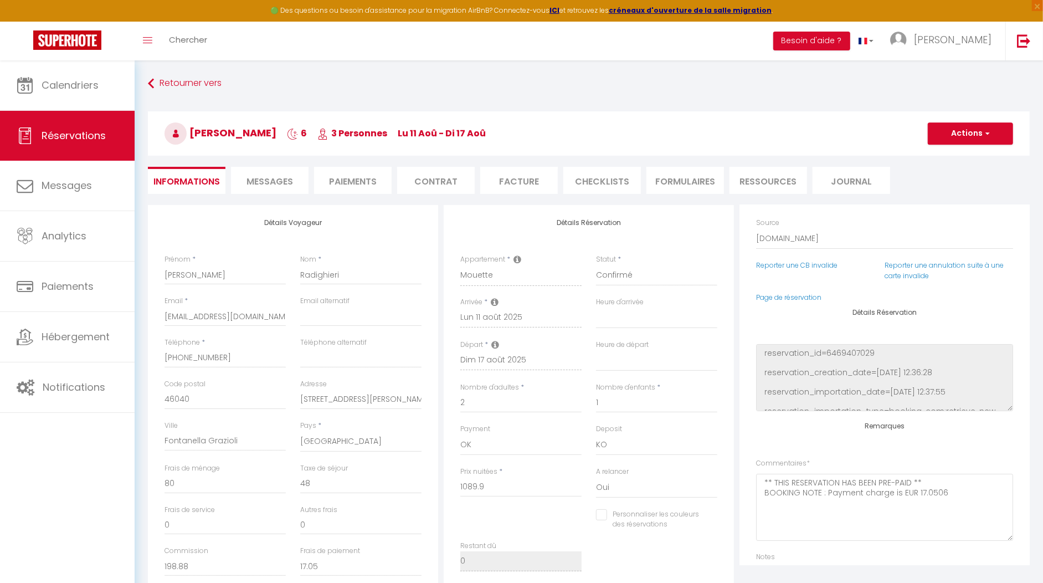
scroll to position [130, 0]
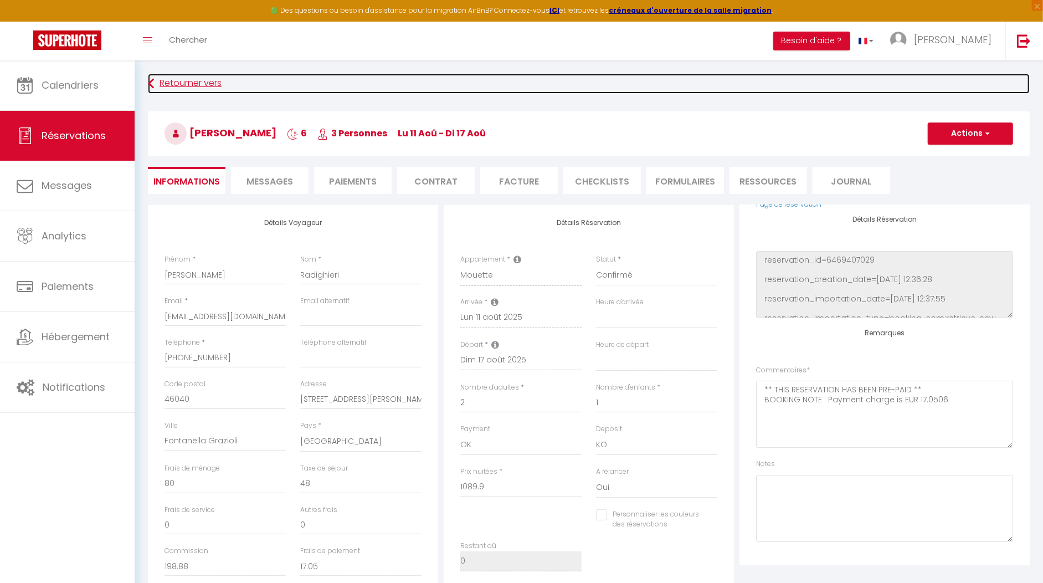
click at [199, 81] on link "Retourner vers" at bounding box center [589, 84] width 882 height 20
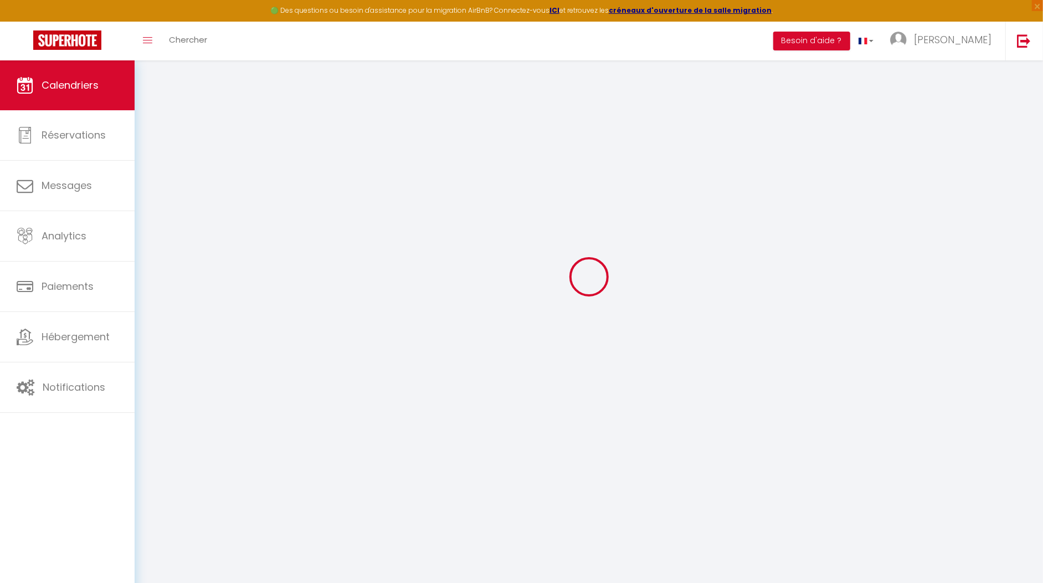
scroll to position [60, 0]
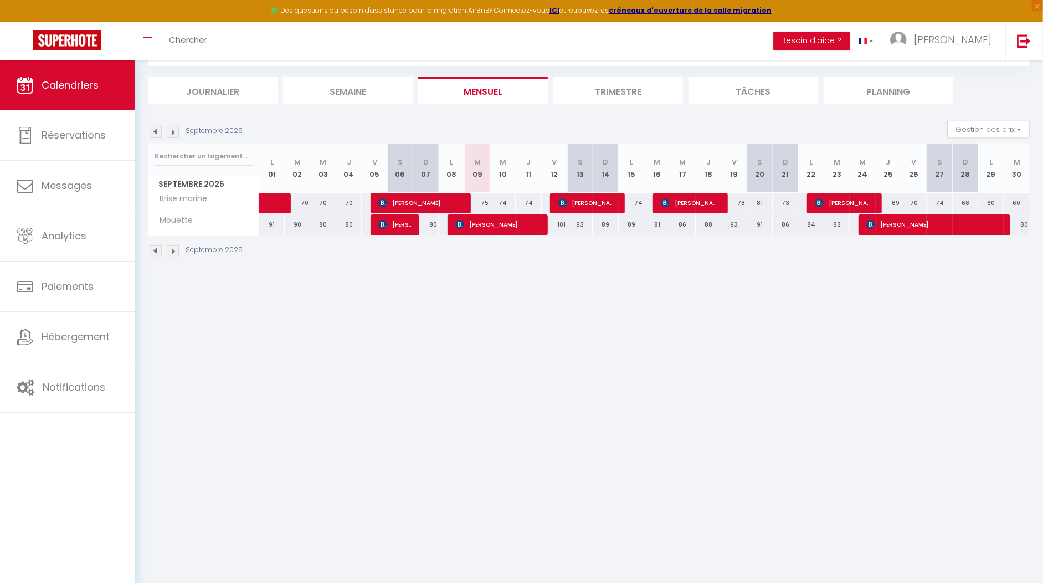
click at [155, 126] on img at bounding box center [156, 132] width 12 height 12
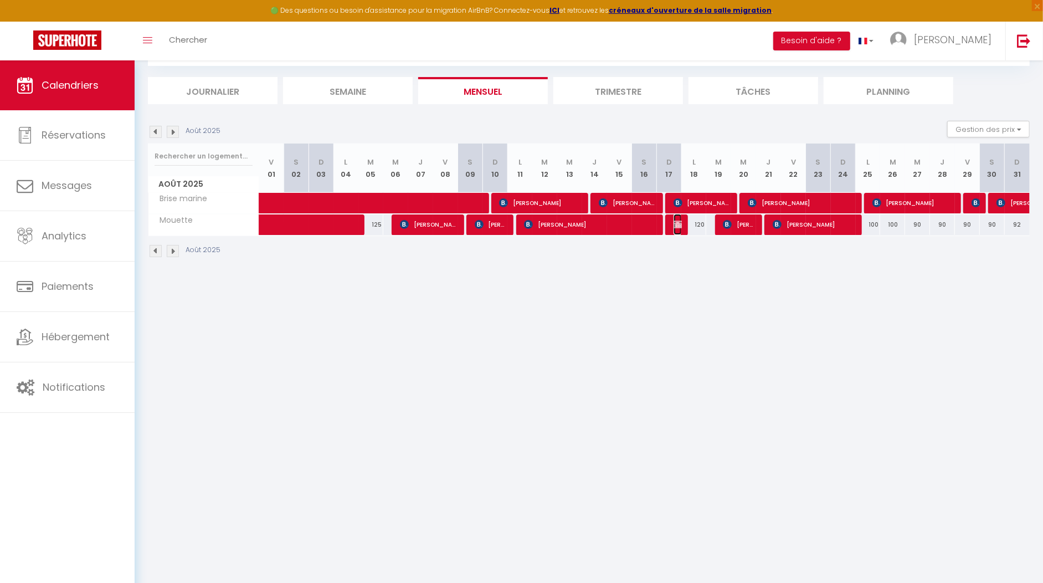
click at [677, 224] on img at bounding box center [678, 224] width 9 height 9
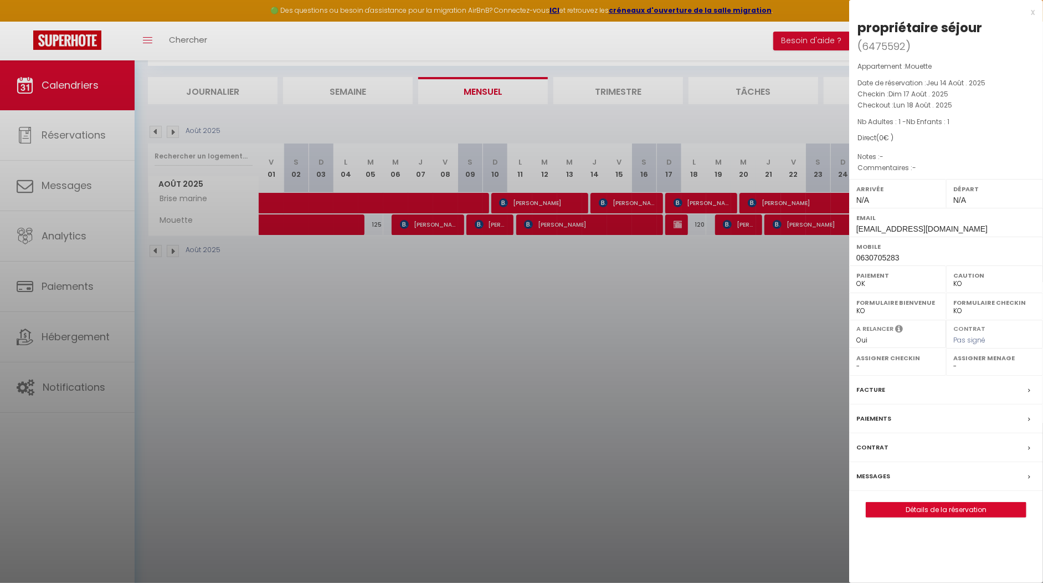
click at [958, 462] on div "Messages" at bounding box center [946, 476] width 194 height 29
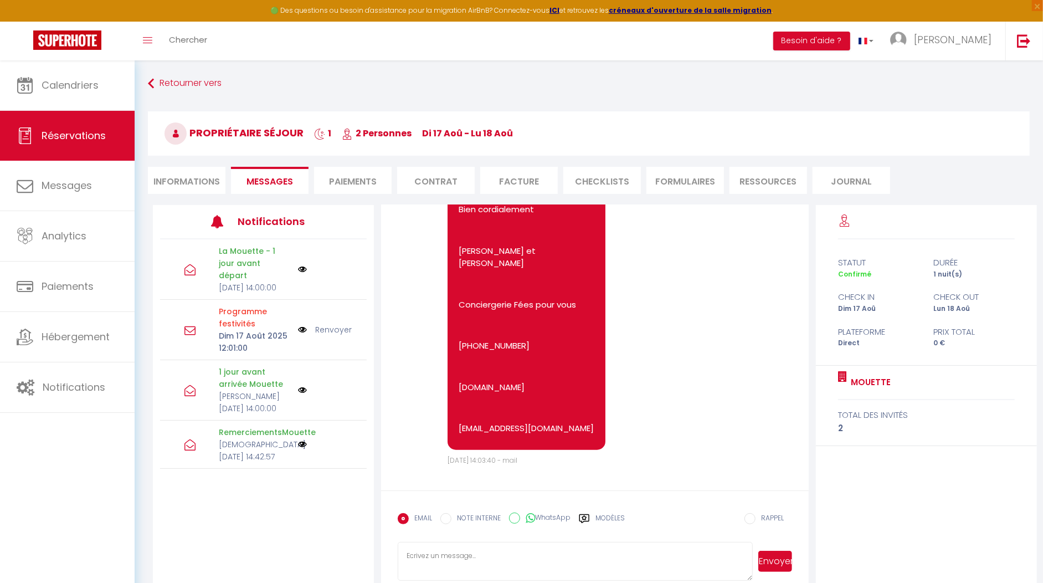
scroll to position [4241, 0]
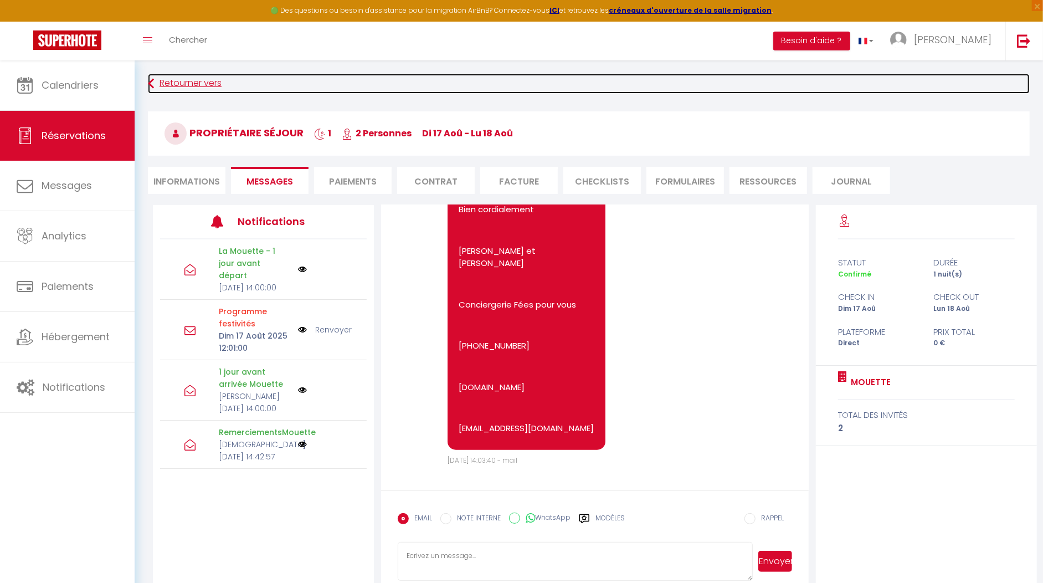
click at [178, 80] on link "Retourner vers" at bounding box center [589, 84] width 882 height 20
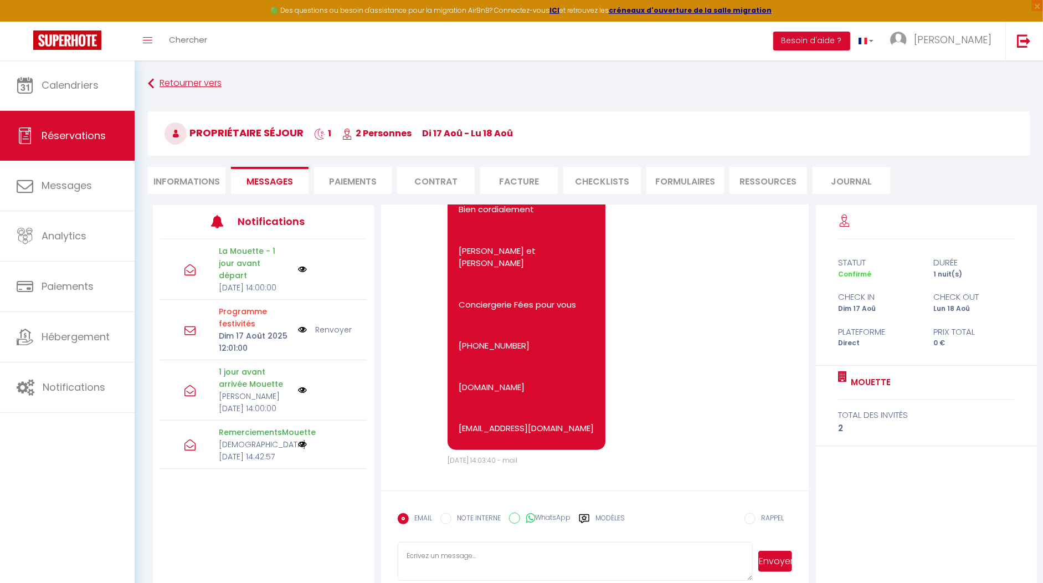
scroll to position [60, 0]
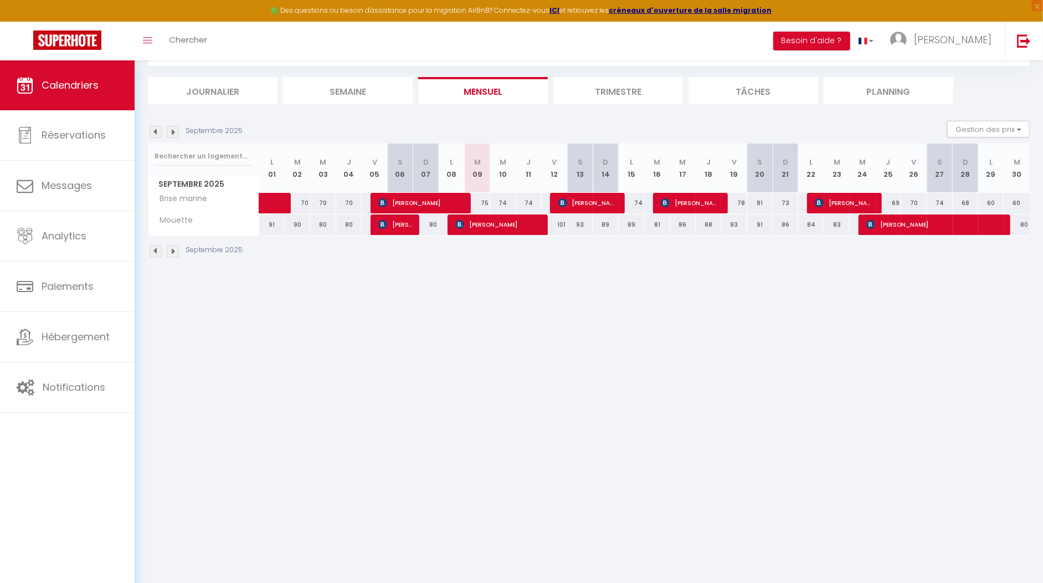
click at [155, 130] on img at bounding box center [156, 132] width 12 height 12
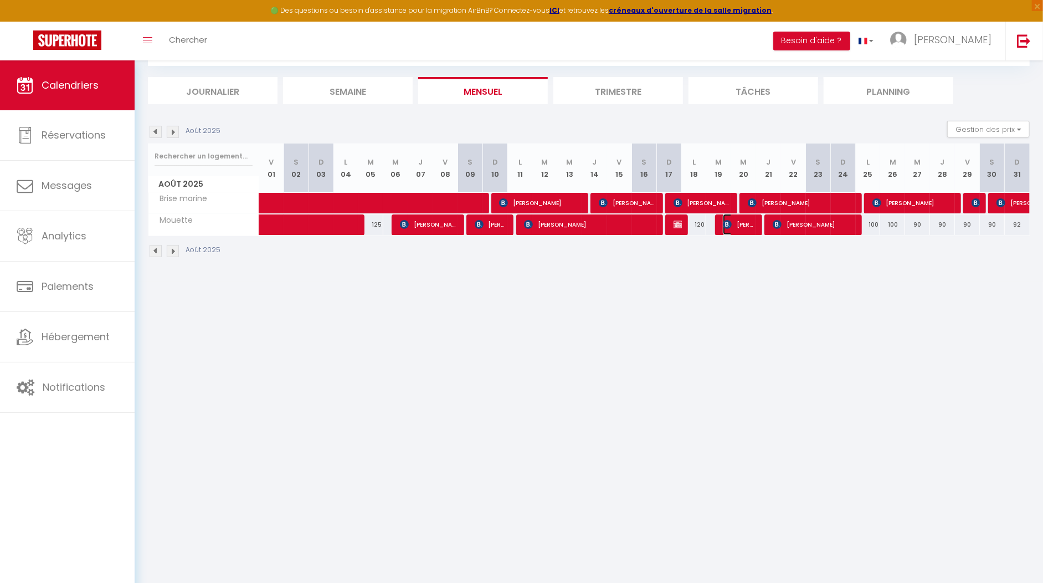
click at [747, 226] on span "[PERSON_NAME]" at bounding box center [739, 224] width 33 height 21
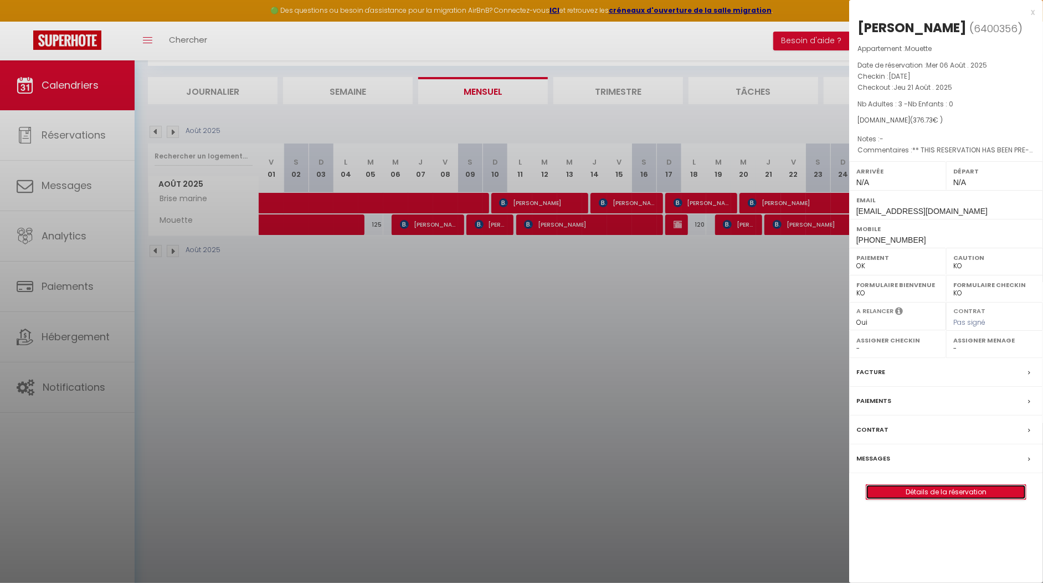
click at [950, 485] on link "Détails de la réservation" at bounding box center [946, 492] width 160 height 14
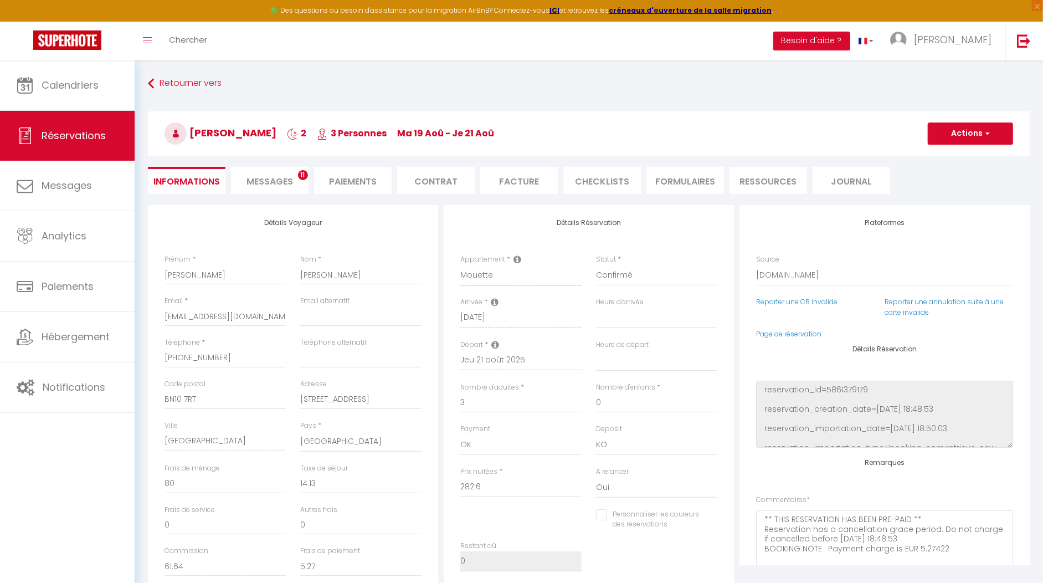
scroll to position [130, 0]
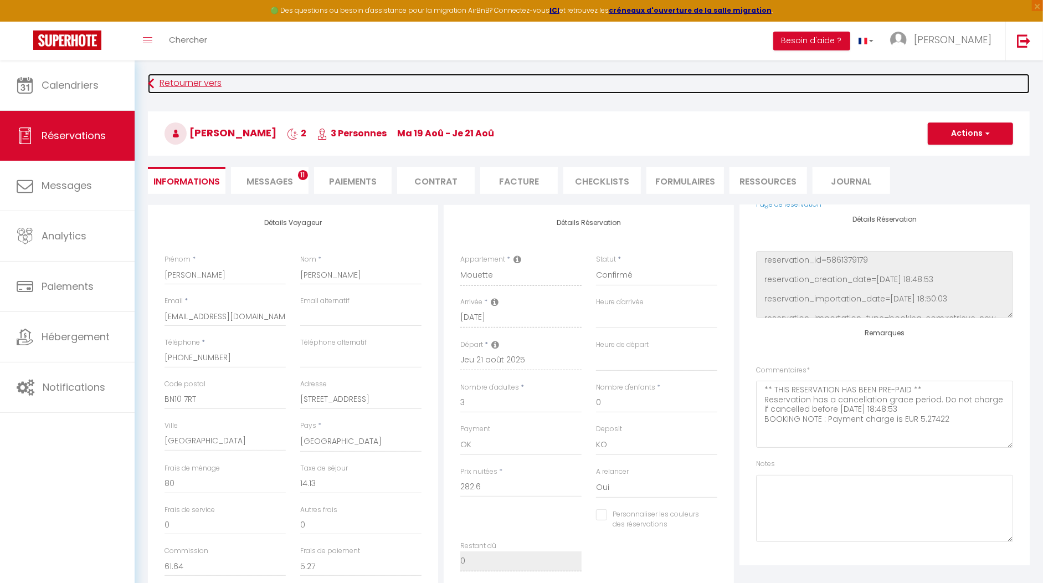
click at [200, 86] on link "Retourner vers" at bounding box center [589, 84] width 882 height 20
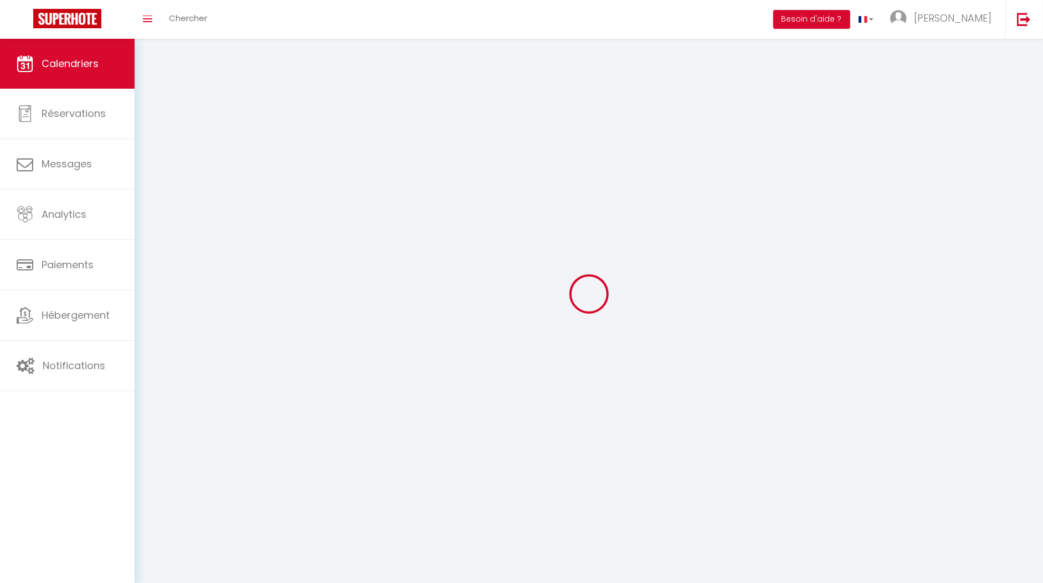
scroll to position [60, 0]
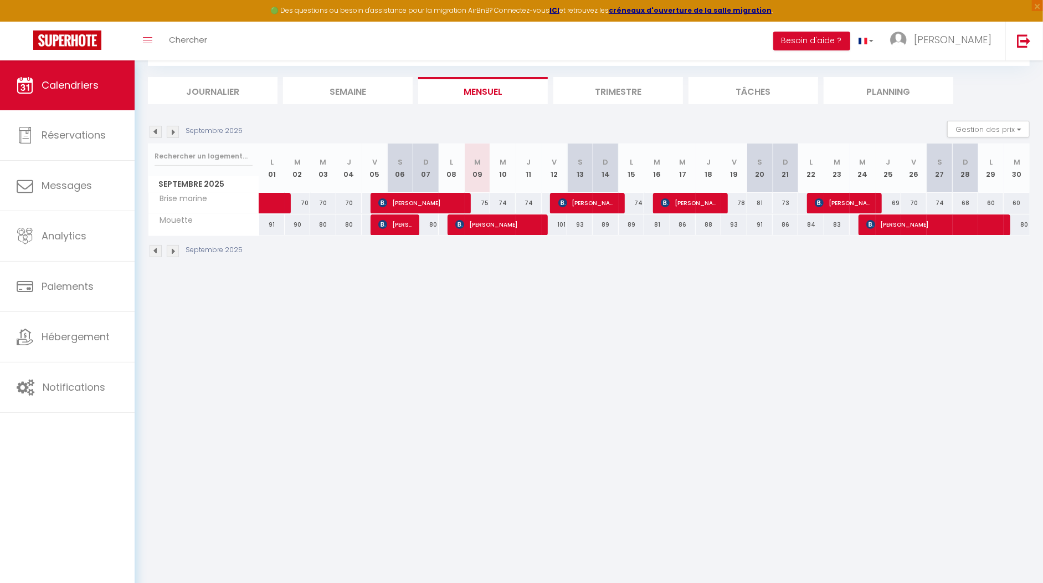
click at [157, 131] on img at bounding box center [156, 132] width 12 height 12
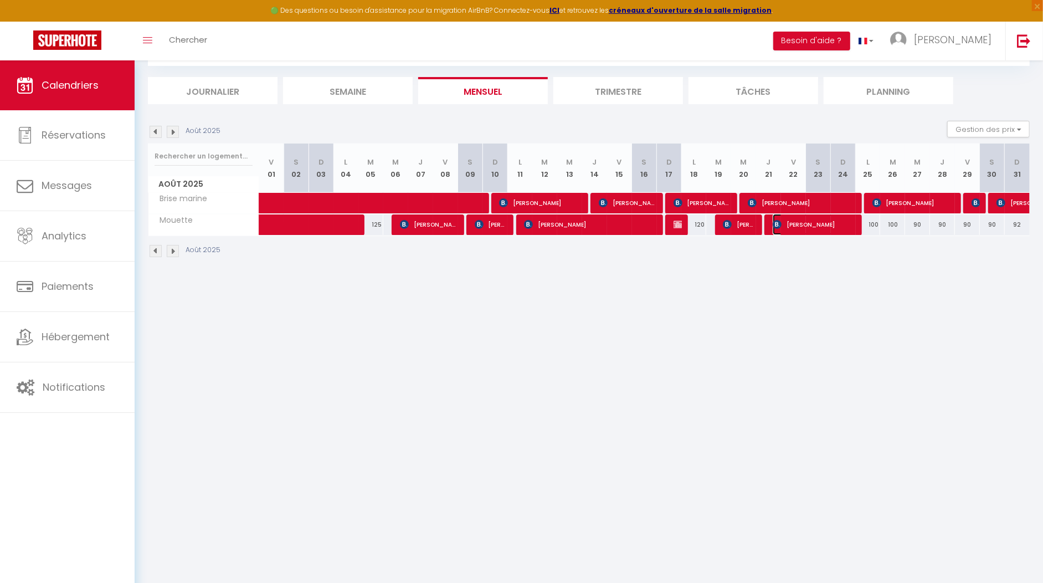
click at [819, 226] on span "[PERSON_NAME]" at bounding box center [814, 224] width 83 height 21
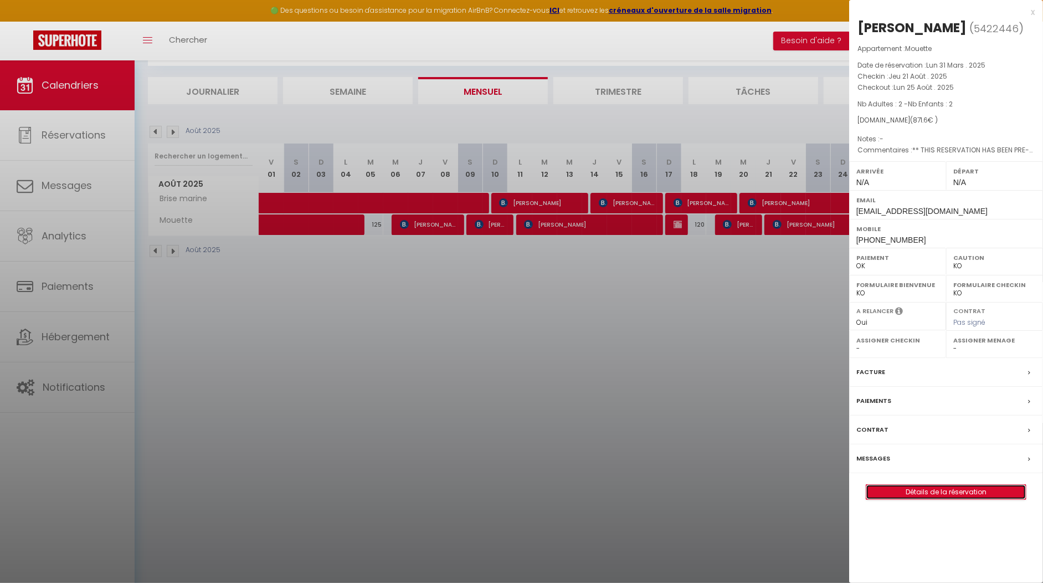
click at [951, 489] on link "Détails de la réservation" at bounding box center [946, 492] width 160 height 14
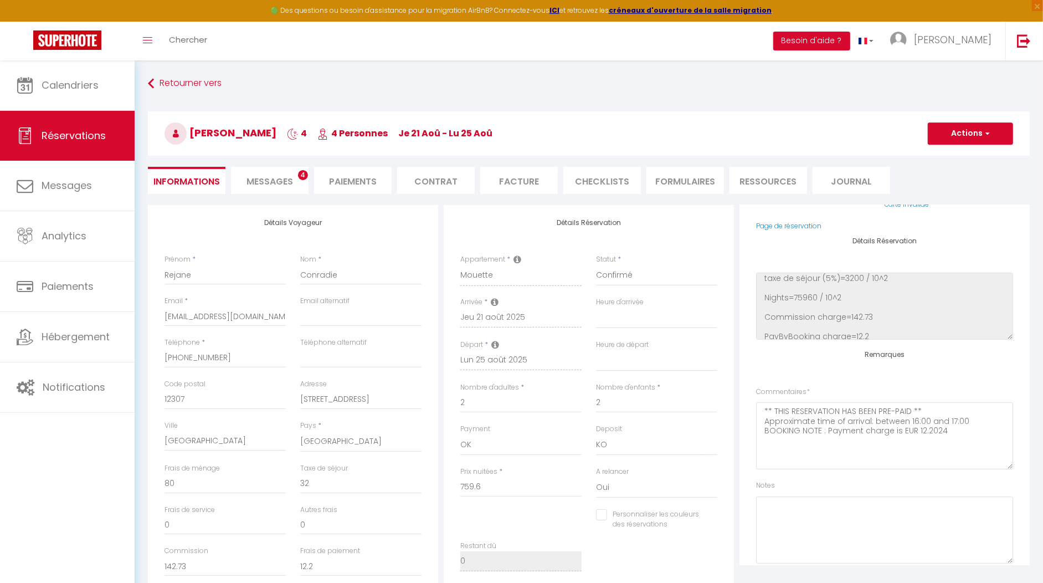
scroll to position [130, 0]
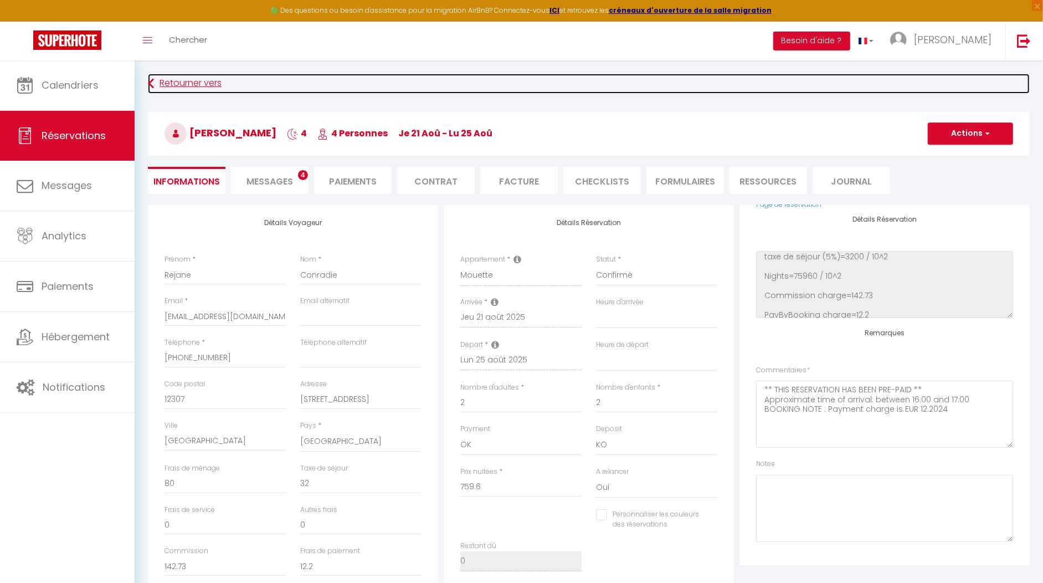
click at [168, 75] on link "Retourner vers" at bounding box center [589, 84] width 882 height 20
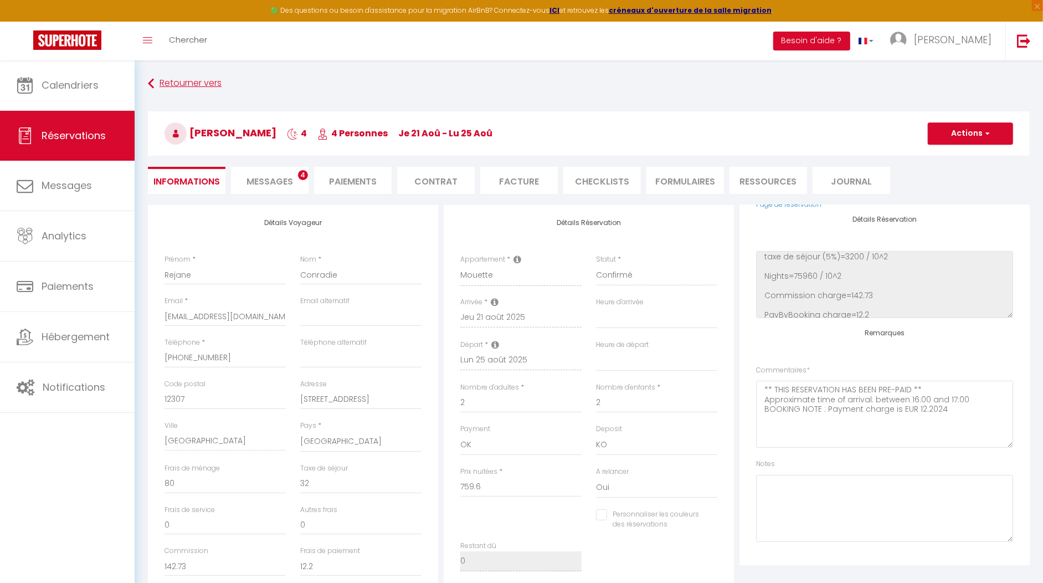
scroll to position [60, 0]
